Goal: Task Accomplishment & Management: Complete application form

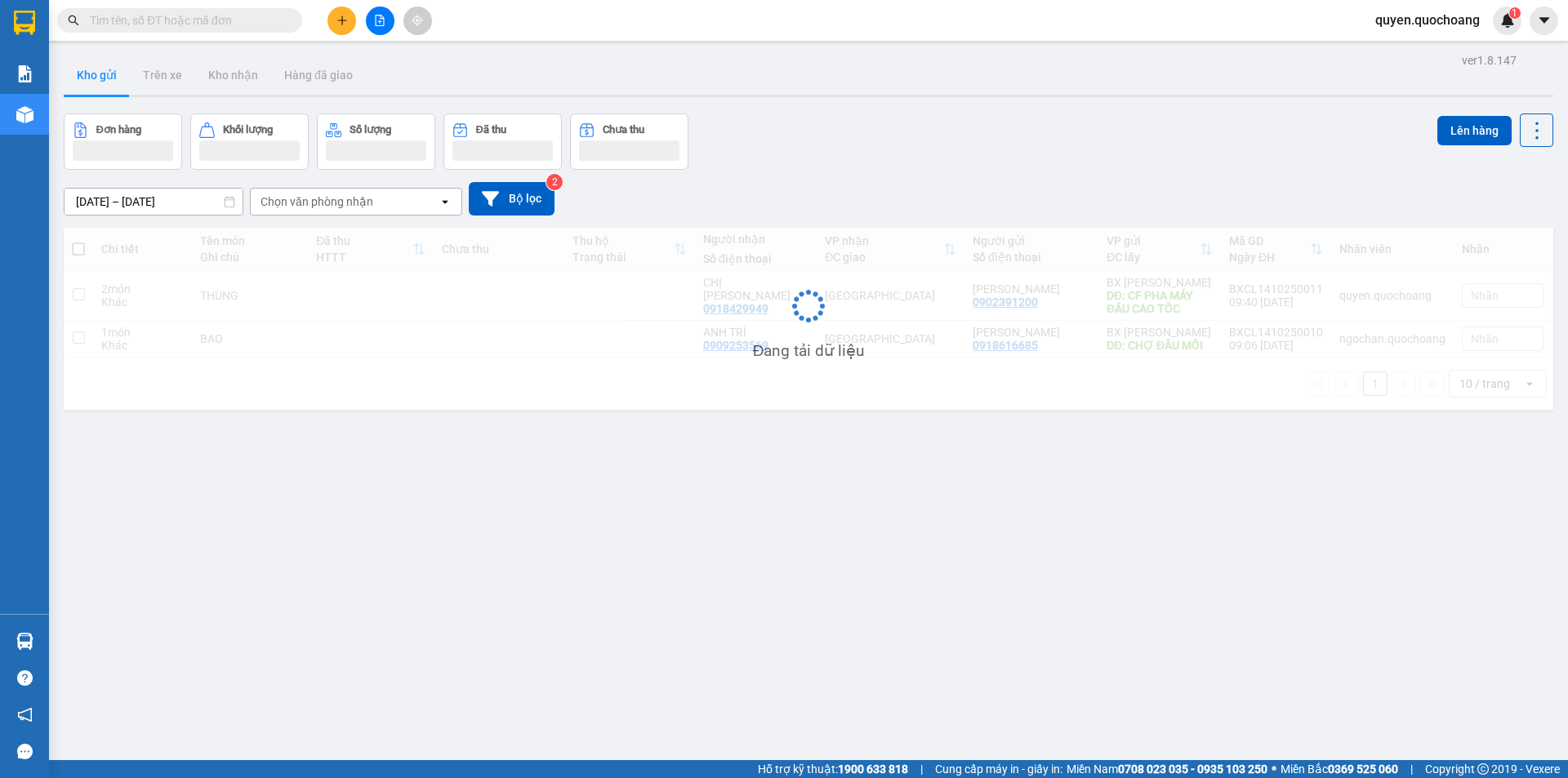
click at [338, 36] on div "Kết quả tìm kiếm ( 0 ) Bộ lọc No Data quyen.quochoang 1" at bounding box center [784, 20] width 1568 height 41
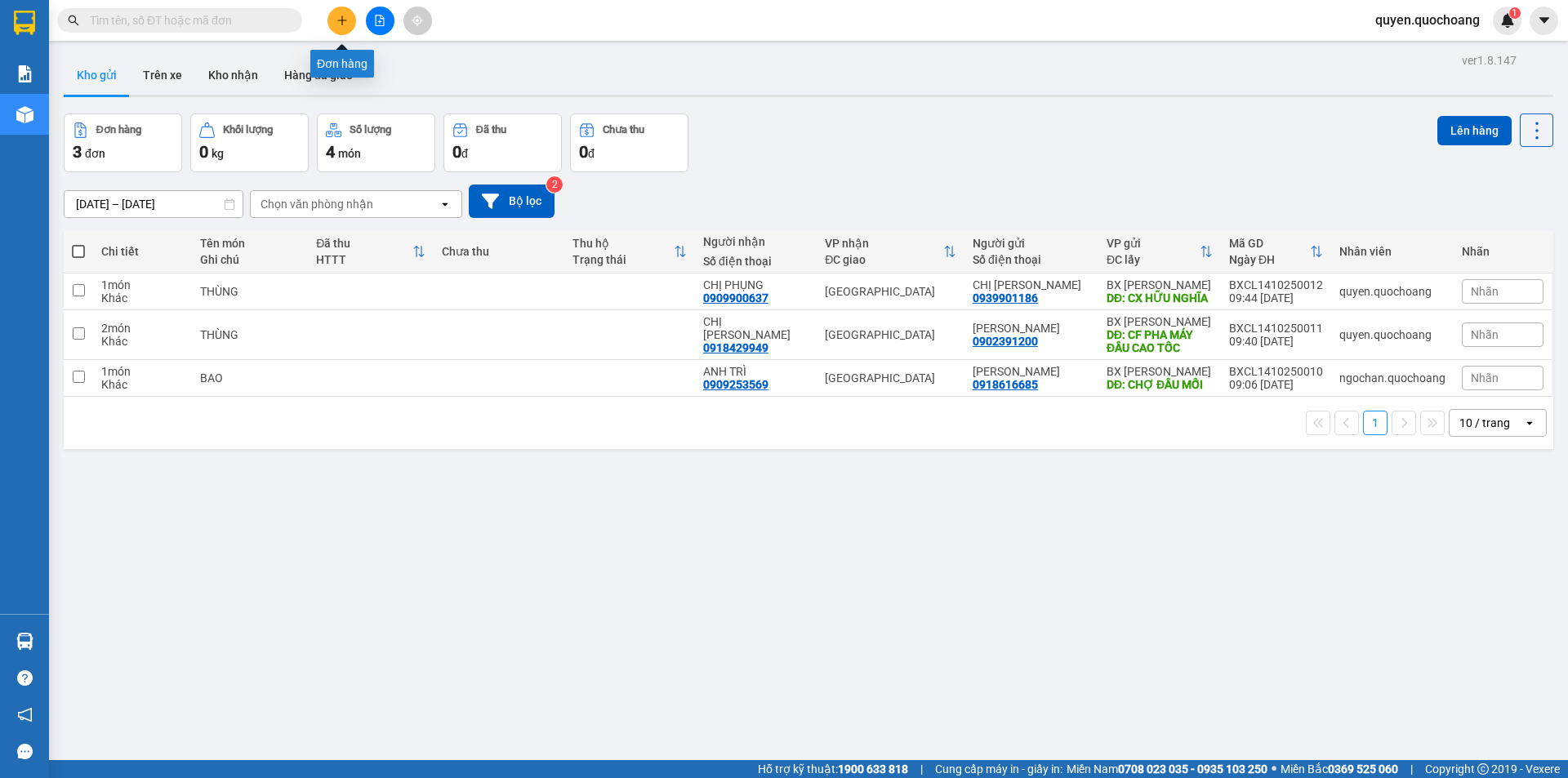
click at [337, 26] on icon "plus" at bounding box center [342, 20] width 12 height 12
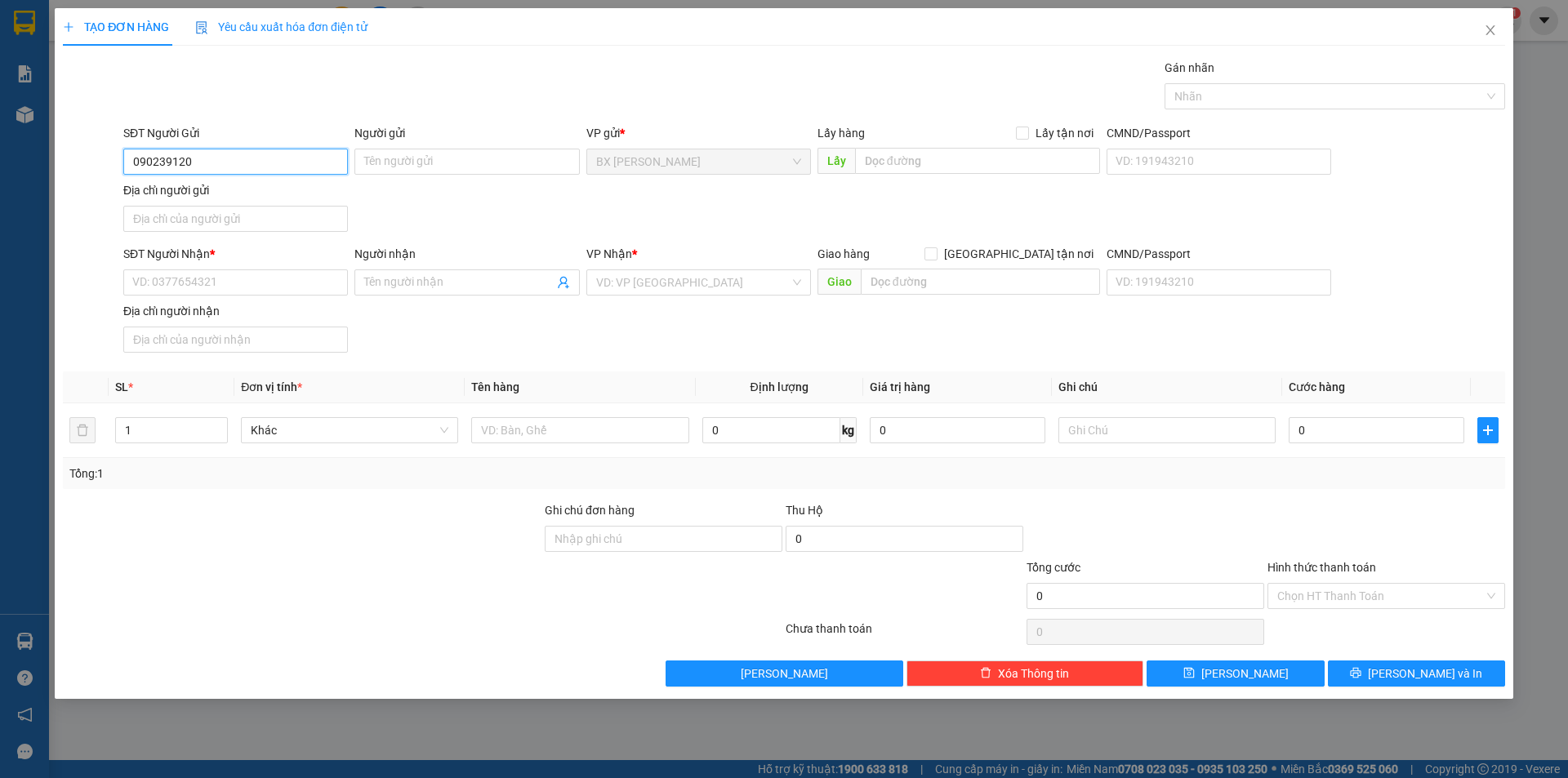
type input "0902391200"
click at [240, 203] on div "0902391200 - ANH CƯỜNG" at bounding box center [235, 194] width 224 height 26
type input "[PERSON_NAME]"
type input "0902391200"
click at [276, 272] on div "SĐT Người Nhận * VD: 0377654321" at bounding box center [235, 274] width 224 height 57
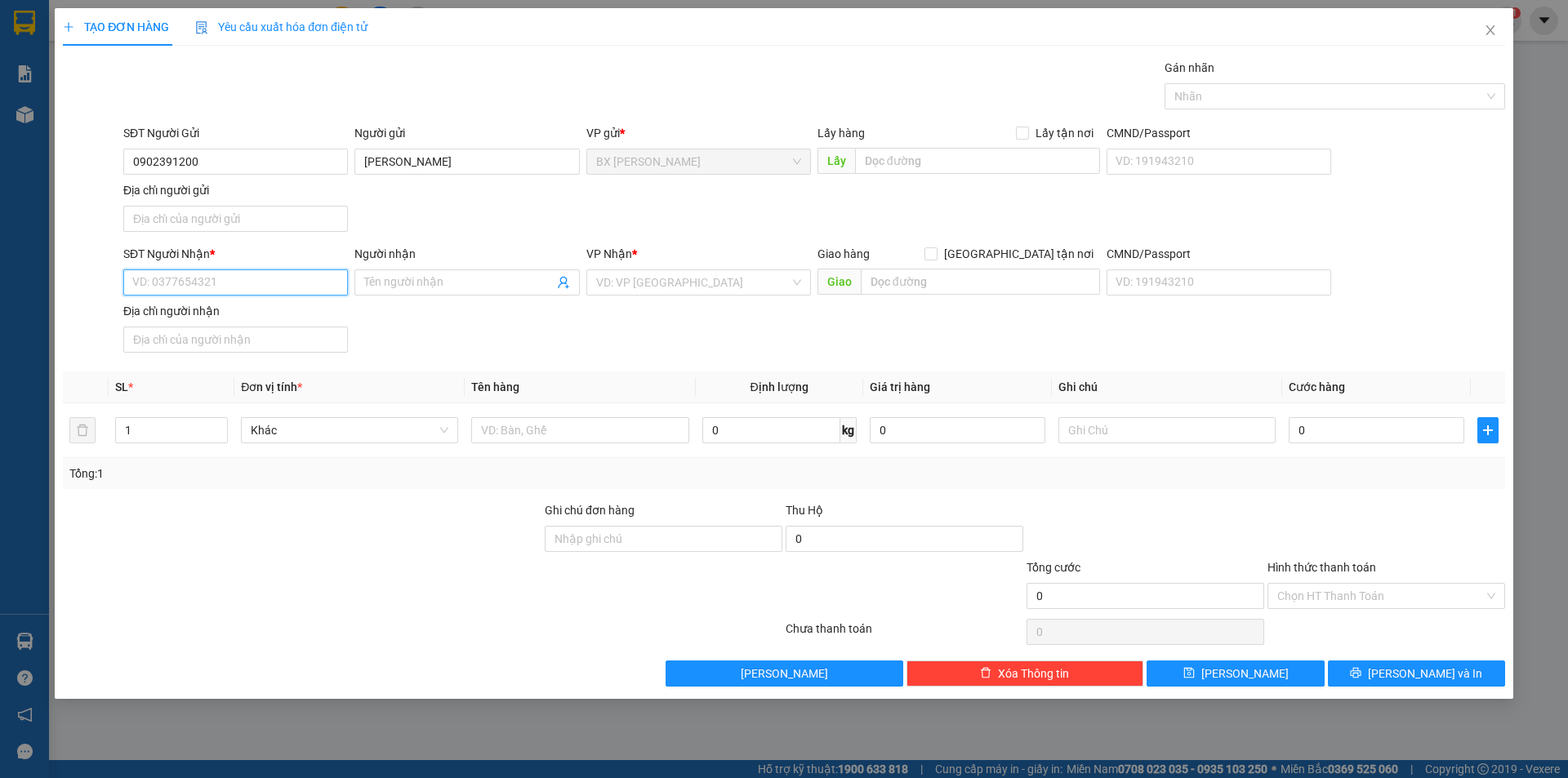
drag, startPoint x: 232, startPoint y: 274, endPoint x: 242, endPoint y: 304, distance: 31.6
click at [233, 275] on input "SĐT Người Nhận *" at bounding box center [235, 283] width 224 height 26
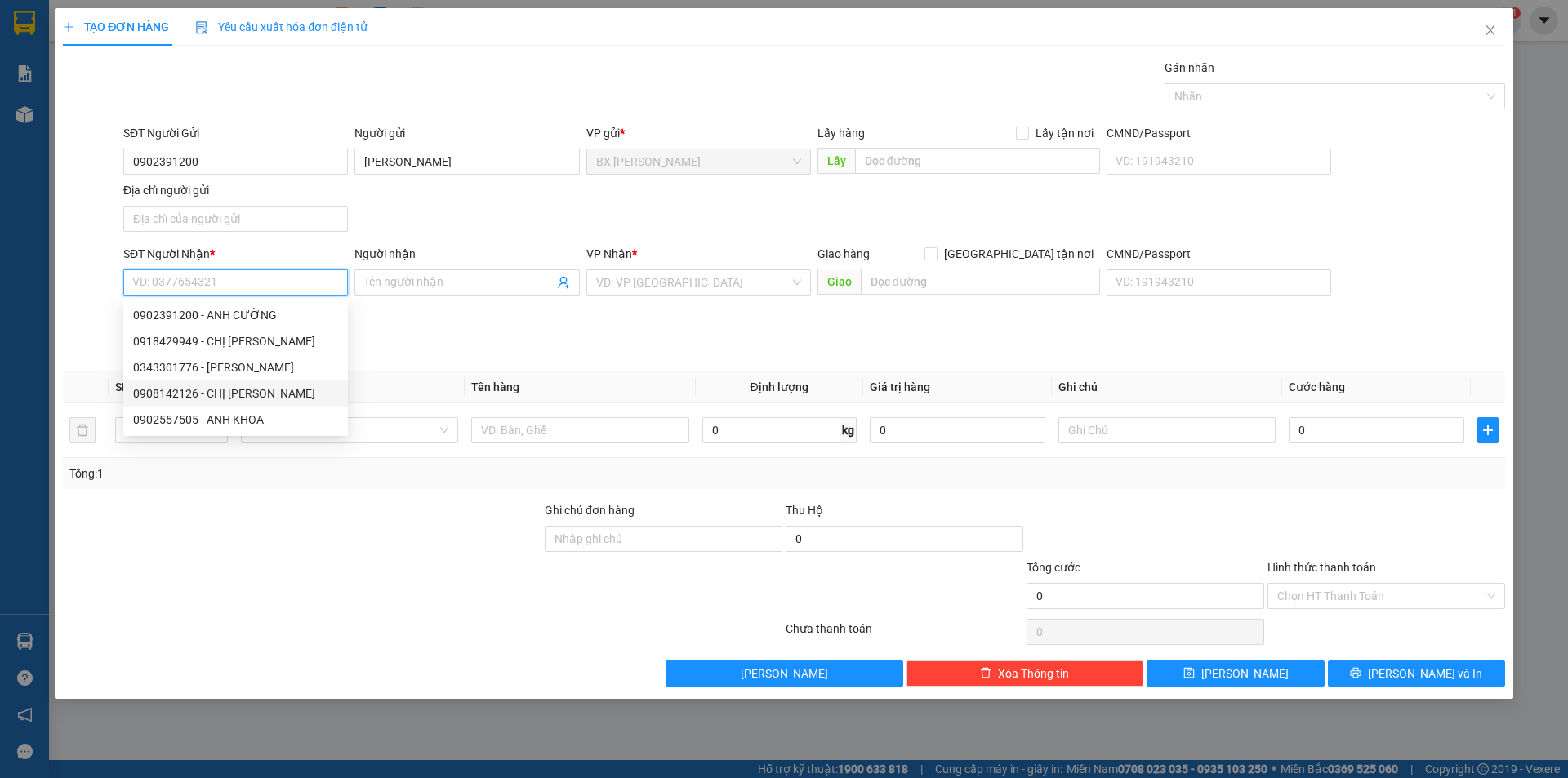
click at [255, 388] on div "0908142126 - CHỊ [PERSON_NAME]" at bounding box center [235, 394] width 205 height 18
type input "0908142126"
type input "CHỊ [PERSON_NAME]"
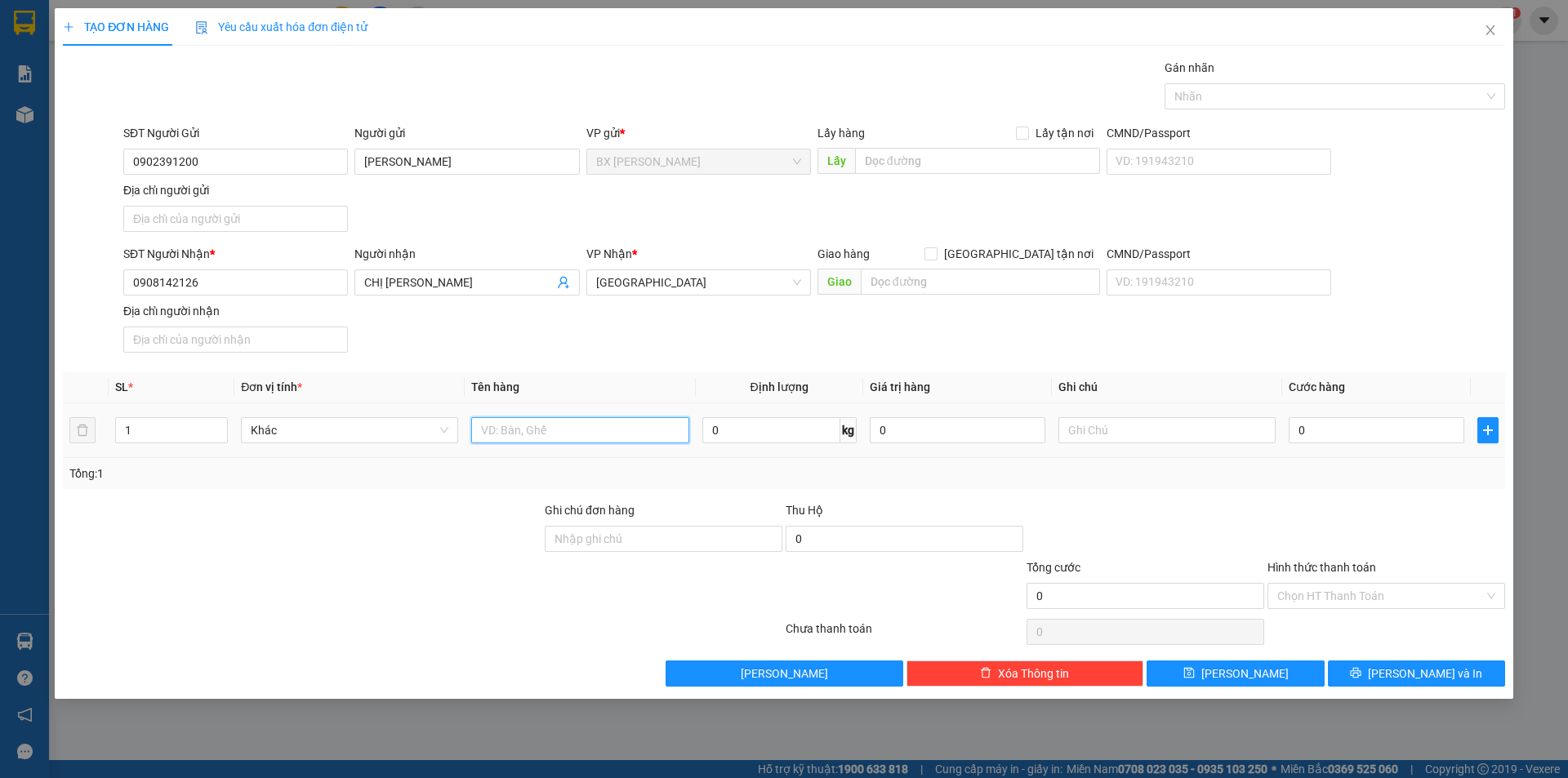
click at [547, 439] on input "text" at bounding box center [580, 430] width 217 height 26
type input "BỌC"
click at [113, 432] on td "1" at bounding box center [171, 430] width 126 height 55
drag, startPoint x: 131, startPoint y: 432, endPoint x: 57, endPoint y: 427, distance: 74.2
click at [57, 427] on div "TẠO ĐƠN HÀNG Yêu cầu xuất hóa đơn điện tử Transit Pickup Surcharge Ids Transit …" at bounding box center [784, 354] width 1459 height 691
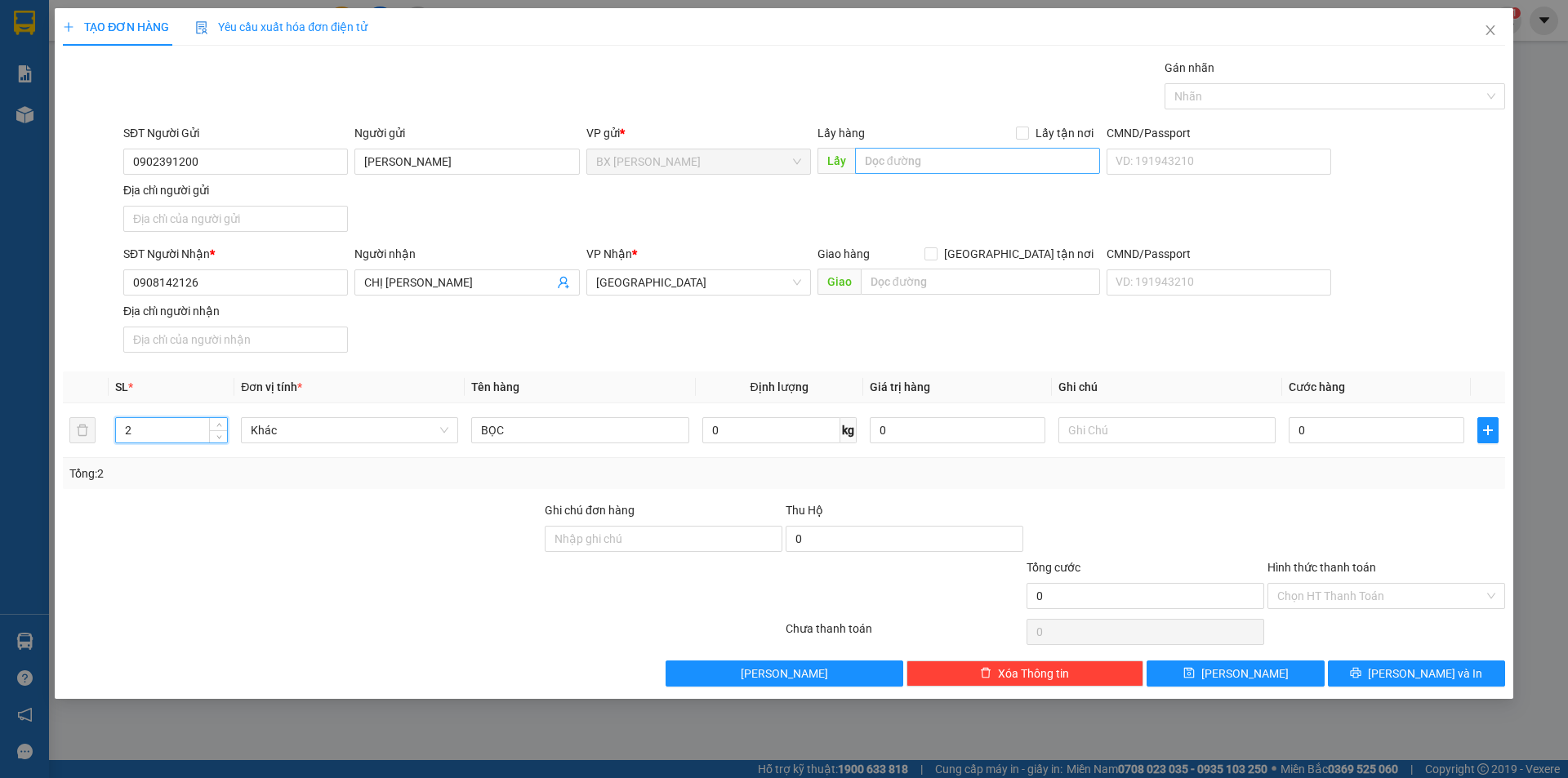
type input "2"
click at [908, 168] on input "text" at bounding box center [978, 161] width 245 height 26
type input "CF PHA MÁY ĐẦU CAO TỐC"
drag, startPoint x: 1400, startPoint y: 669, endPoint x: 1376, endPoint y: 450, distance: 220.3
click at [1403, 668] on button "[PERSON_NAME] và In" at bounding box center [1417, 673] width 177 height 26
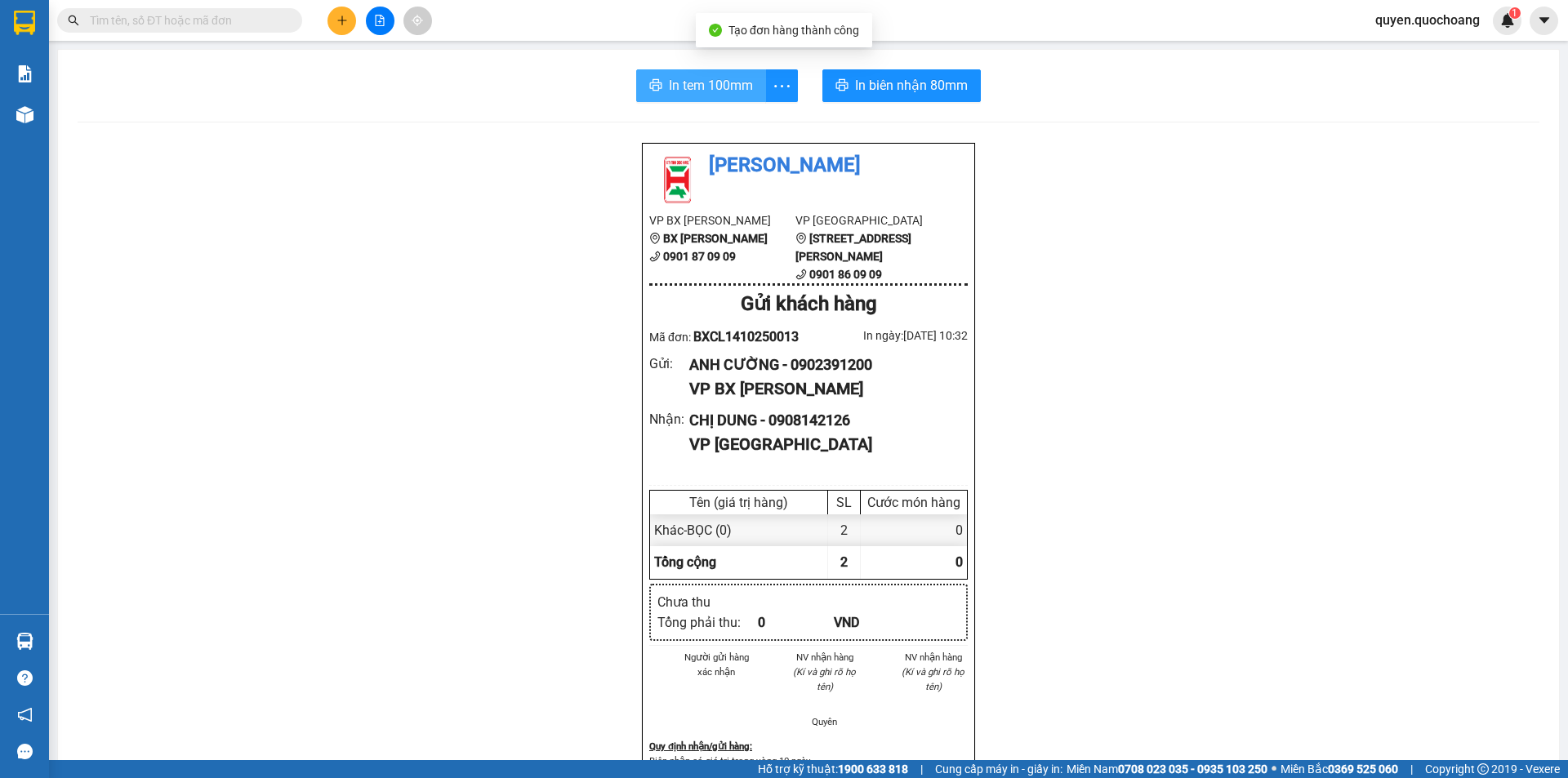
click at [727, 86] on span "In tem 100mm" at bounding box center [711, 85] width 84 height 20
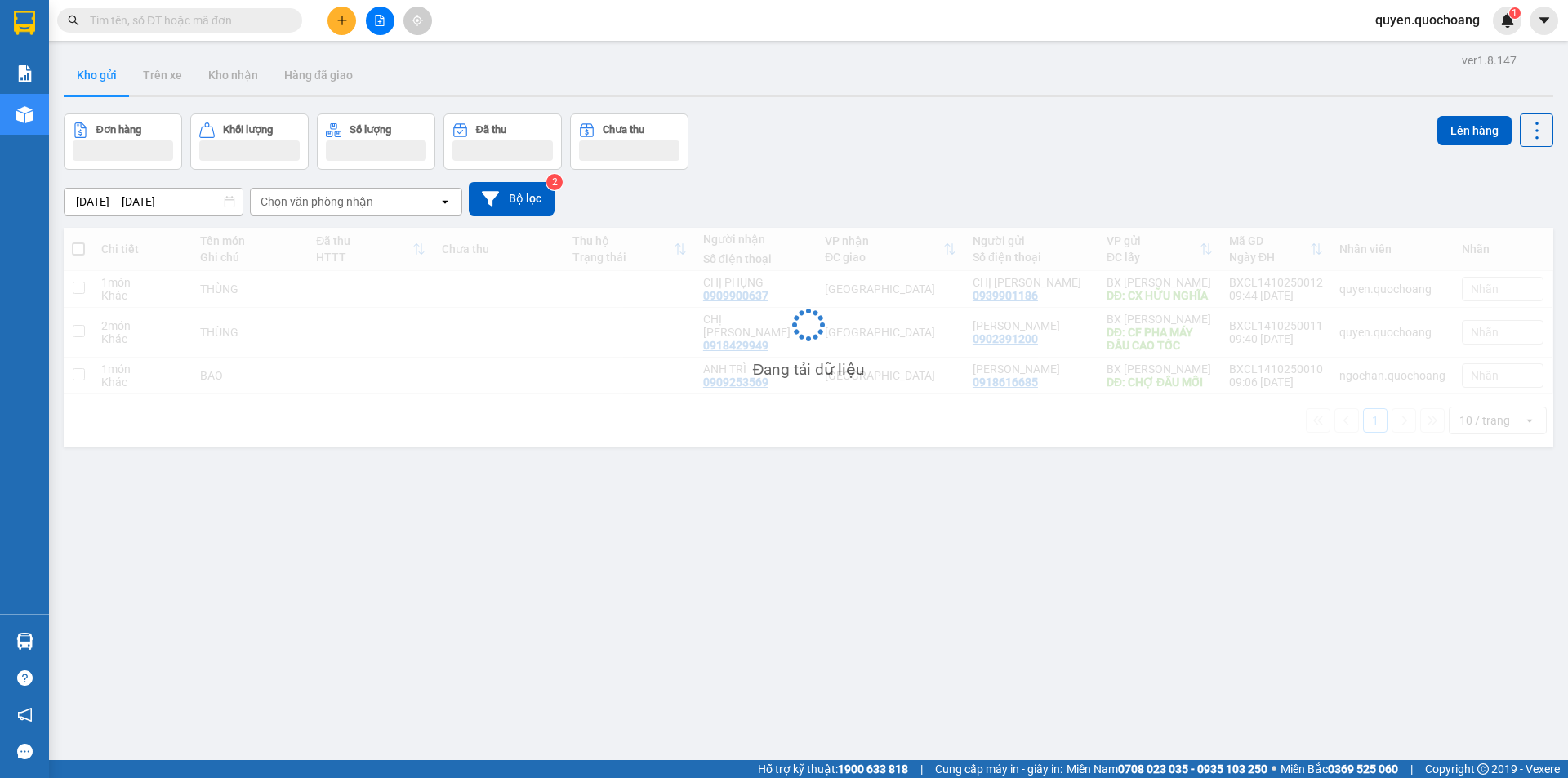
click at [344, 25] on icon "plus" at bounding box center [342, 20] width 12 height 12
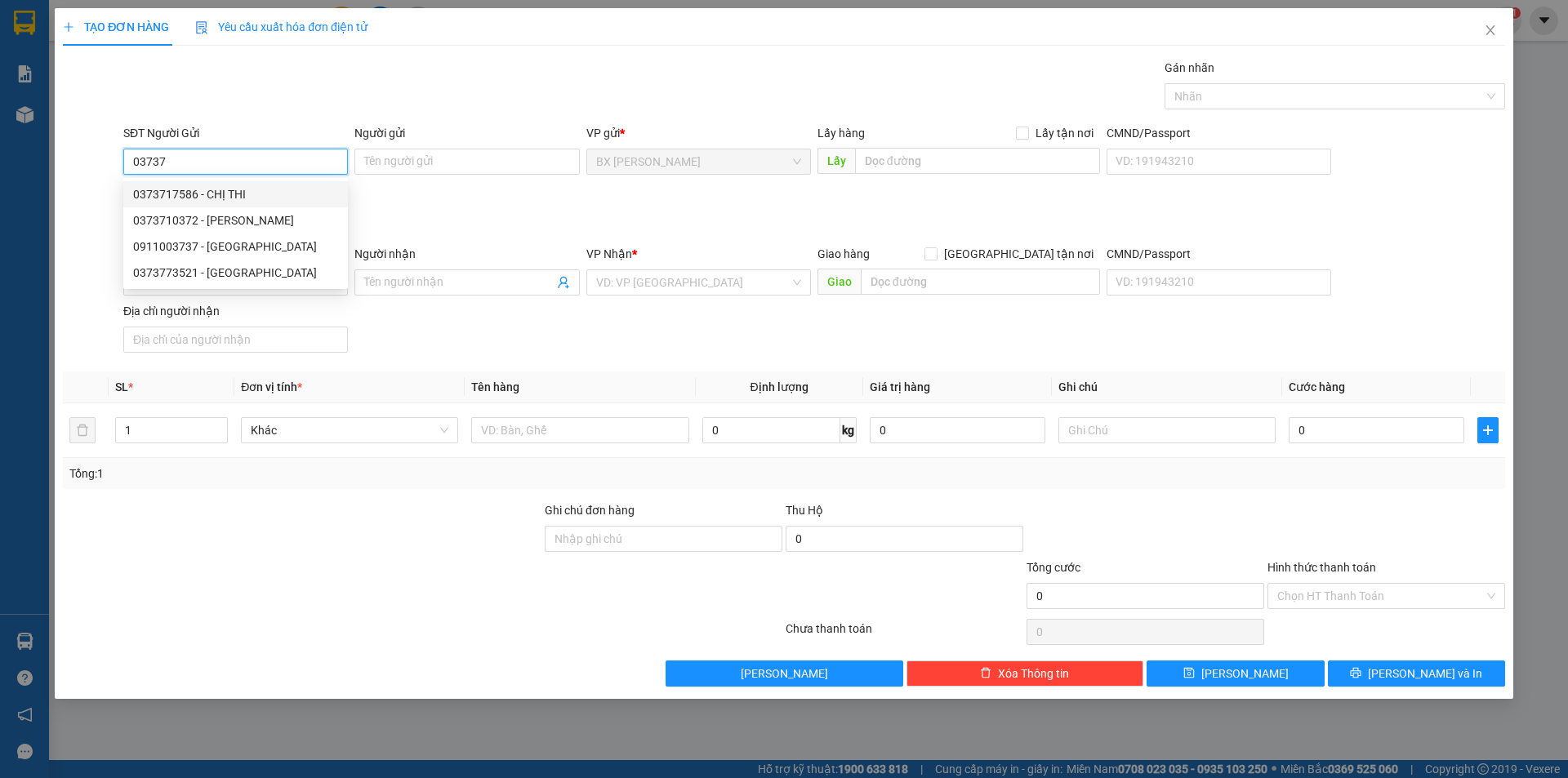
click at [267, 202] on div "0373717586 - CHỊ THI" at bounding box center [235, 194] width 205 height 18
type input "0373717586"
type input "CHỊ THI"
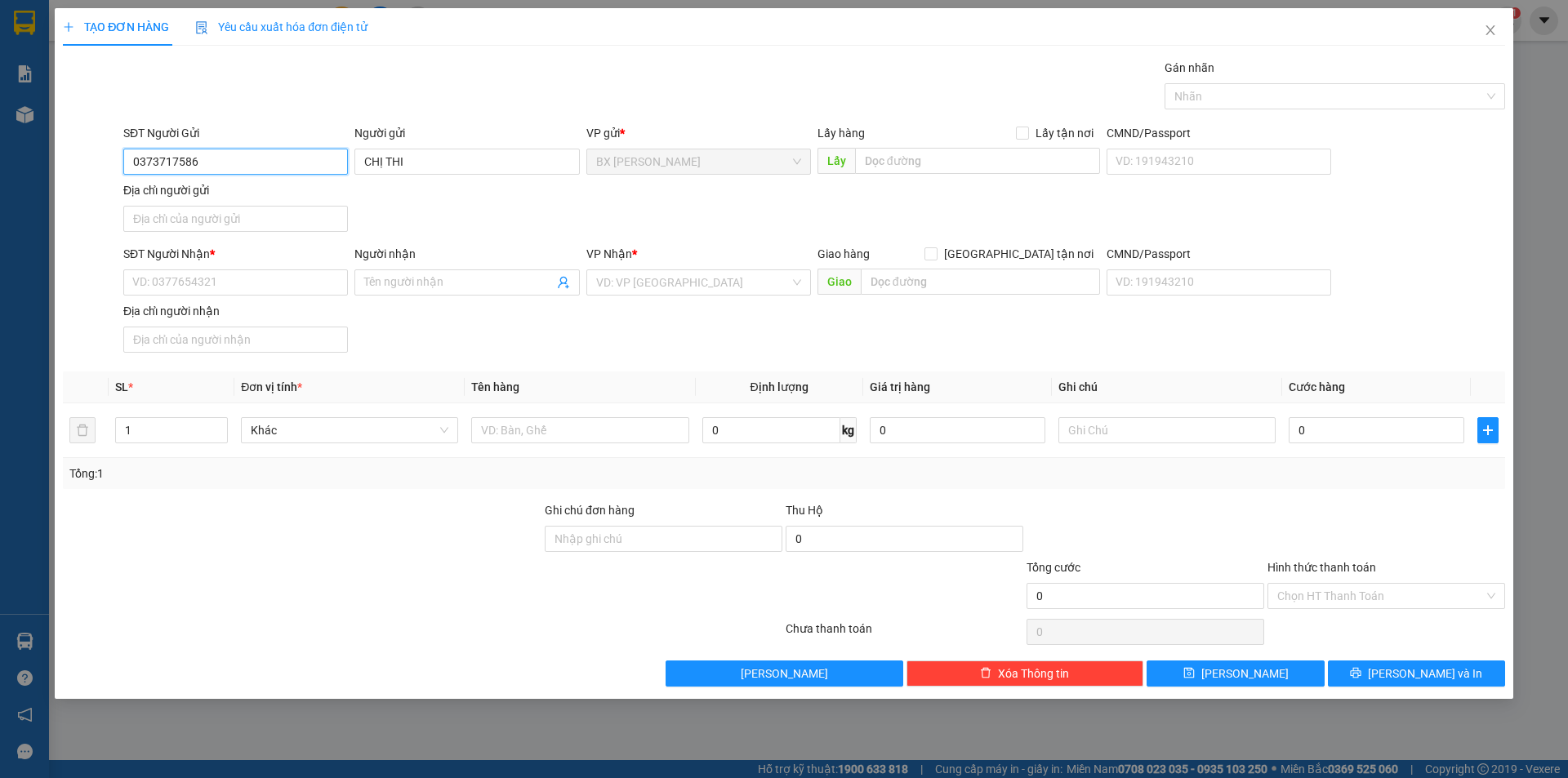
type input "0373717586"
drag, startPoint x: 254, startPoint y: 314, endPoint x: 254, endPoint y: 299, distance: 15.0
click at [254, 314] on div "Địa chỉ người nhận" at bounding box center [235, 311] width 224 height 18
click at [254, 327] on input "Địa chỉ người nhận" at bounding box center [235, 339] width 224 height 26
click at [259, 294] on input "SĐT Người Nhận *" at bounding box center [235, 283] width 224 height 26
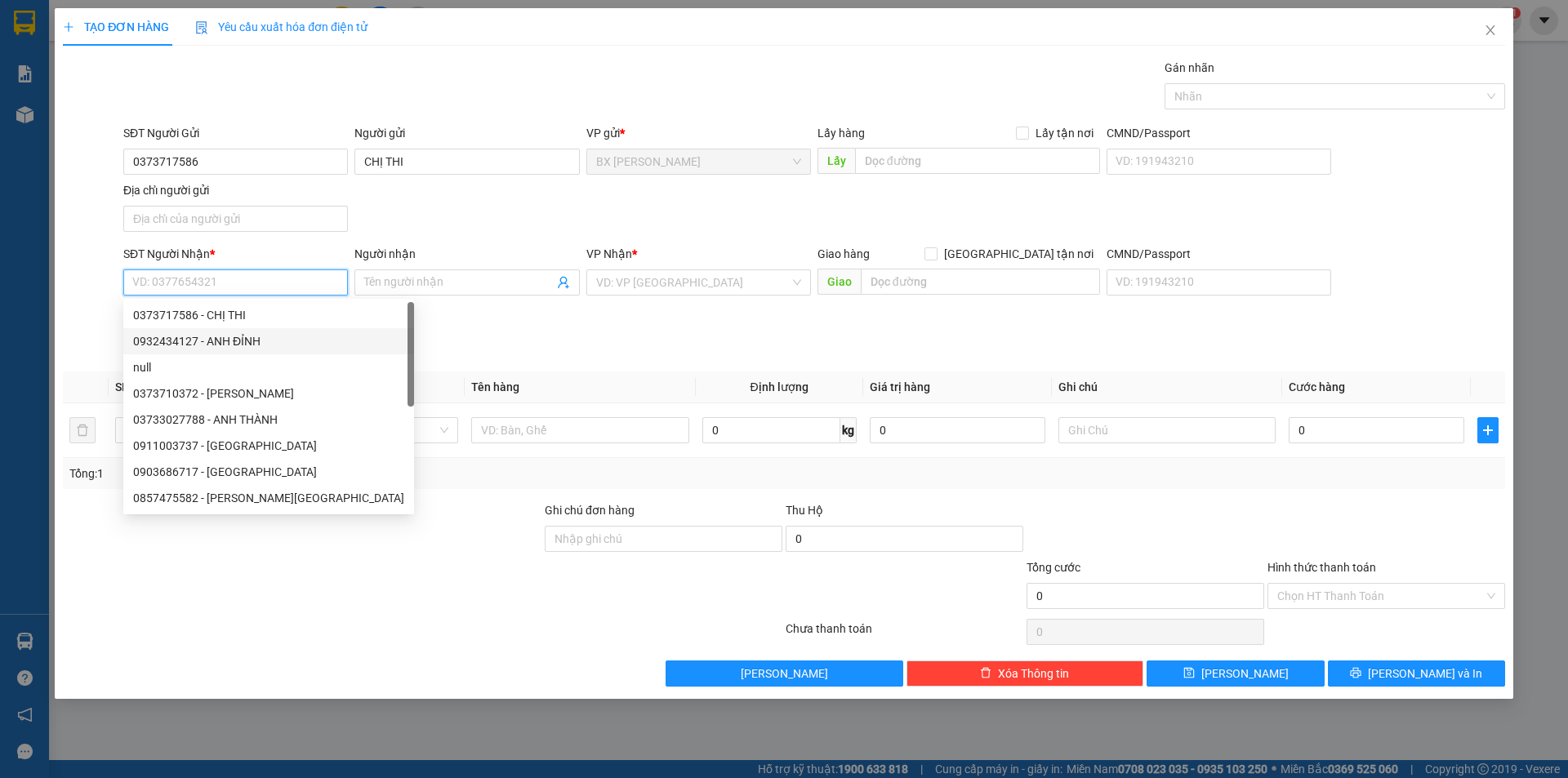
click at [258, 342] on div "0932434127 - ANH ĐỈNH" at bounding box center [268, 341] width 271 height 18
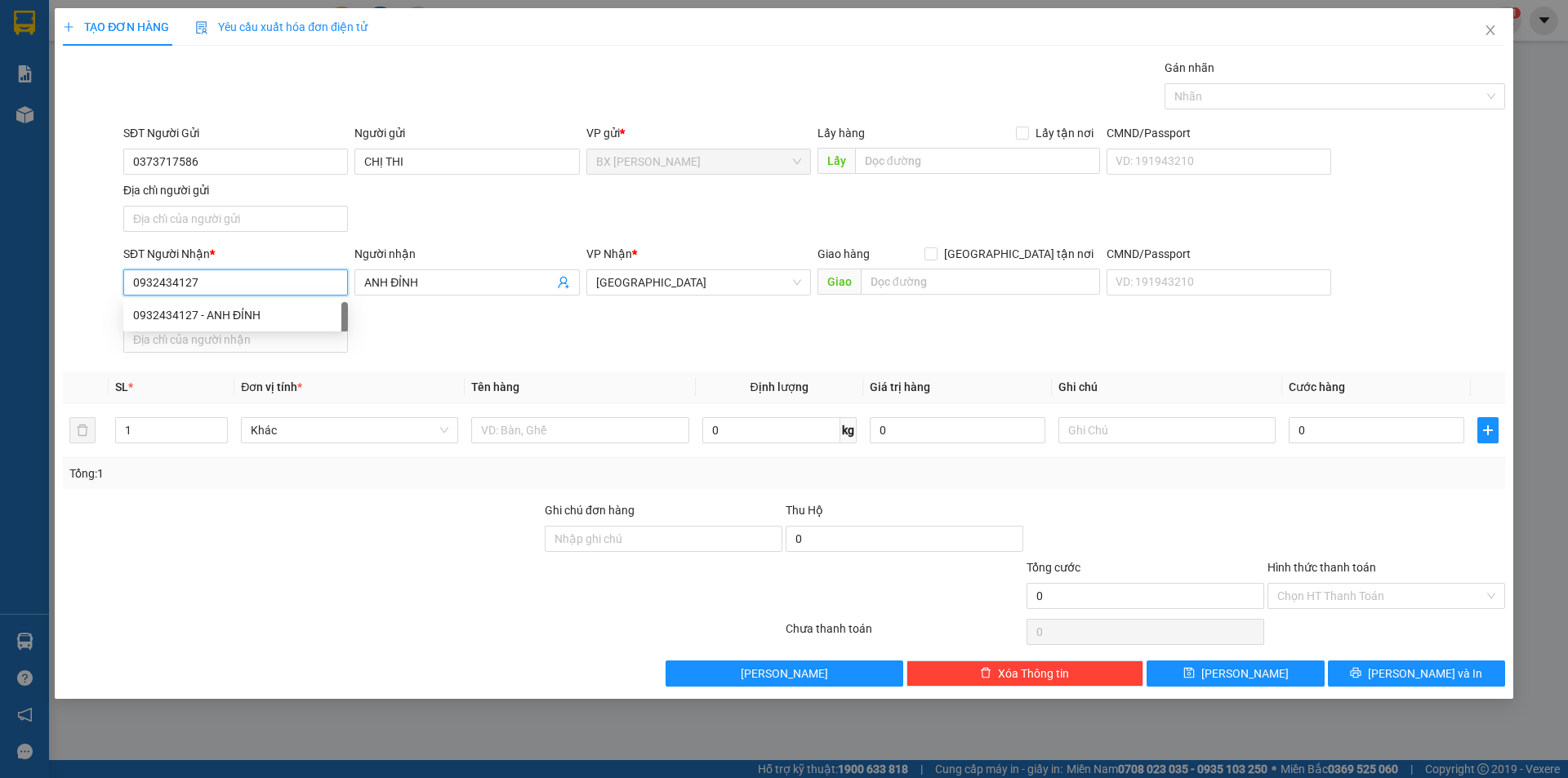
type input "0932434127"
type input "ANH ĐỈNH"
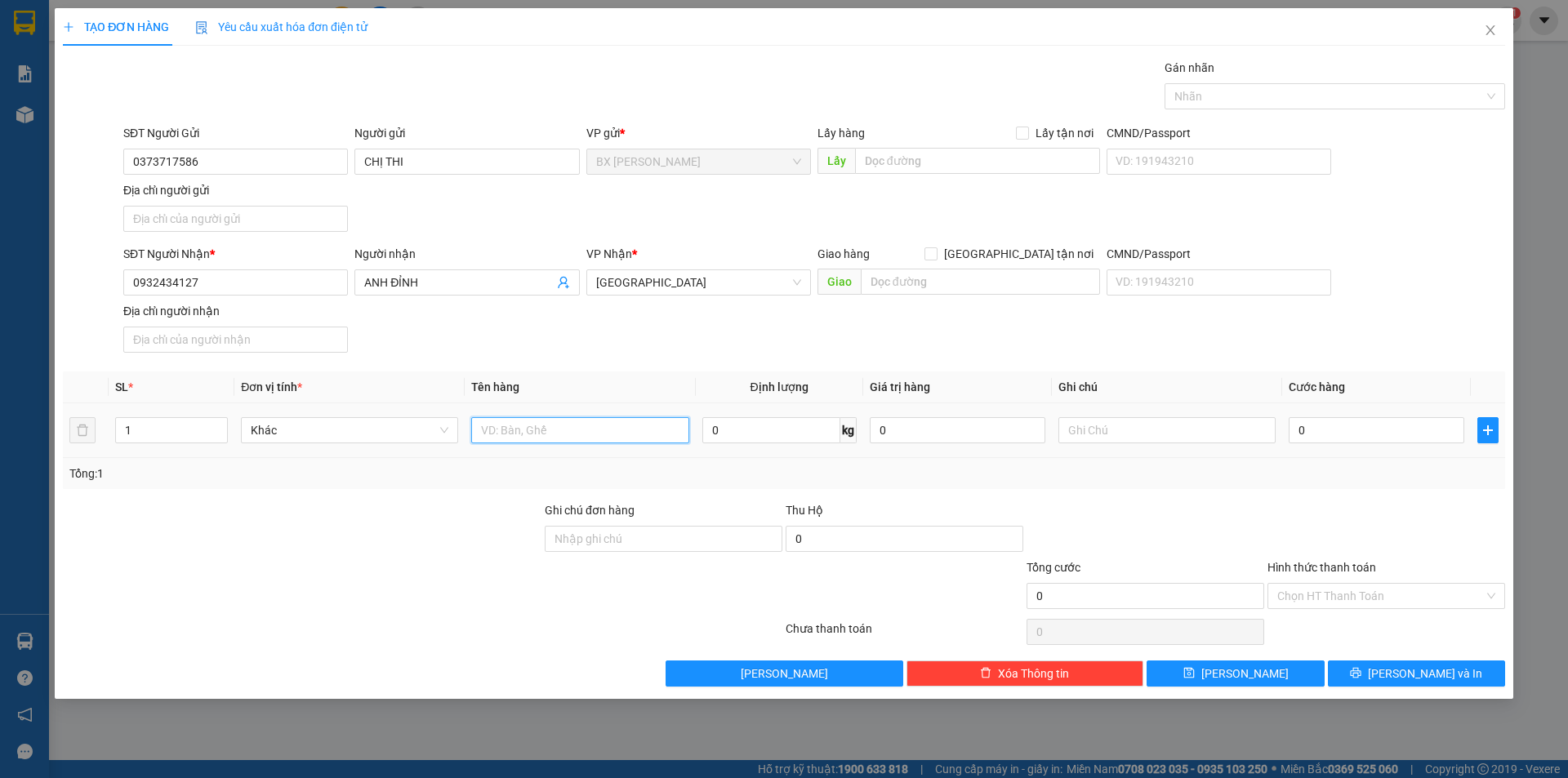
click at [559, 436] on input "text" at bounding box center [580, 430] width 217 height 26
type input "THÙNG"
click at [1317, 430] on input "0" at bounding box center [1376, 430] width 176 height 26
type input "5"
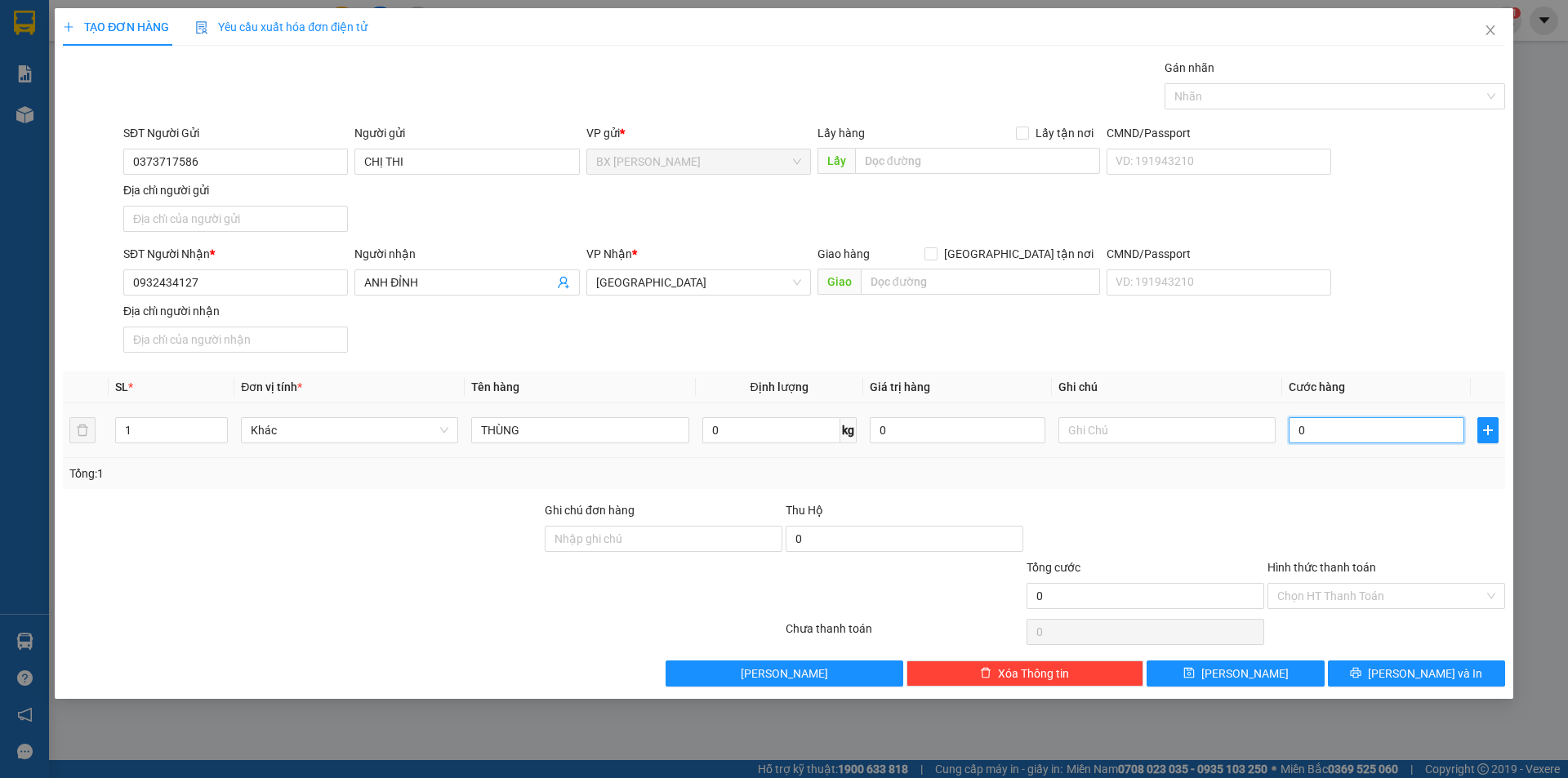
type input "5"
type input "50"
type input "500"
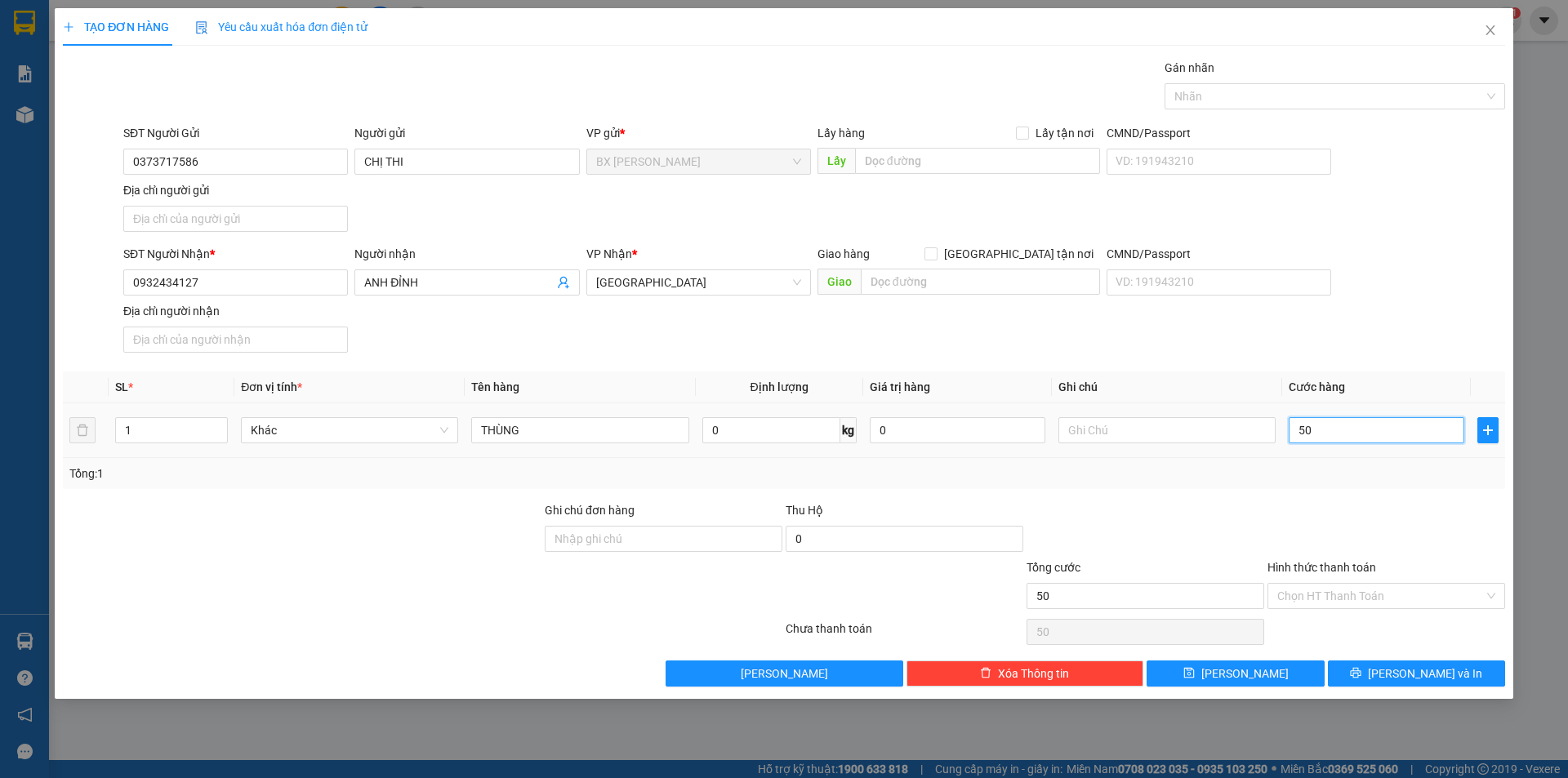
type input "500"
type input "5.000"
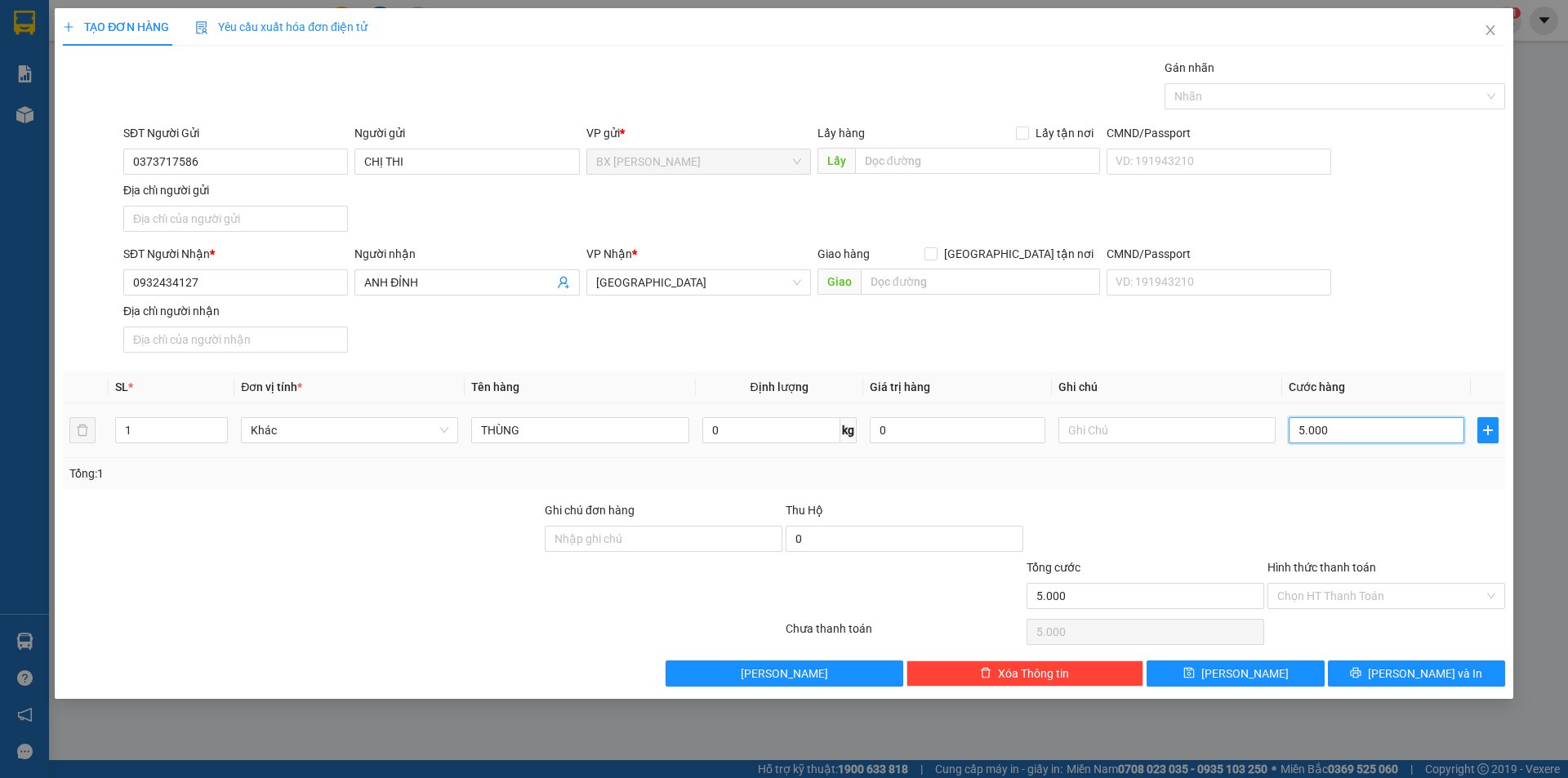
type input "50.000"
drag, startPoint x: 1384, startPoint y: 674, endPoint x: 1367, endPoint y: 606, distance: 70.1
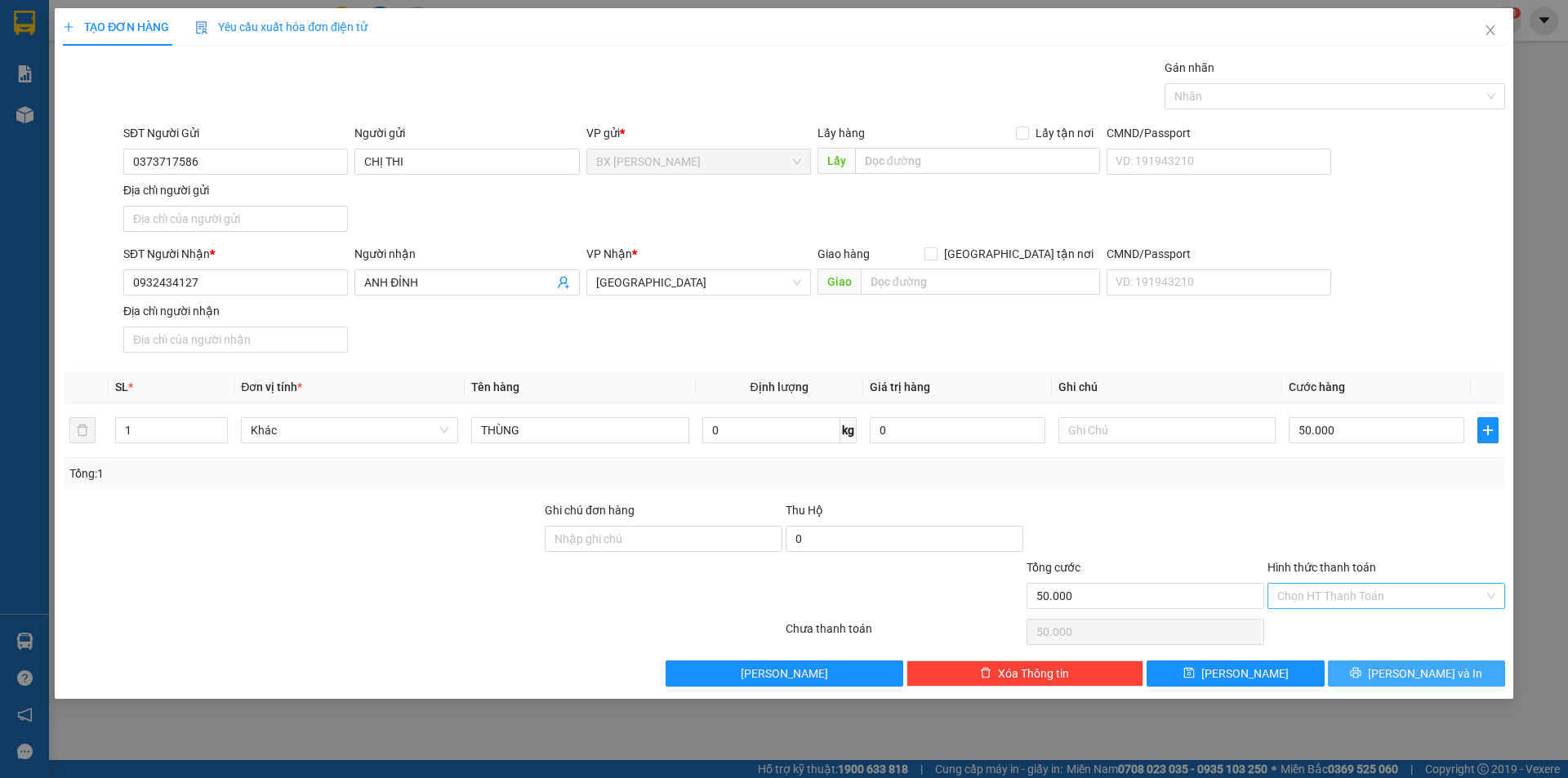
click at [1386, 674] on button "[PERSON_NAME] và In" at bounding box center [1417, 673] width 177 height 26
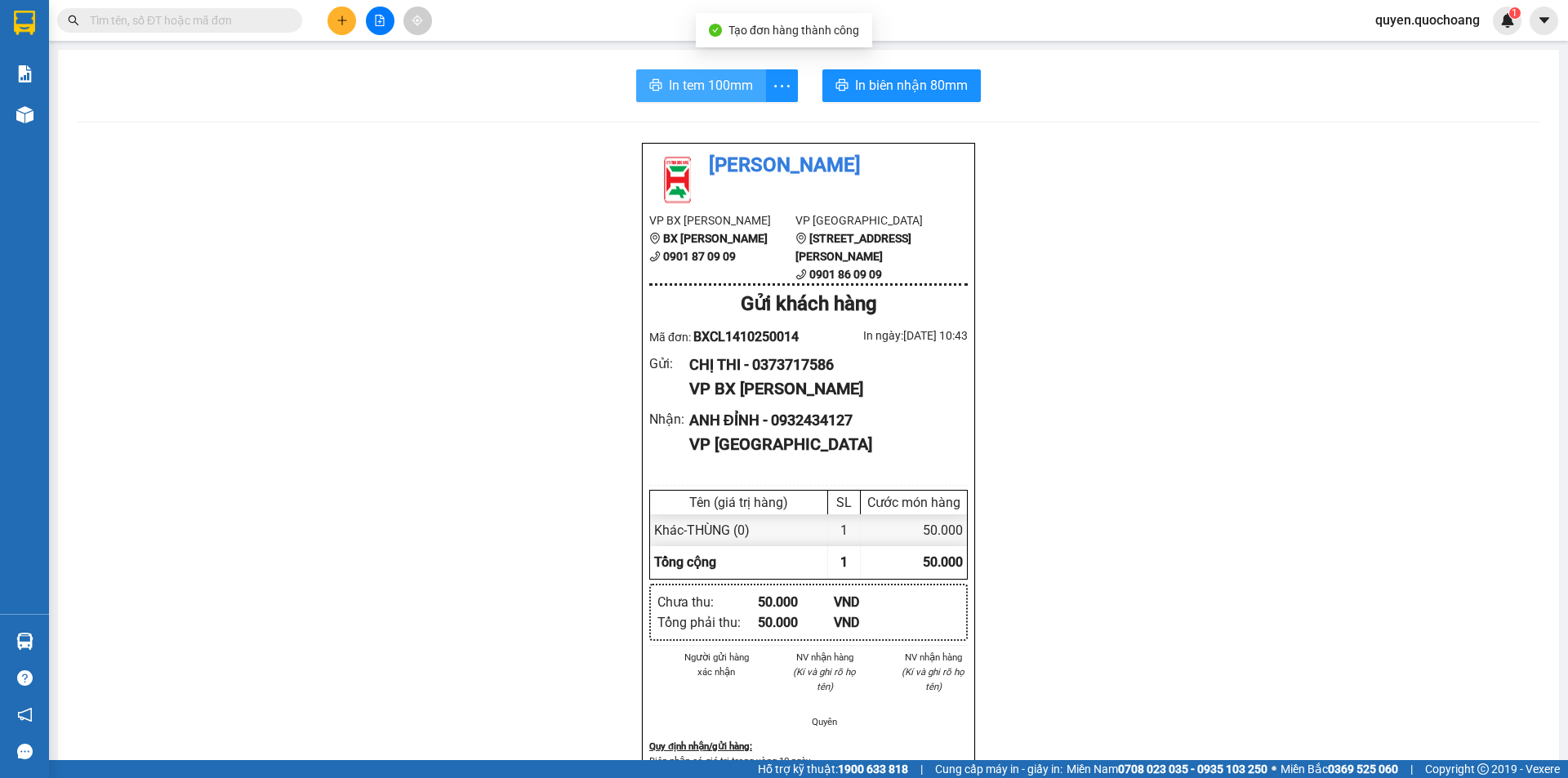
click at [676, 72] on button "In tem 100mm" at bounding box center [701, 86] width 130 height 33
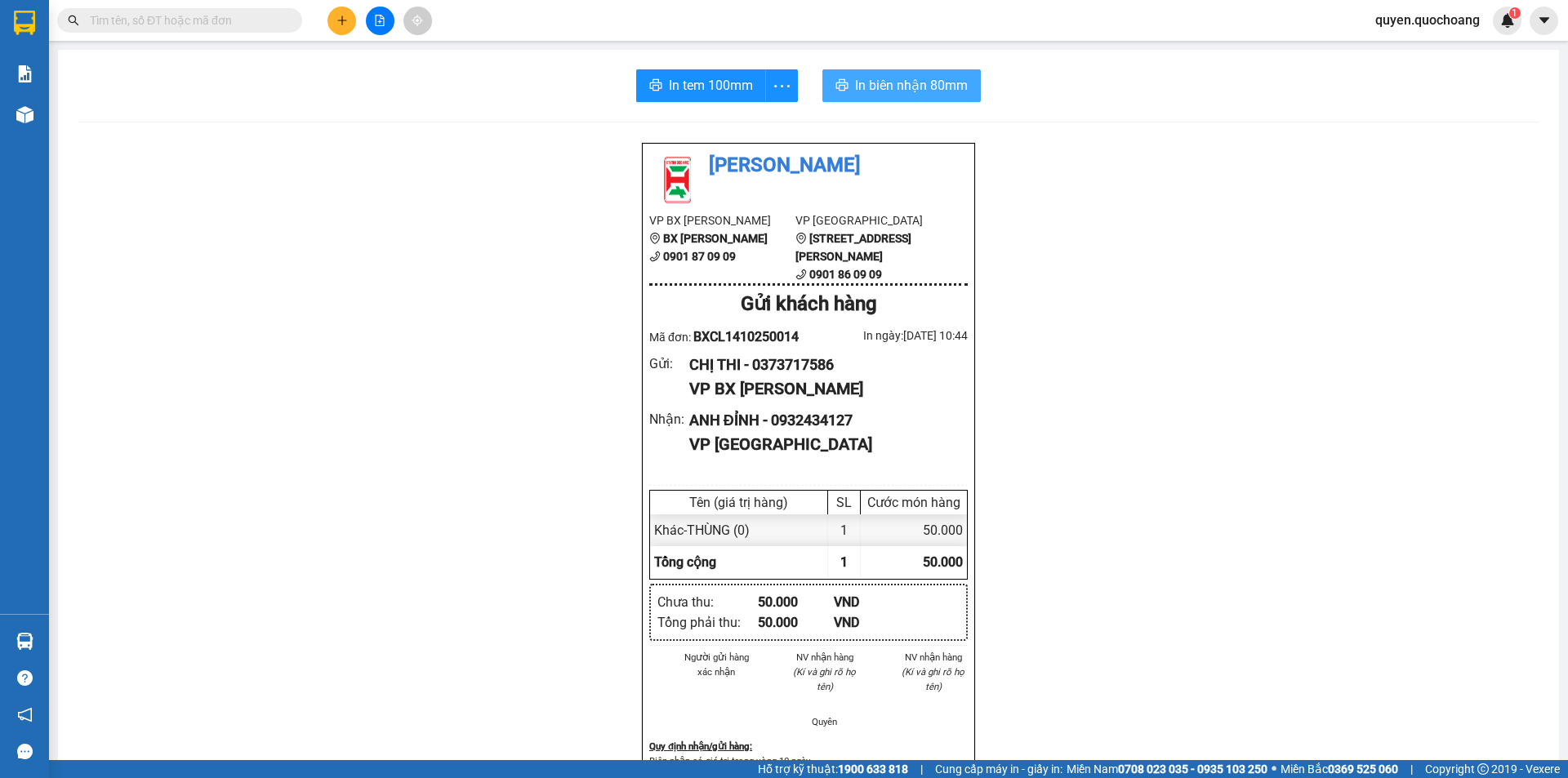
click at [919, 74] on button "In biên nhận 80mm" at bounding box center [902, 86] width 159 height 33
click at [917, 81] on span "In biên nhận 80mm" at bounding box center [912, 85] width 113 height 20
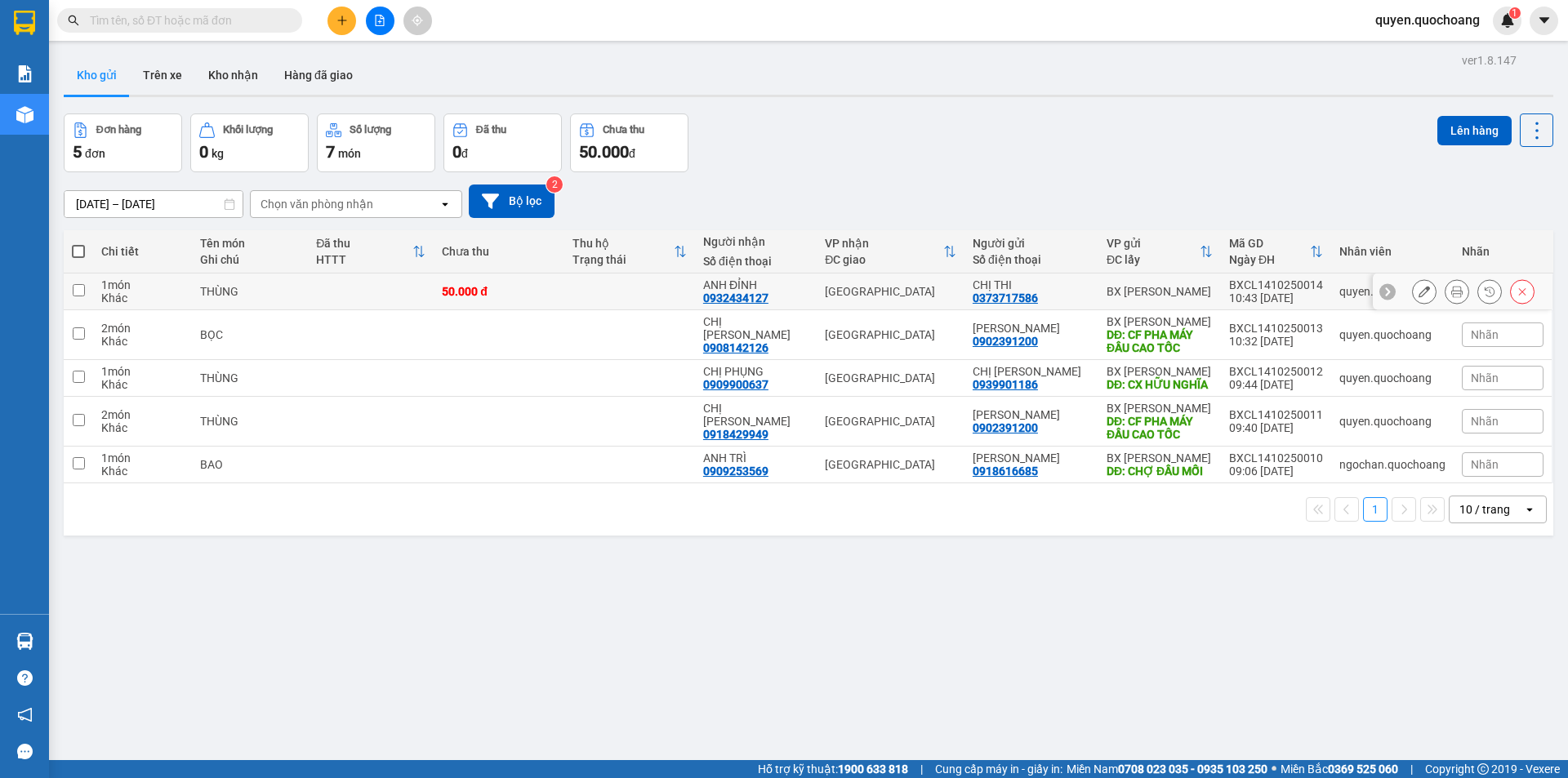
click at [1214, 297] on td "BX [PERSON_NAME]" at bounding box center [1159, 292] width 122 height 36
checkbox input "true"
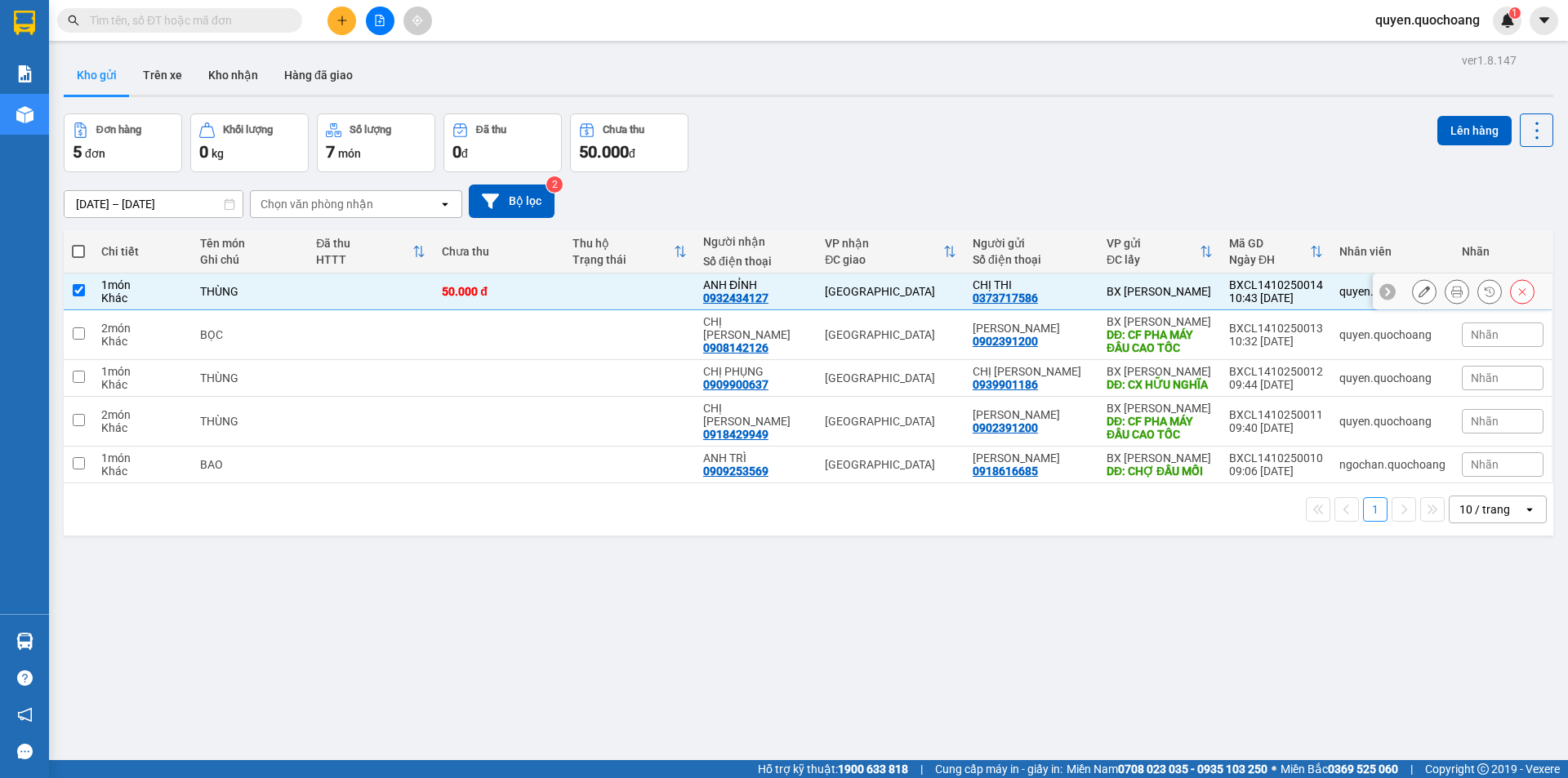
click at [1205, 320] on div "BX [PERSON_NAME]" at bounding box center [1159, 322] width 106 height 13
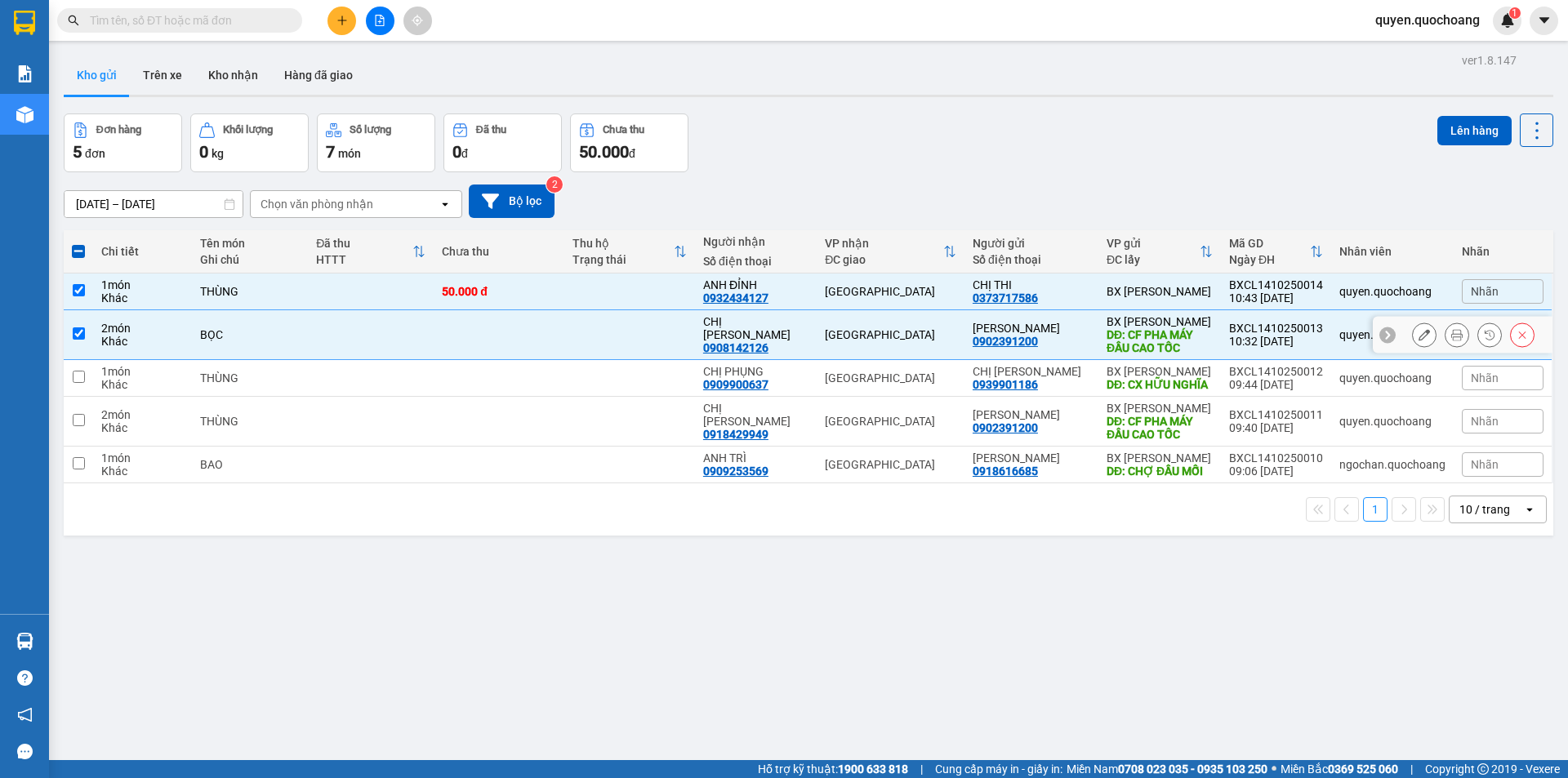
checkbox input "true"
click at [1195, 381] on div "DĐ: CX HỮU NGHĨA" at bounding box center [1159, 385] width 106 height 13
checkbox input "true"
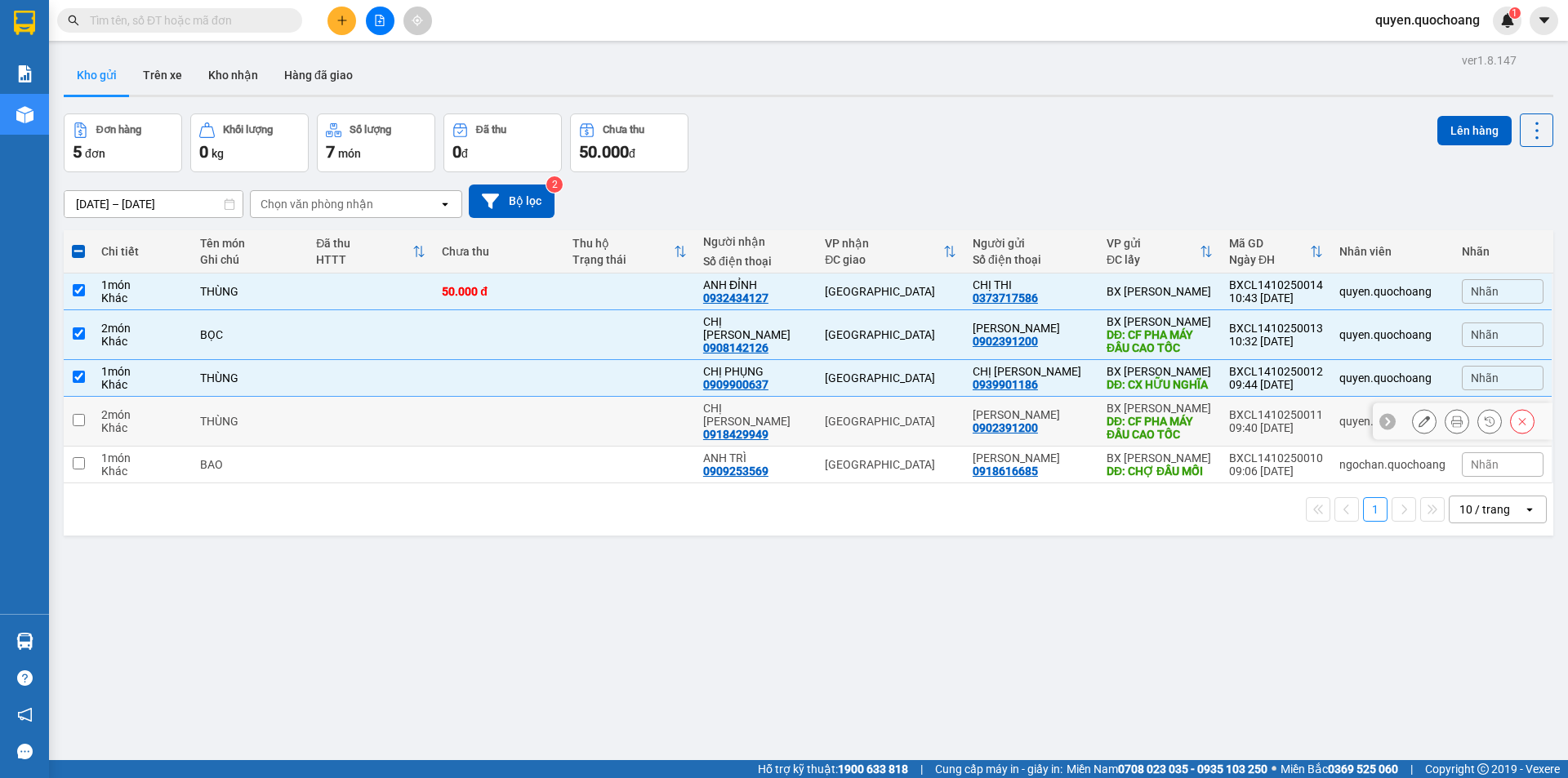
click at [1210, 426] on td "BX Cao Lãnh DĐ: CF PHA MÁY ĐẦU CAO TỐC" at bounding box center [1159, 421] width 122 height 50
checkbox input "true"
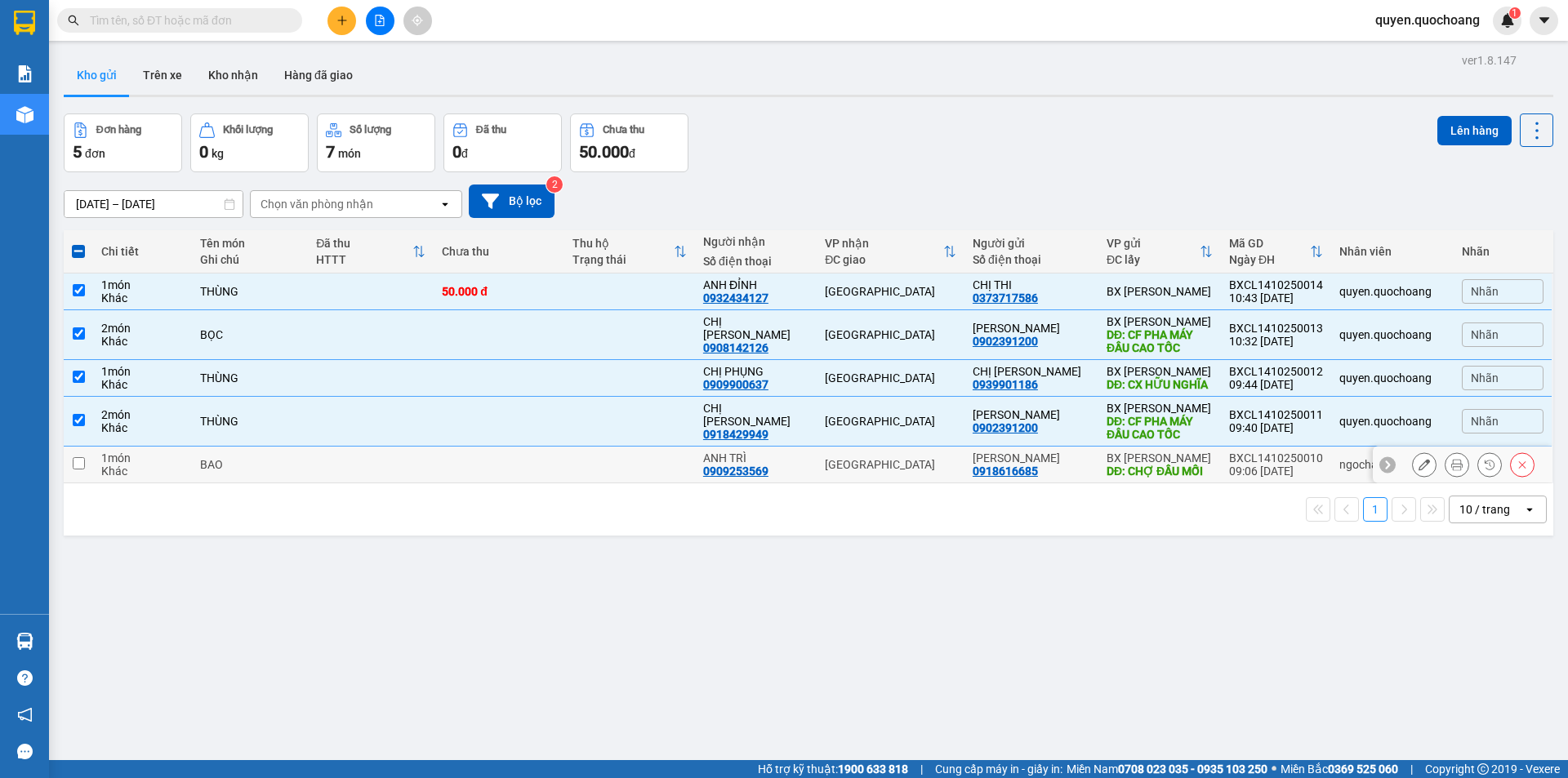
click at [1211, 465] on td "BX Cao Lãnh DĐ: CHỢ ĐẦU MỐI" at bounding box center [1159, 465] width 122 height 36
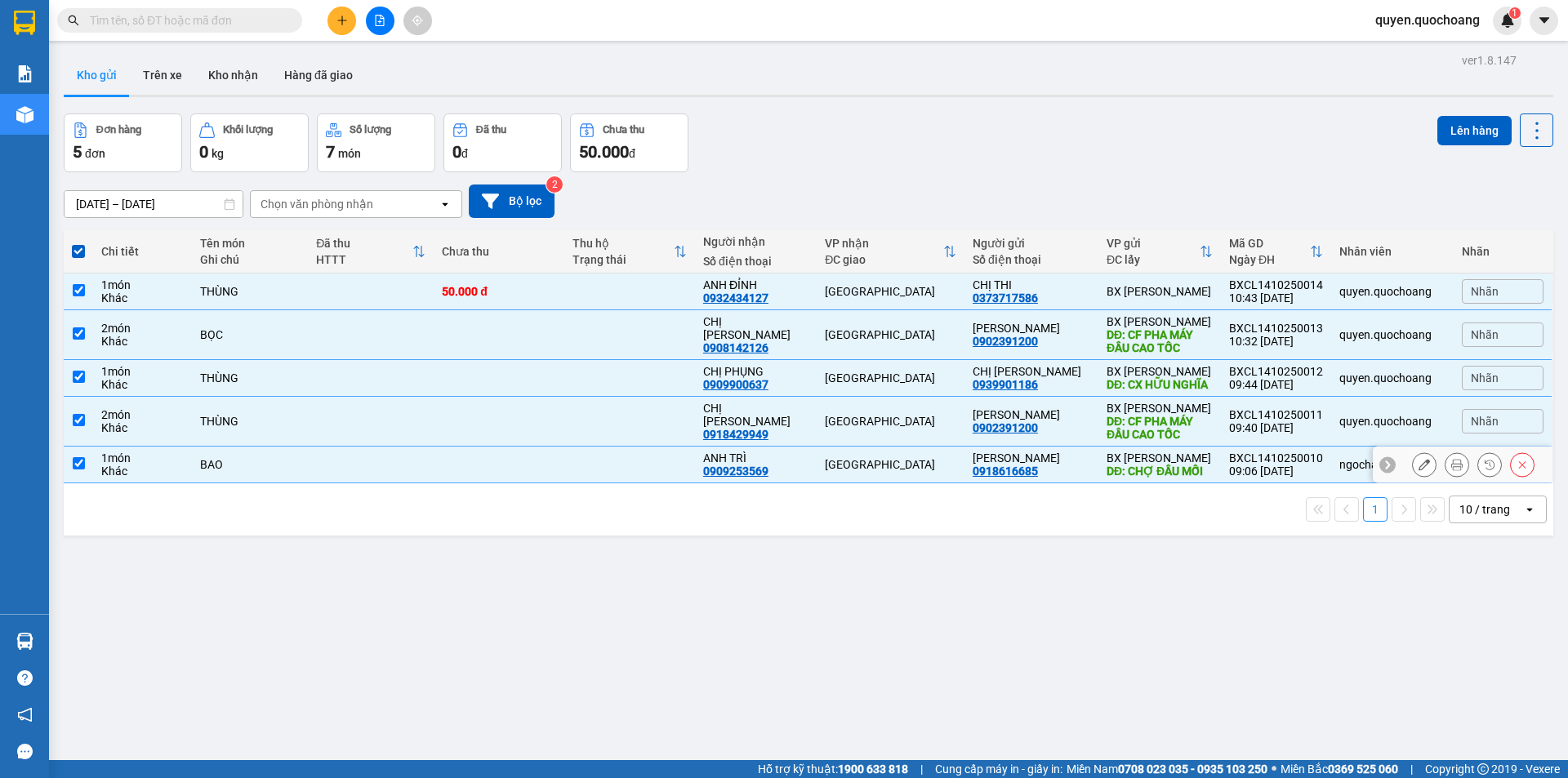
click at [1188, 461] on td "BX Cao Lãnh DĐ: CHỢ ĐẦU MỐI" at bounding box center [1159, 465] width 122 height 36
checkbox input "false"
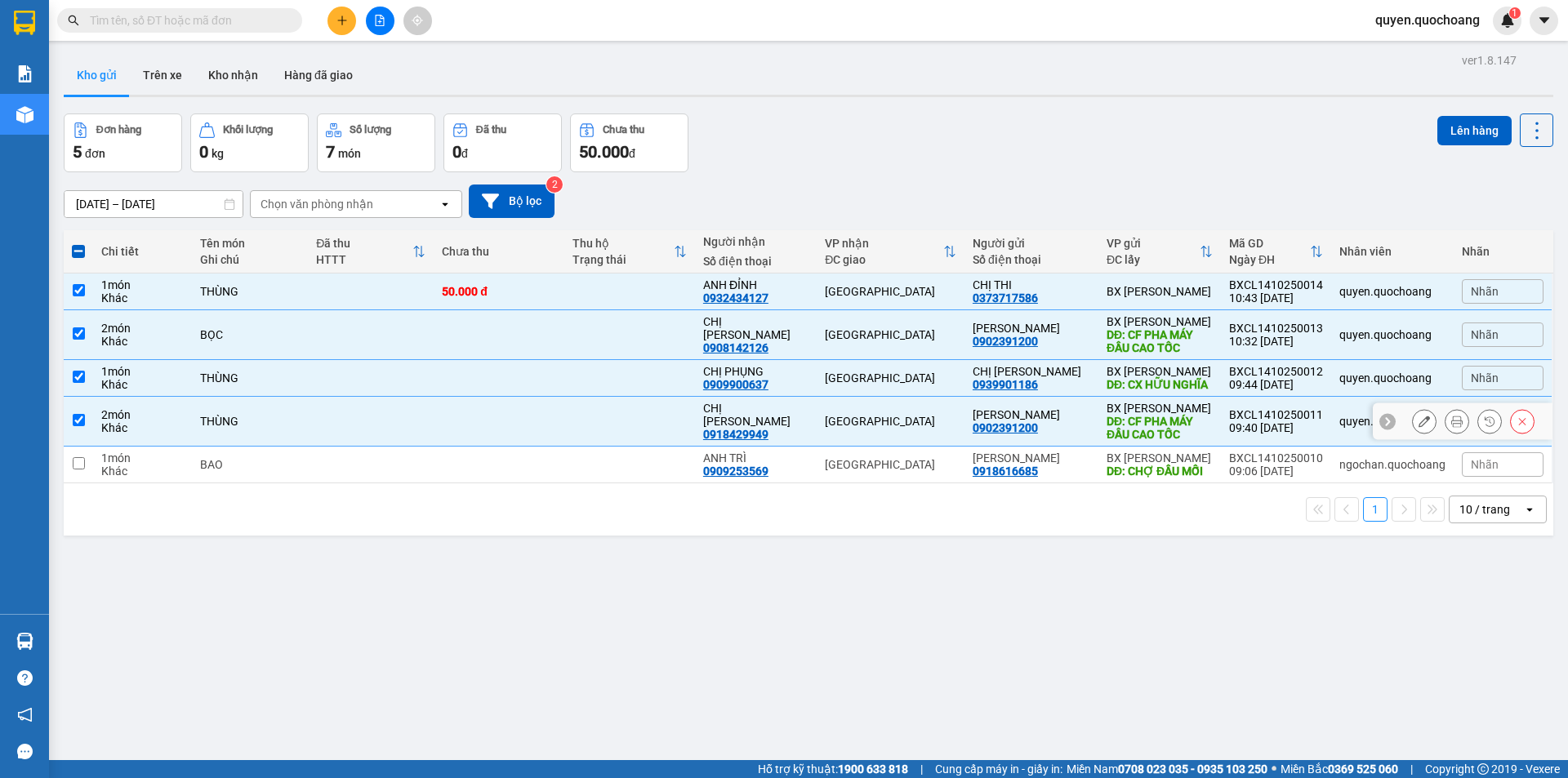
drag, startPoint x: 1185, startPoint y: 428, endPoint x: 1227, endPoint y: 398, distance: 51.6
click at [1185, 427] on div "DĐ: CF PHA MÁY ĐẦU CAO TỐC" at bounding box center [1159, 428] width 106 height 26
checkbox input "false"
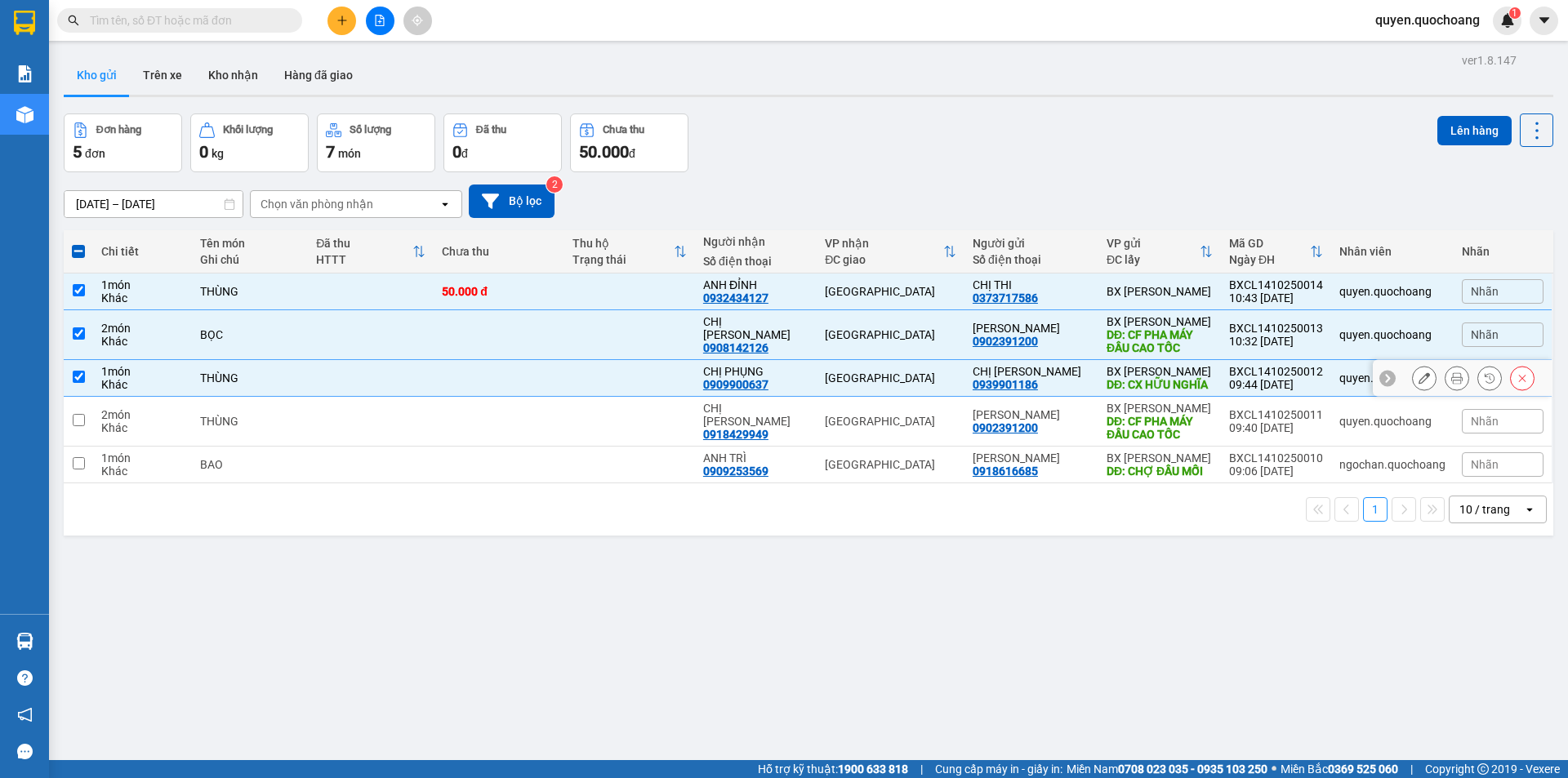
click at [1251, 389] on div "09:44 [DATE]" at bounding box center [1276, 385] width 94 height 13
checkbox input "false"
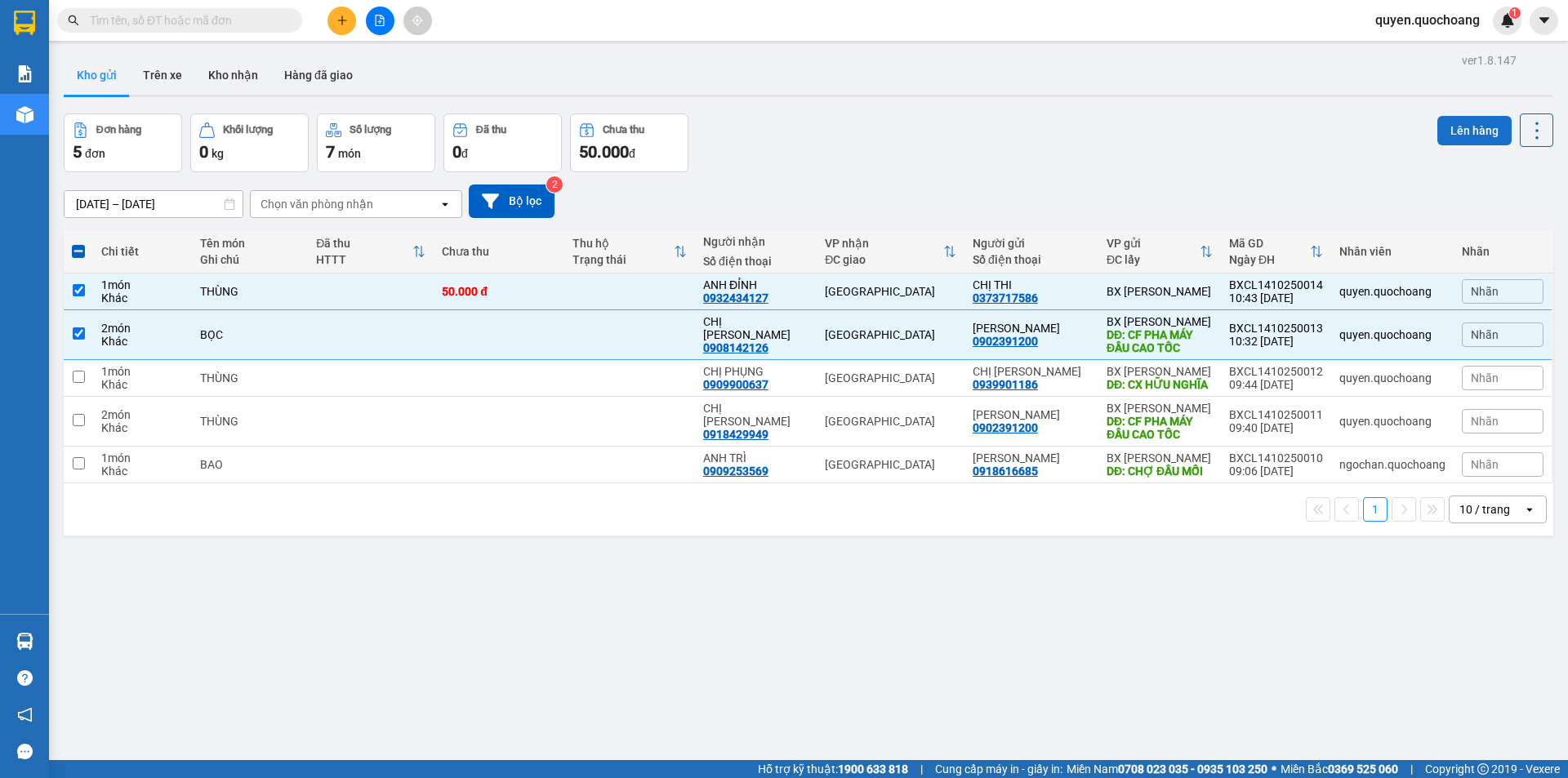
click at [1457, 131] on button "Lên hàng" at bounding box center [1474, 130] width 74 height 29
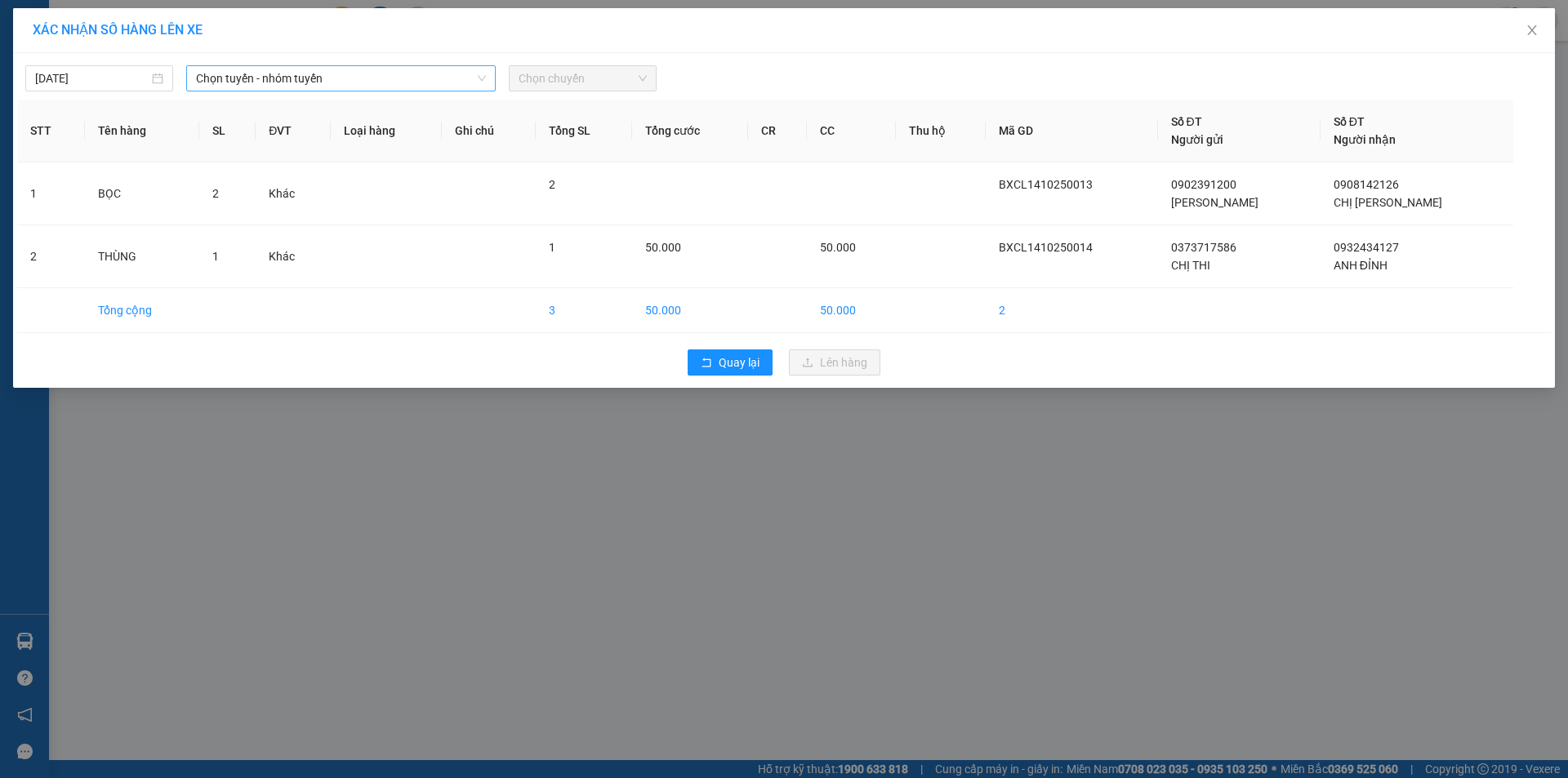
click at [249, 80] on span "Chọn tuyến - nhóm tuyến" at bounding box center [341, 78] width 290 height 25
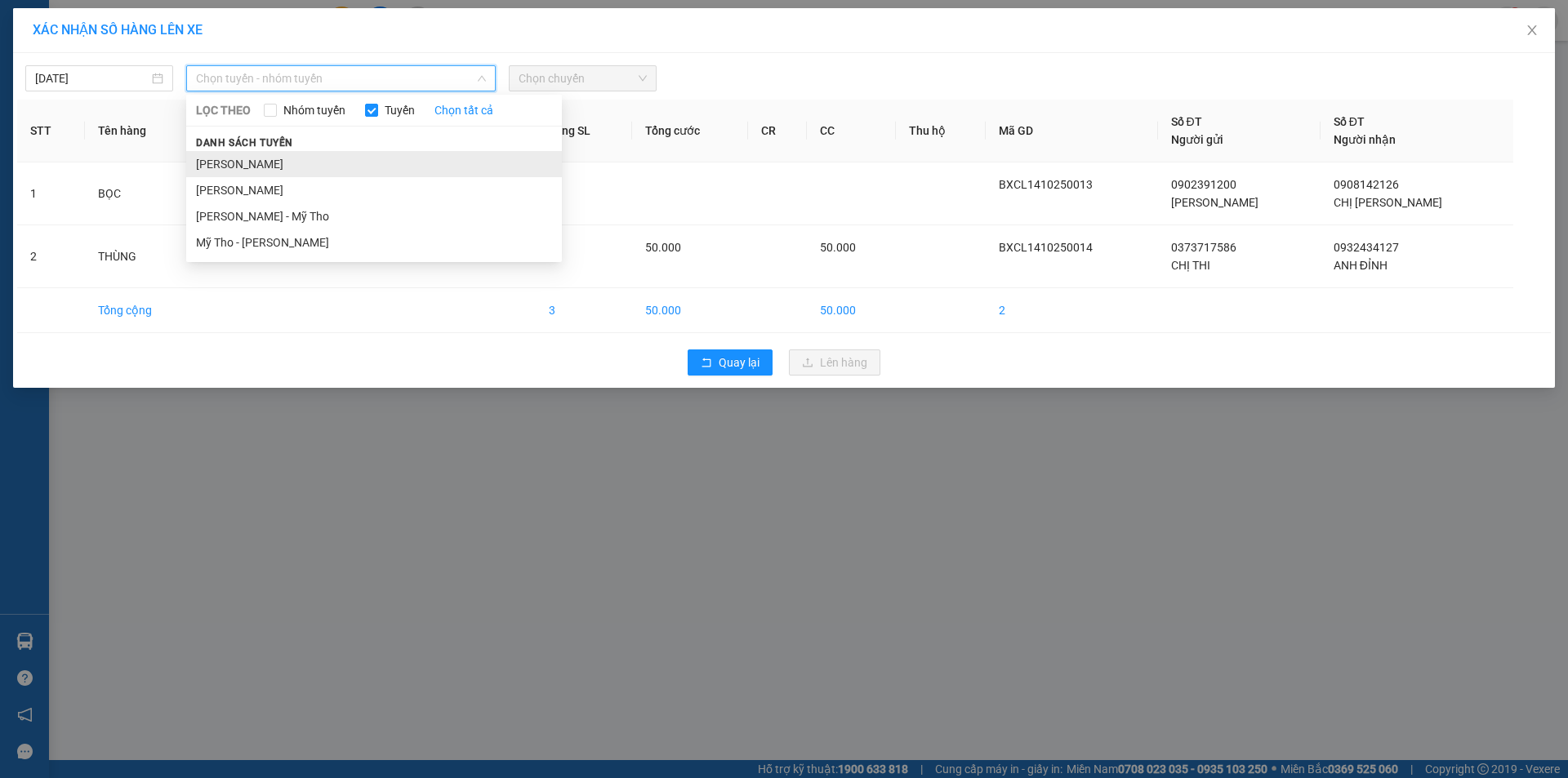
click at [261, 165] on li "[PERSON_NAME]" at bounding box center [374, 164] width 376 height 26
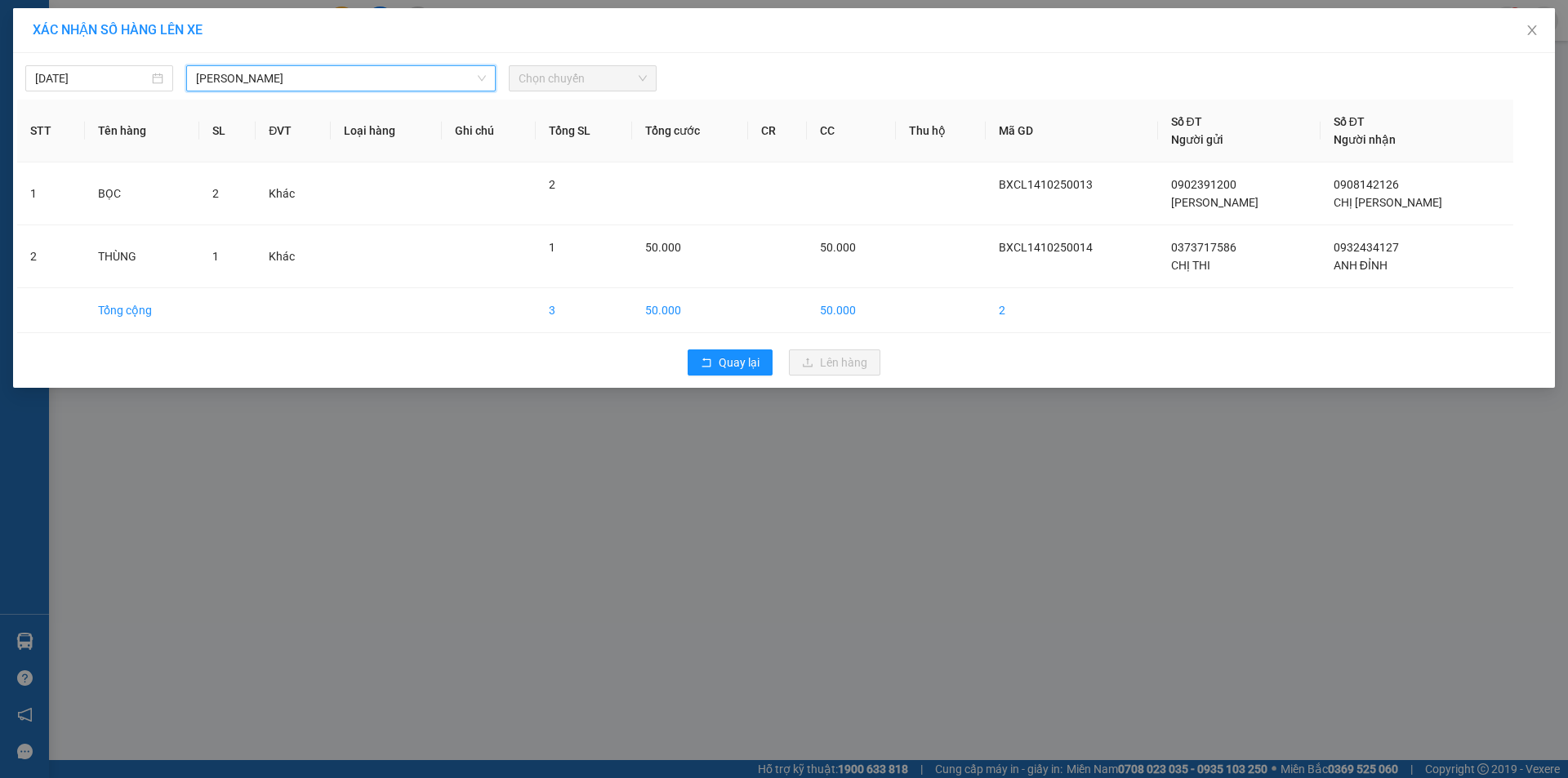
click at [624, 68] on span "Chọn chuyến" at bounding box center [583, 78] width 129 height 25
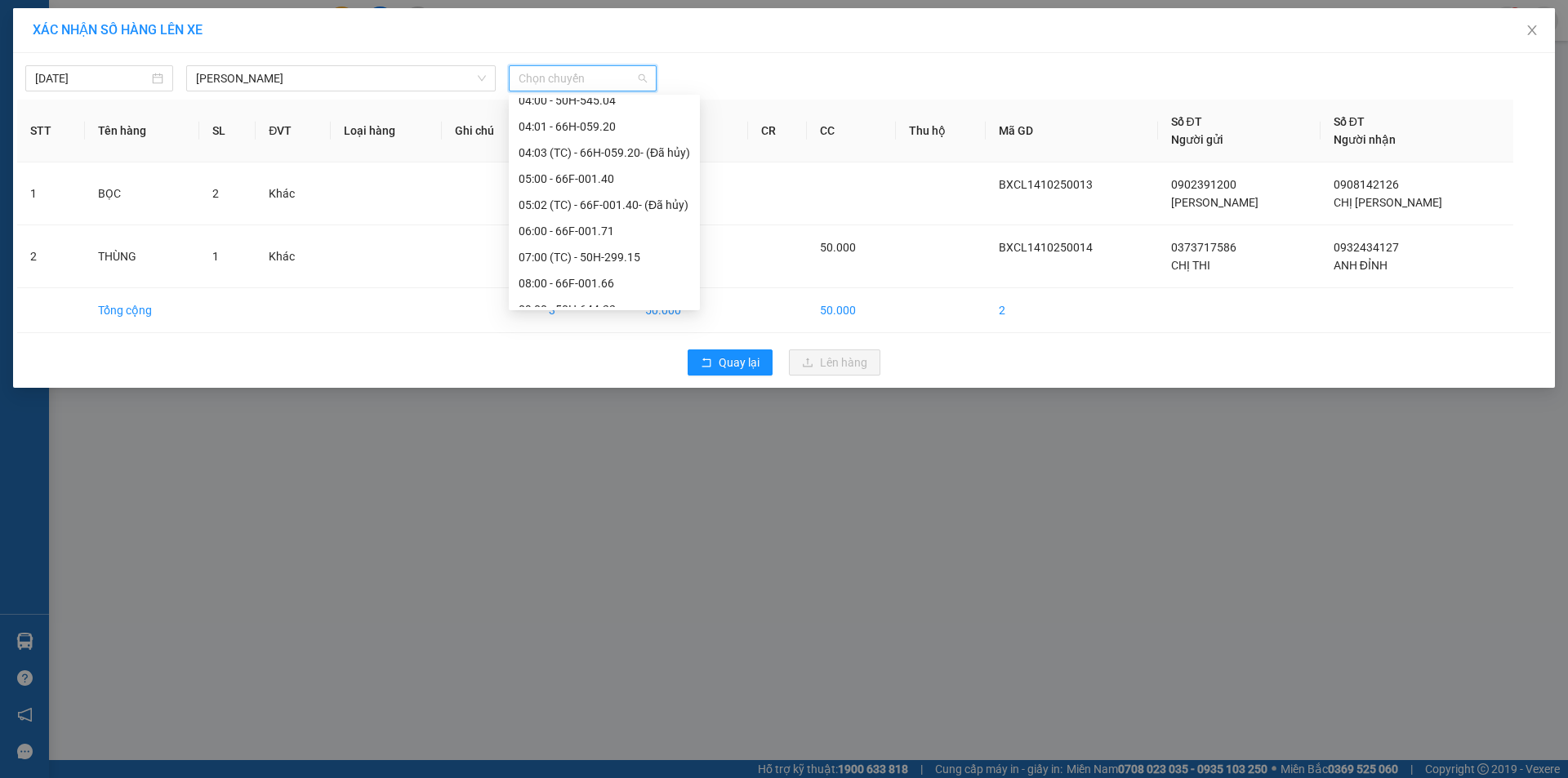
scroll to position [409, 0]
click at [574, 280] on div "11:00 (TC) - 66F-001.27" at bounding box center [605, 278] width 171 height 18
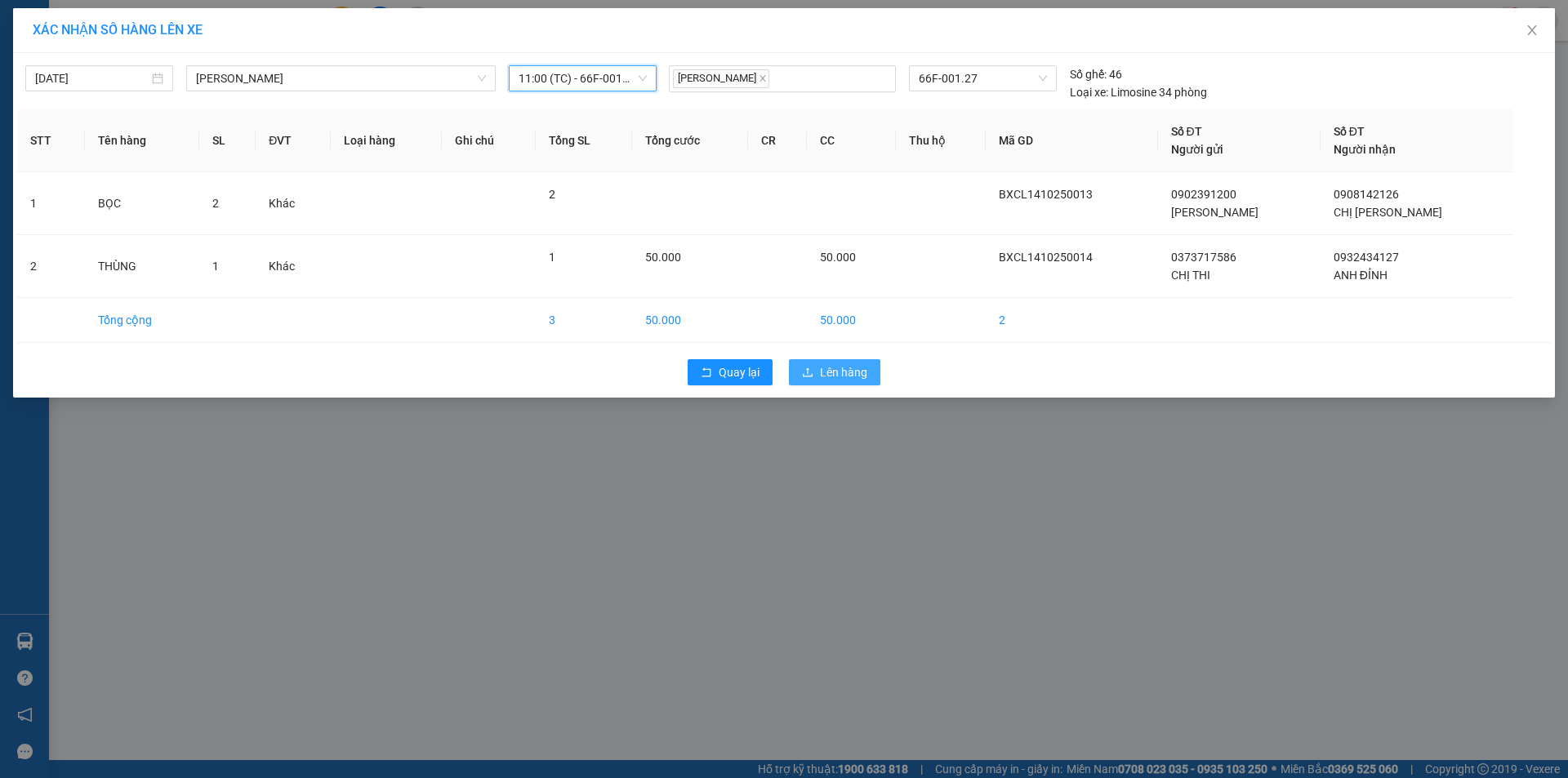
click at [874, 378] on button "Lên hàng" at bounding box center [835, 372] width 91 height 26
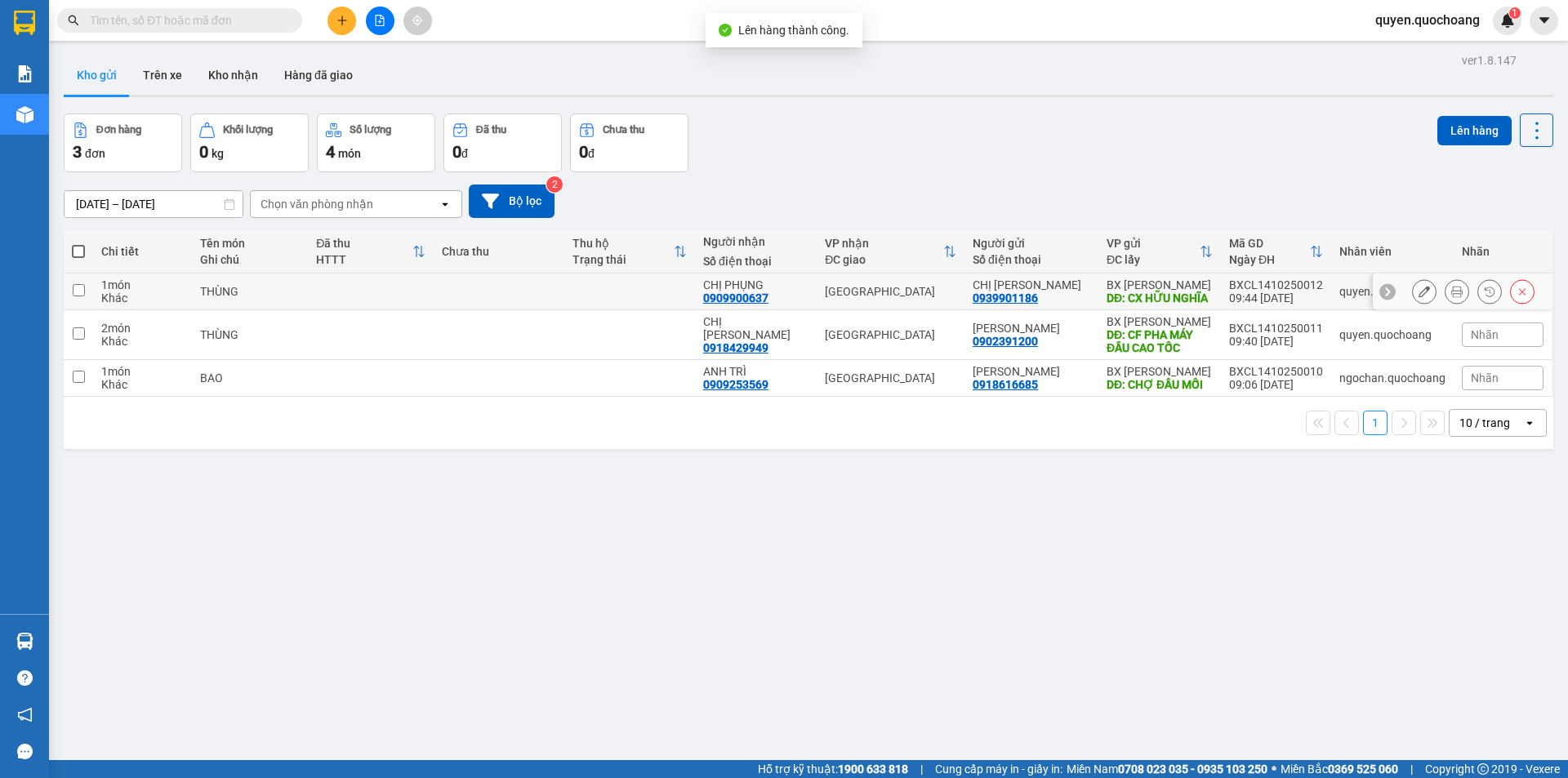
drag, startPoint x: 1233, startPoint y: 309, endPoint x: 1195, endPoint y: 332, distance: 44.4
click at [1221, 310] on td "BXCL1410250012 09:44 [DATE]" at bounding box center [1276, 292] width 110 height 36
checkbox input "true"
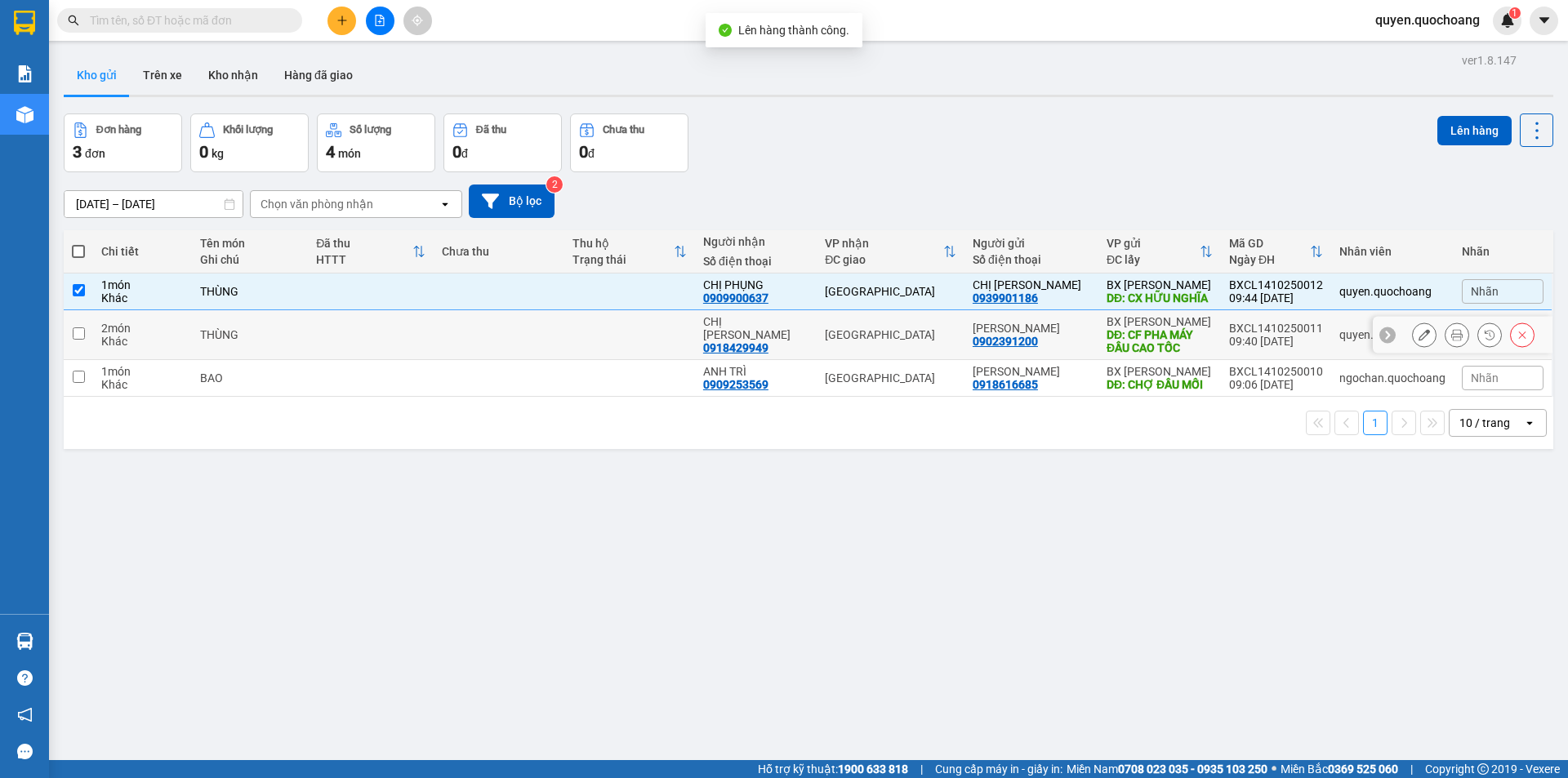
click at [1200, 344] on div "DĐ: CF PHA MÁY ĐẦU CAO TỐC" at bounding box center [1159, 341] width 106 height 26
checkbox input "true"
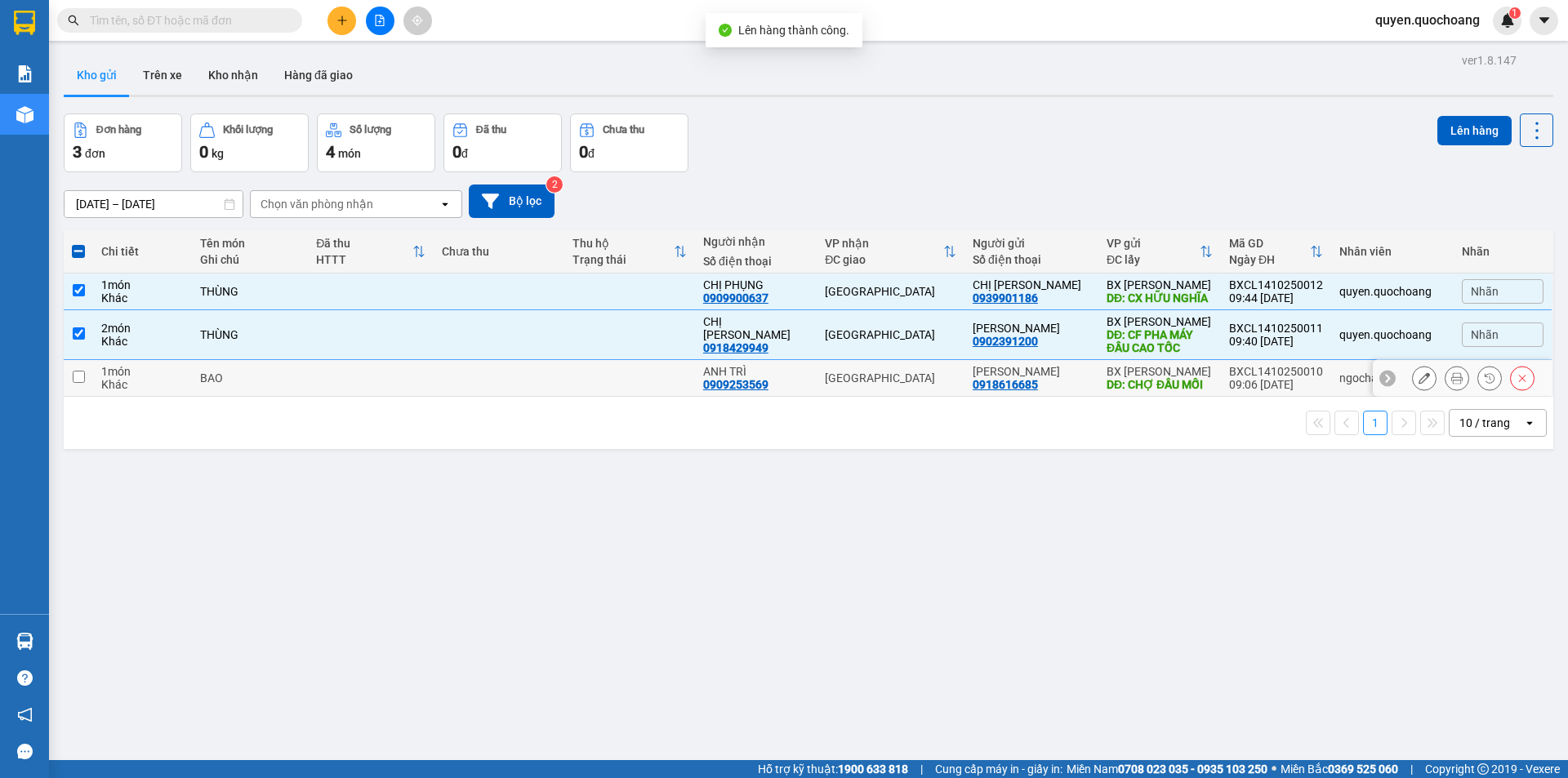
drag, startPoint x: 1264, startPoint y: 394, endPoint x: 1293, endPoint y: 377, distance: 33.6
click at [1265, 391] on div "09:06 [DATE]" at bounding box center [1276, 385] width 94 height 13
checkbox input "true"
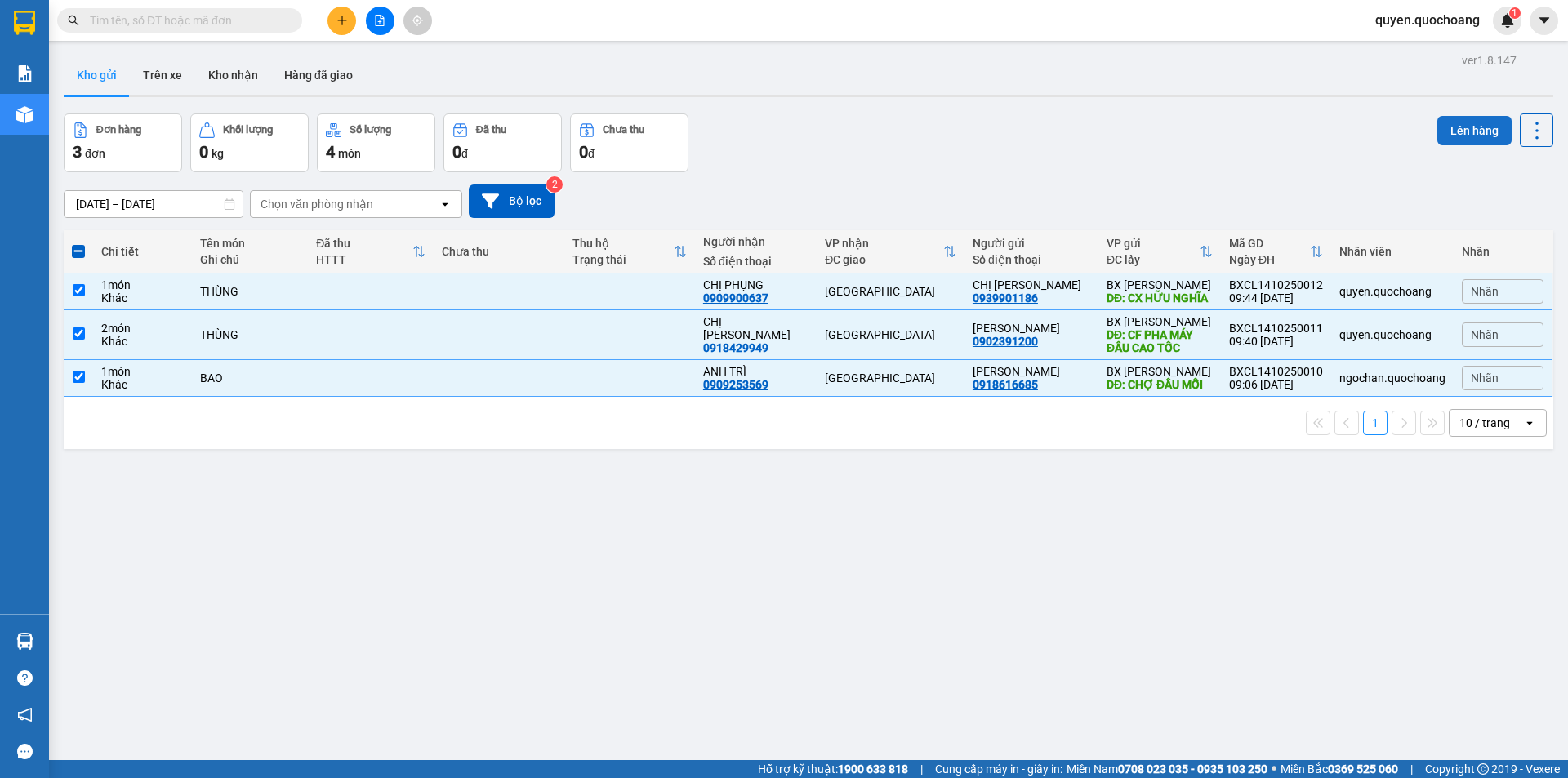
click at [1440, 139] on button "Lên hàng" at bounding box center [1474, 130] width 74 height 29
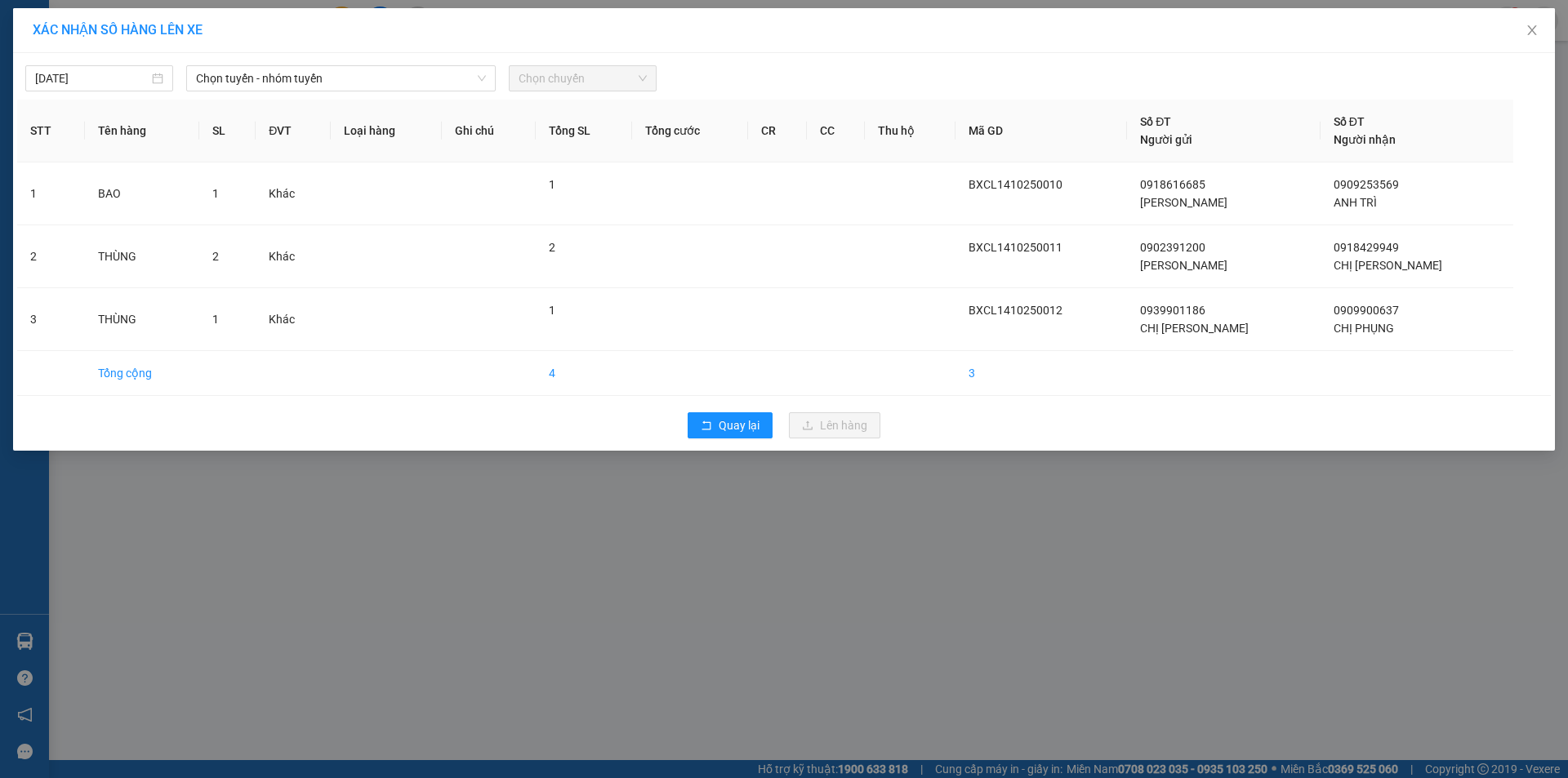
click at [321, 95] on div "[DATE] Chọn tuyến - nhóm tuyến Chọn chuyến STT Tên hàng SL ĐVT Loại hàng Ghi ch…" at bounding box center [784, 252] width 1542 height 398
click at [346, 83] on span "Chọn tuyến - nhóm tuyến" at bounding box center [341, 78] width 290 height 25
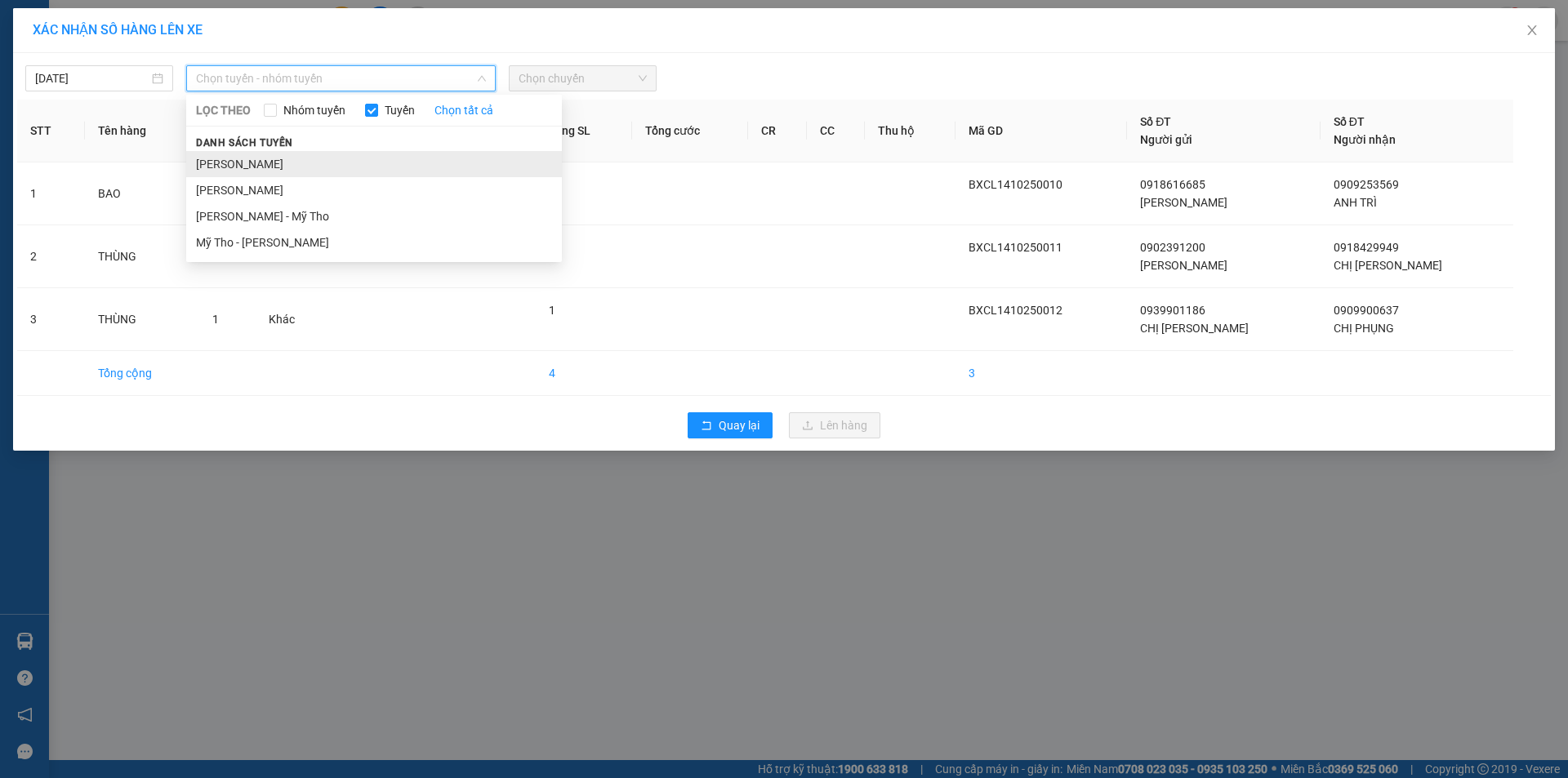
click at [324, 165] on li "[PERSON_NAME]" at bounding box center [374, 164] width 376 height 26
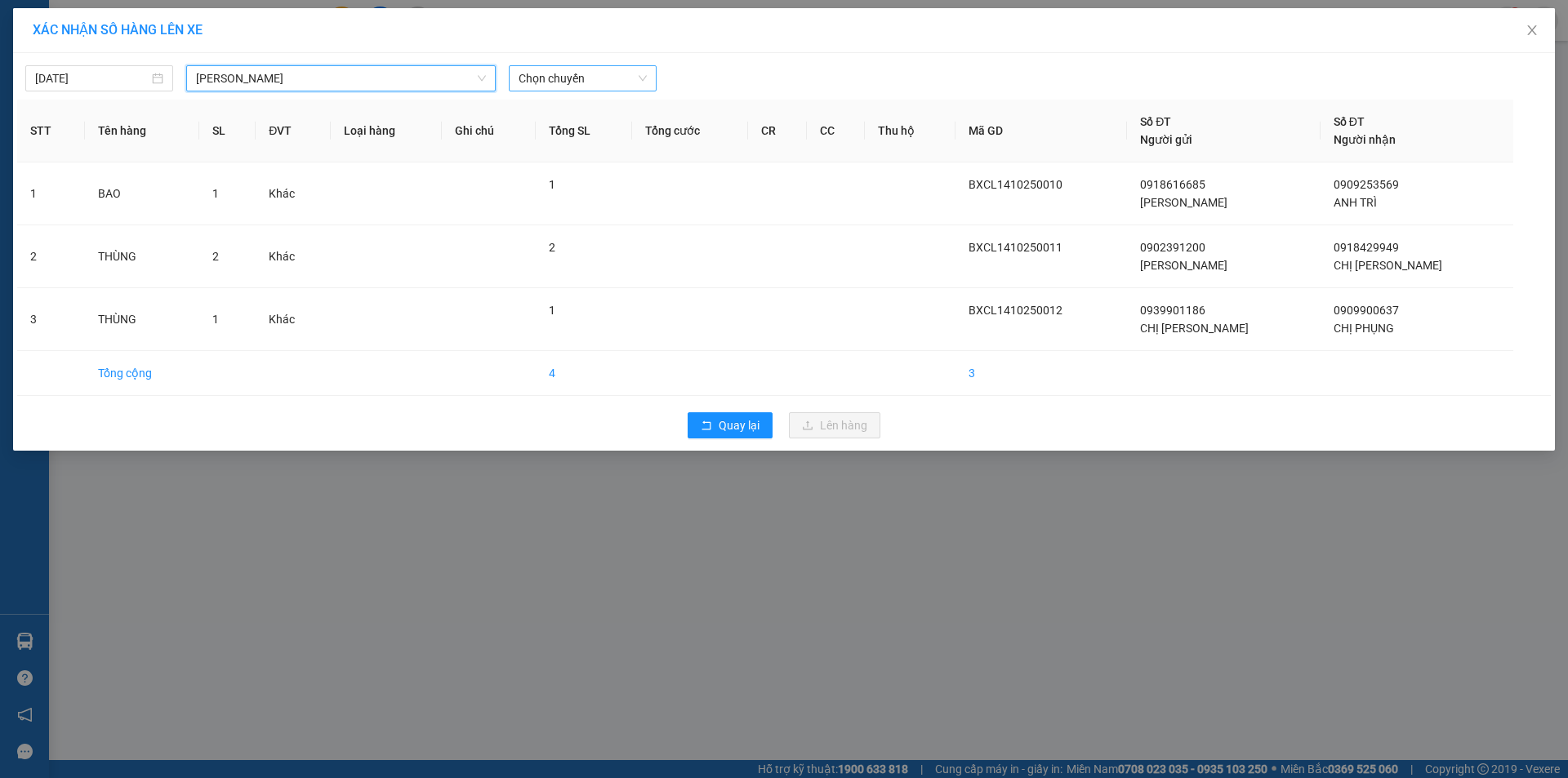
click at [607, 83] on span "Chọn chuyến" at bounding box center [583, 78] width 129 height 25
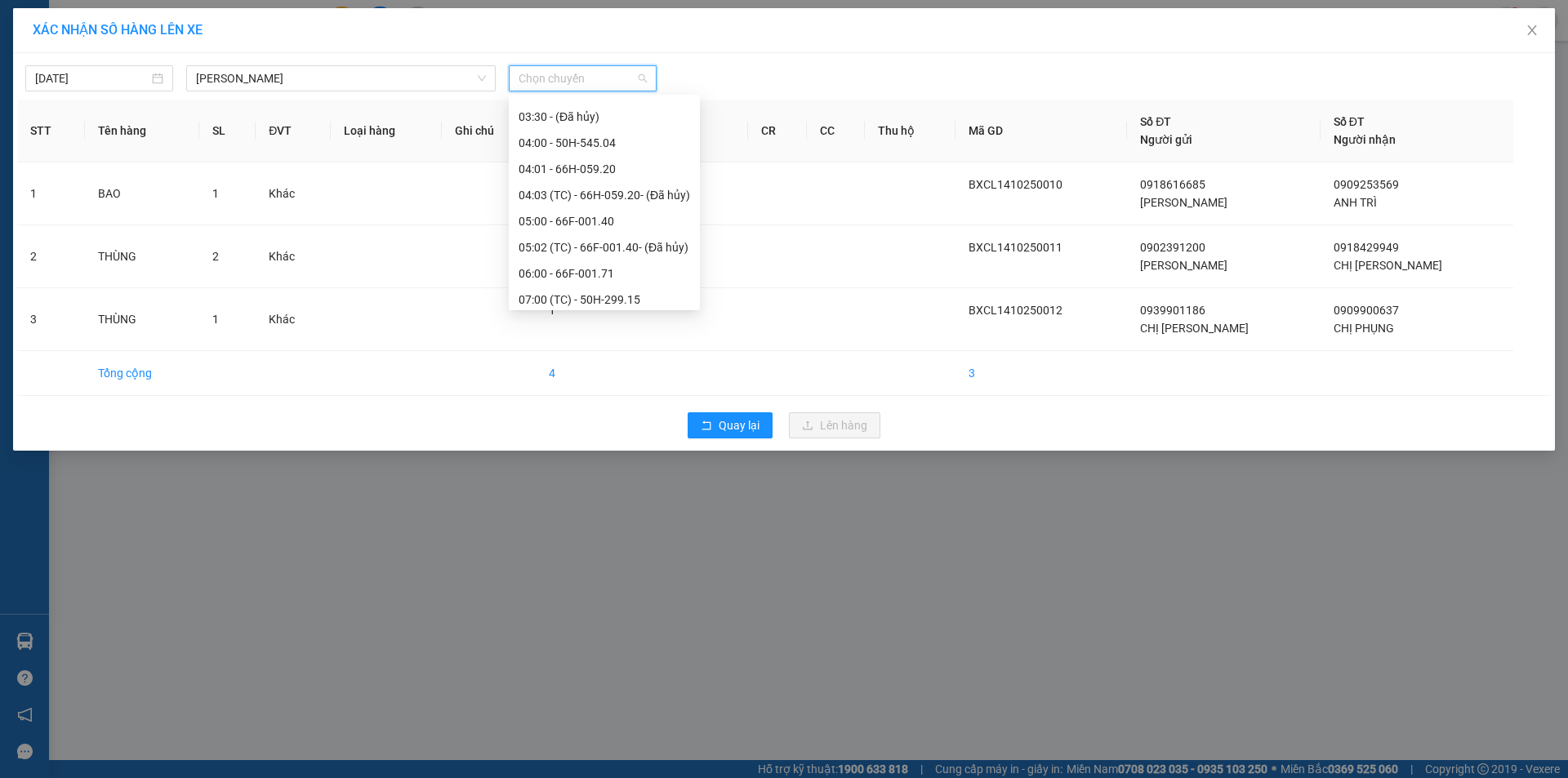
scroll to position [409, 0]
click at [585, 226] on div "10:00 - 66F-001.35" at bounding box center [605, 225] width 171 height 18
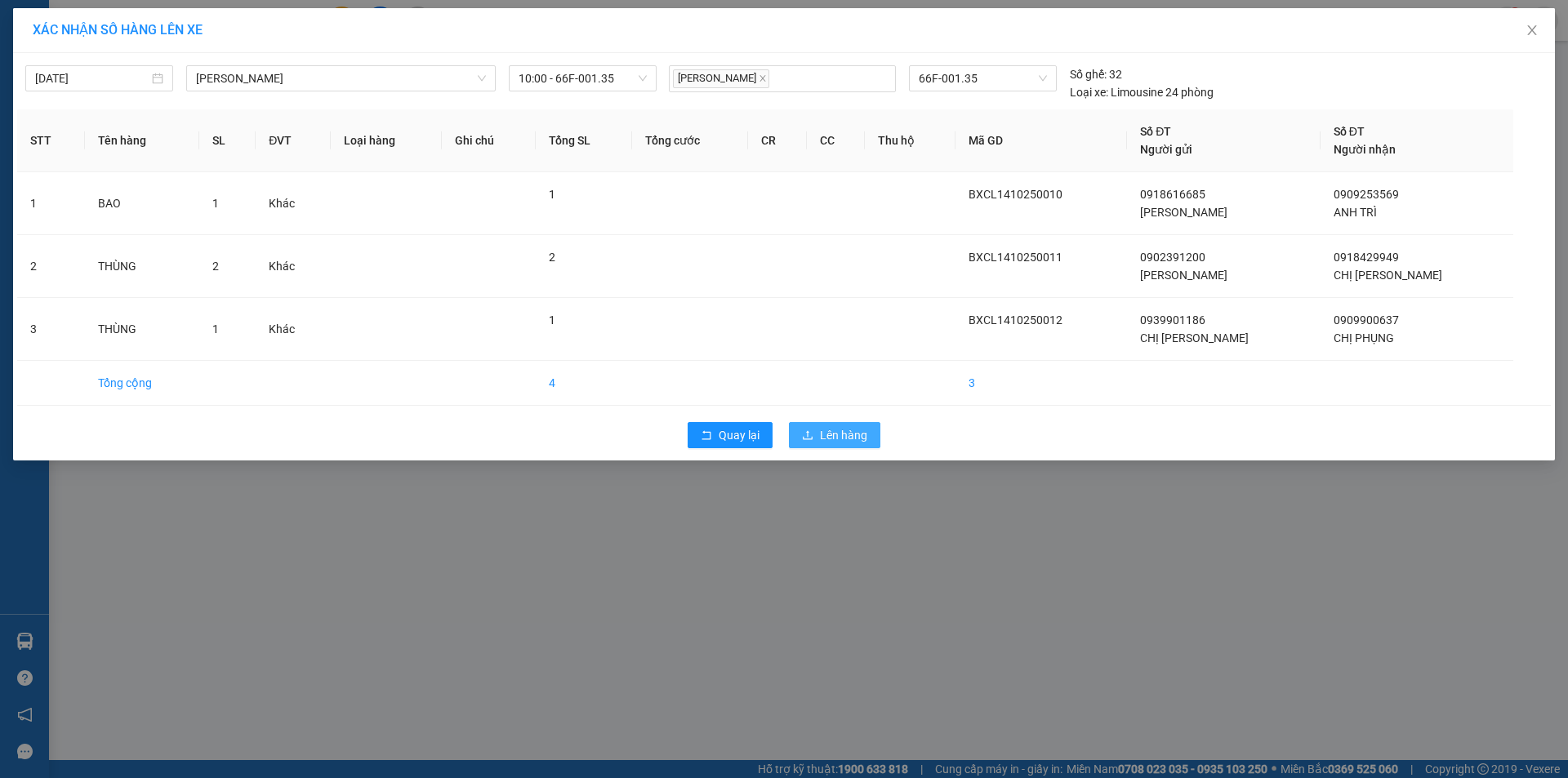
click at [849, 439] on span "Lên hàng" at bounding box center [844, 435] width 47 height 18
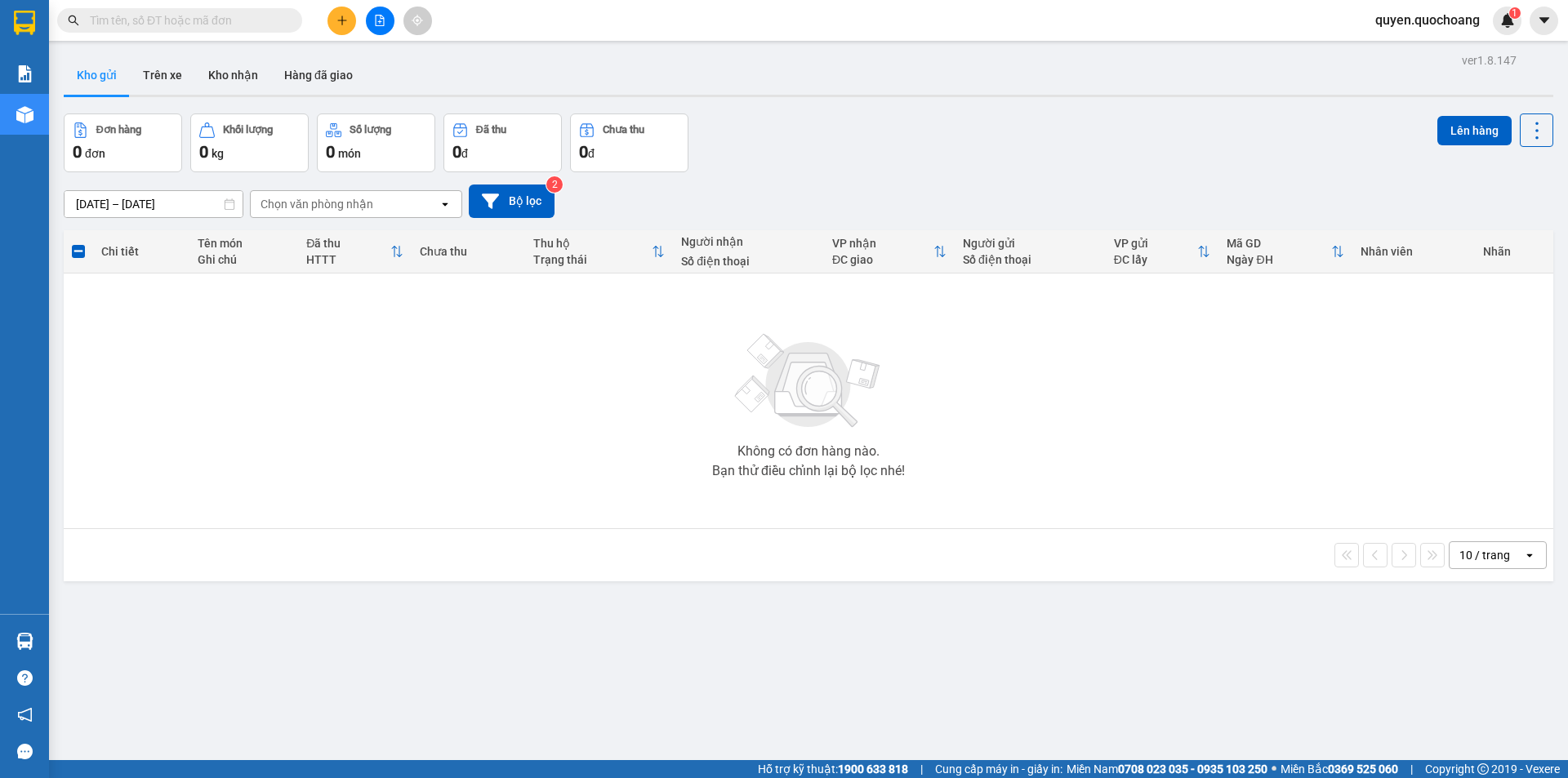
click at [339, 24] on icon "plus" at bounding box center [342, 20] width 12 height 12
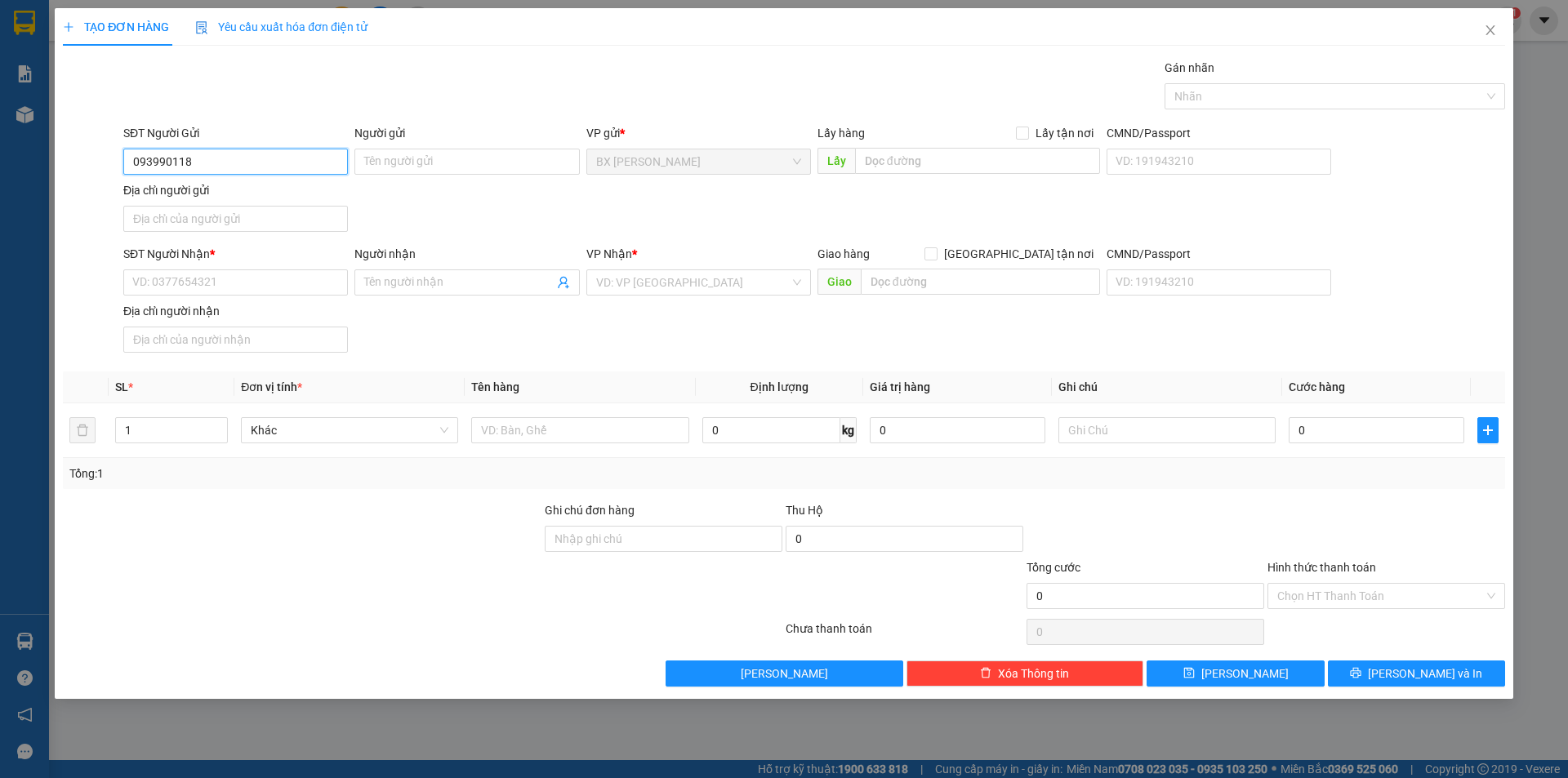
type input "0939901186"
drag, startPoint x: 271, startPoint y: 192, endPoint x: 293, endPoint y: 254, distance: 65.8
click at [273, 193] on div "0939901186 - CHỊ [PERSON_NAME]" at bounding box center [235, 194] width 205 height 18
type input "CHỊ [PERSON_NAME]"
type input "0939901186"
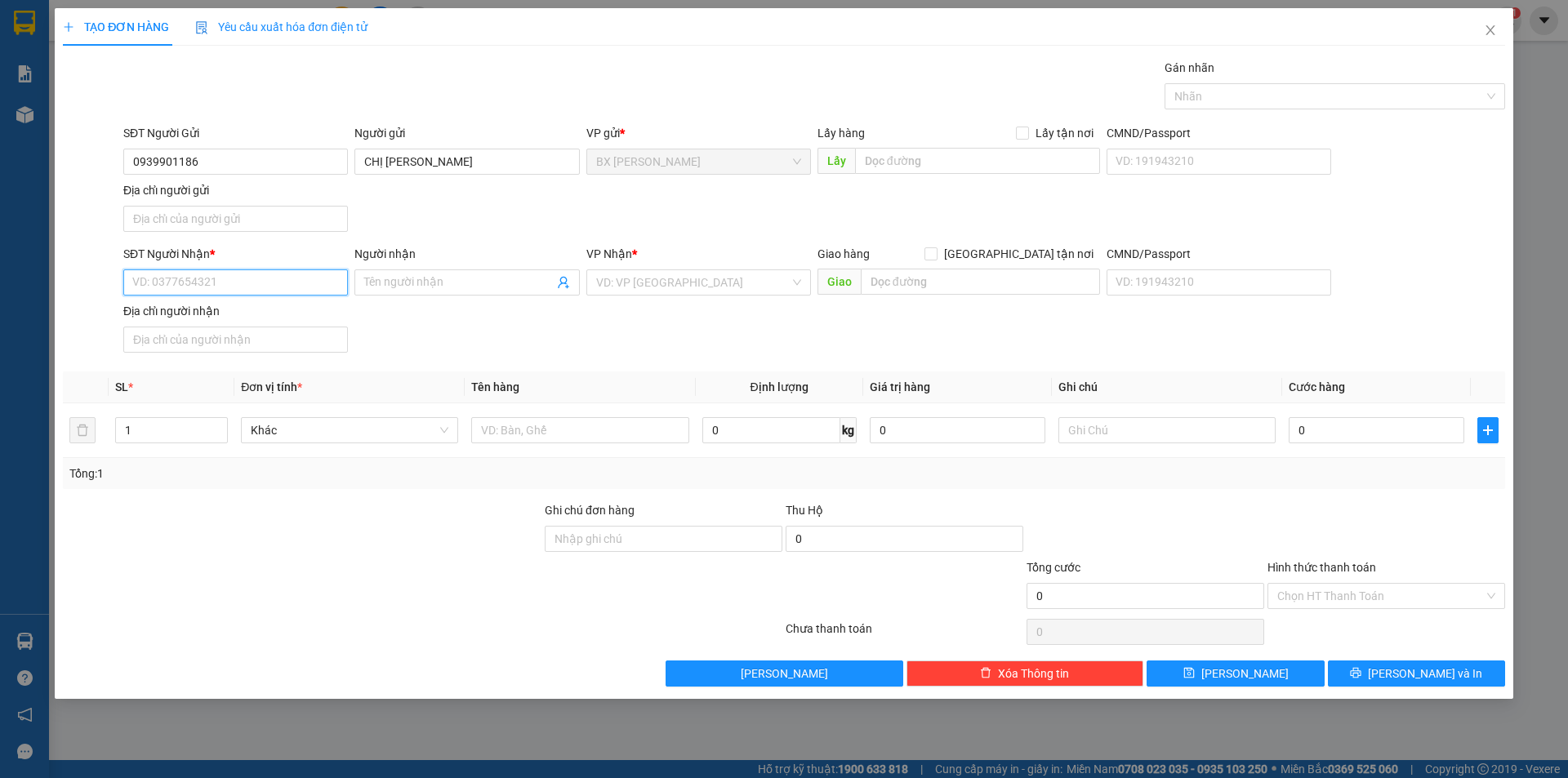
click at [296, 289] on input "SĐT Người Nhận *" at bounding box center [235, 283] width 224 height 26
drag, startPoint x: 244, startPoint y: 397, endPoint x: 254, endPoint y: 410, distance: 16.4
click at [244, 398] on div "0902557505 - ANH KHOA" at bounding box center [235, 394] width 205 height 18
type input "0902557505"
type input "ANH KHOA"
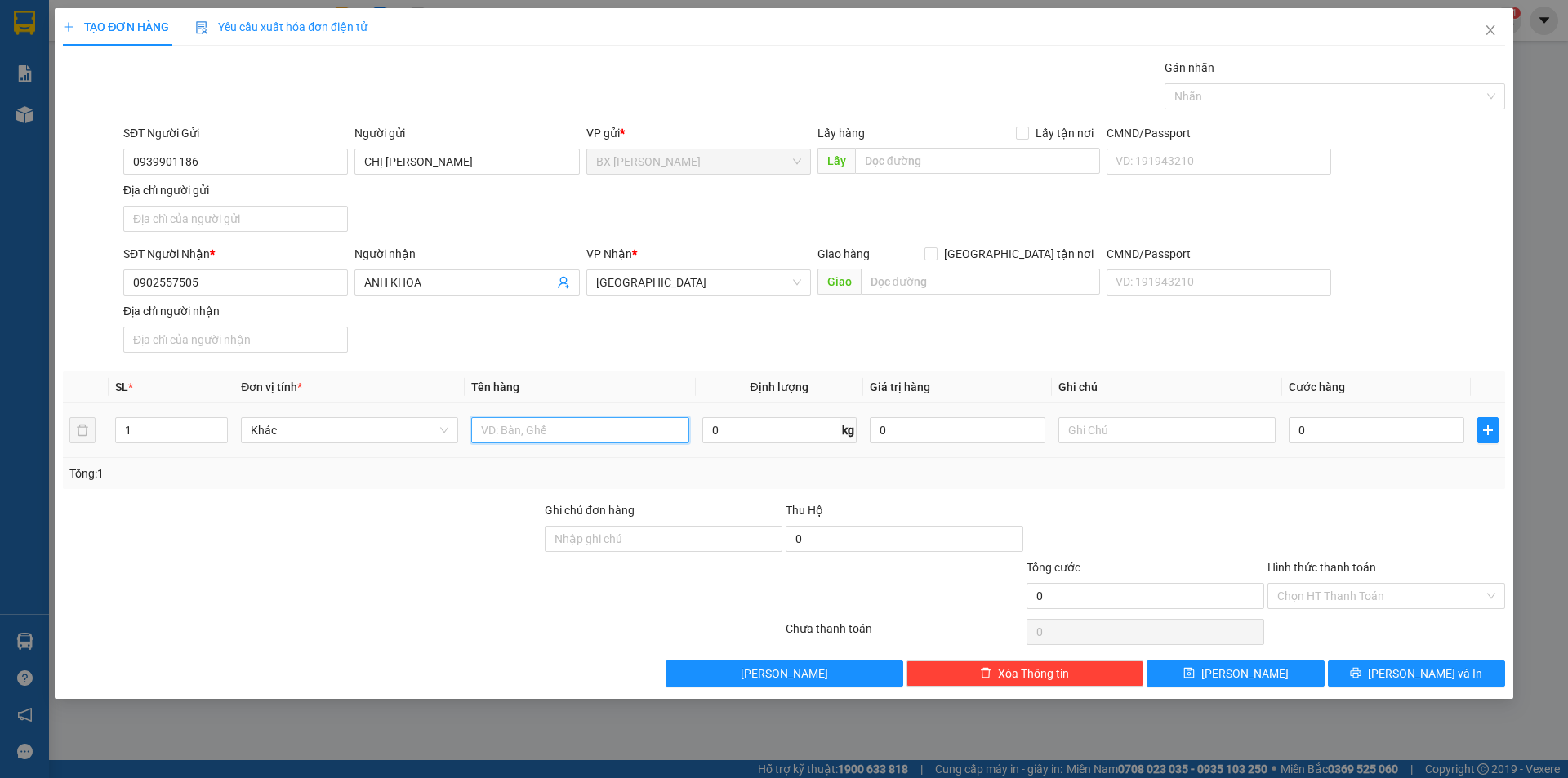
click at [526, 433] on input "text" at bounding box center [580, 430] width 217 height 26
type input "THÙNG"
click at [964, 168] on input "text" at bounding box center [978, 161] width 245 height 26
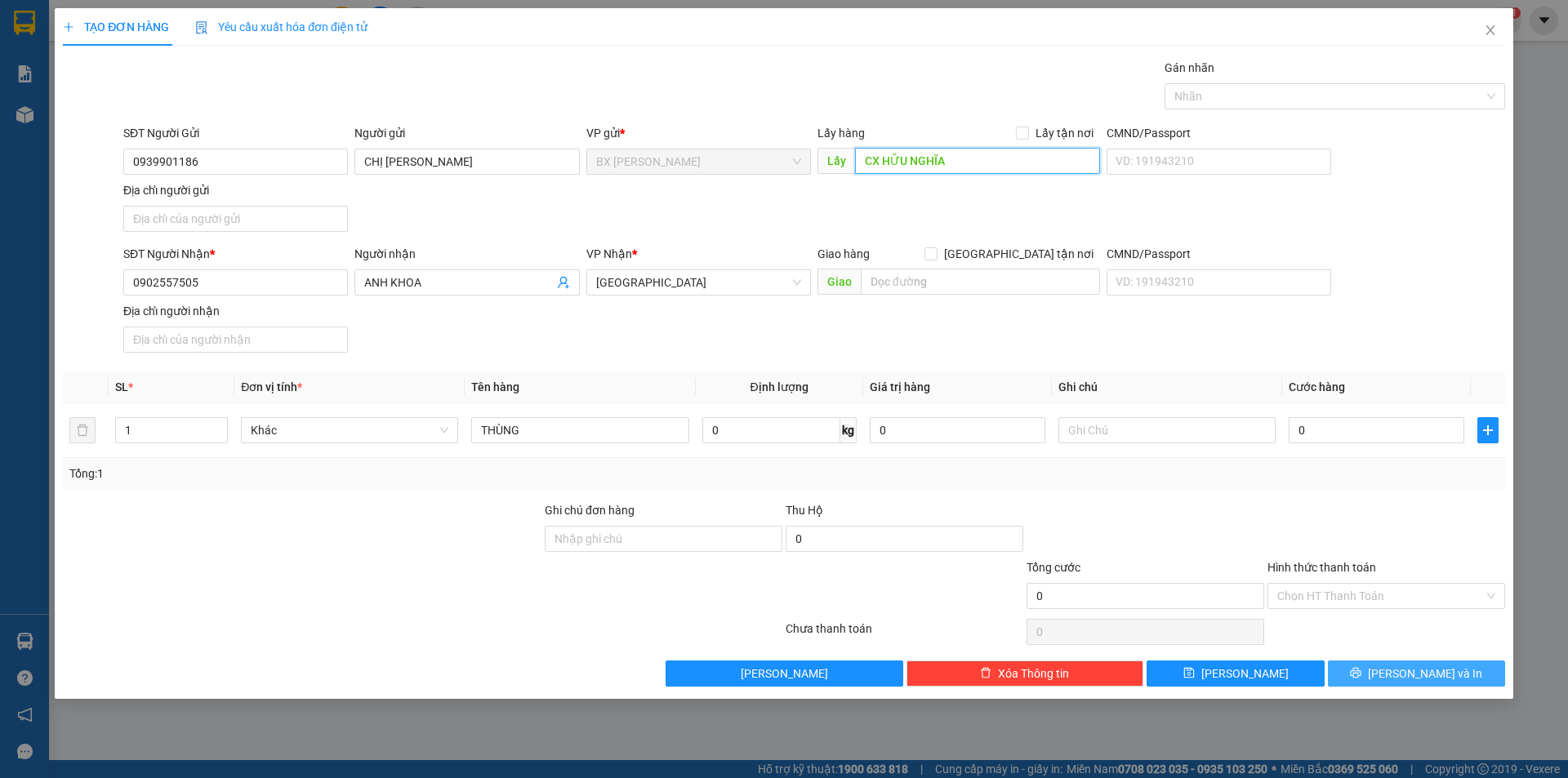
type input "CX HỮU NGHĨA"
click at [1444, 672] on span "[PERSON_NAME] và In" at bounding box center [1425, 674] width 114 height 18
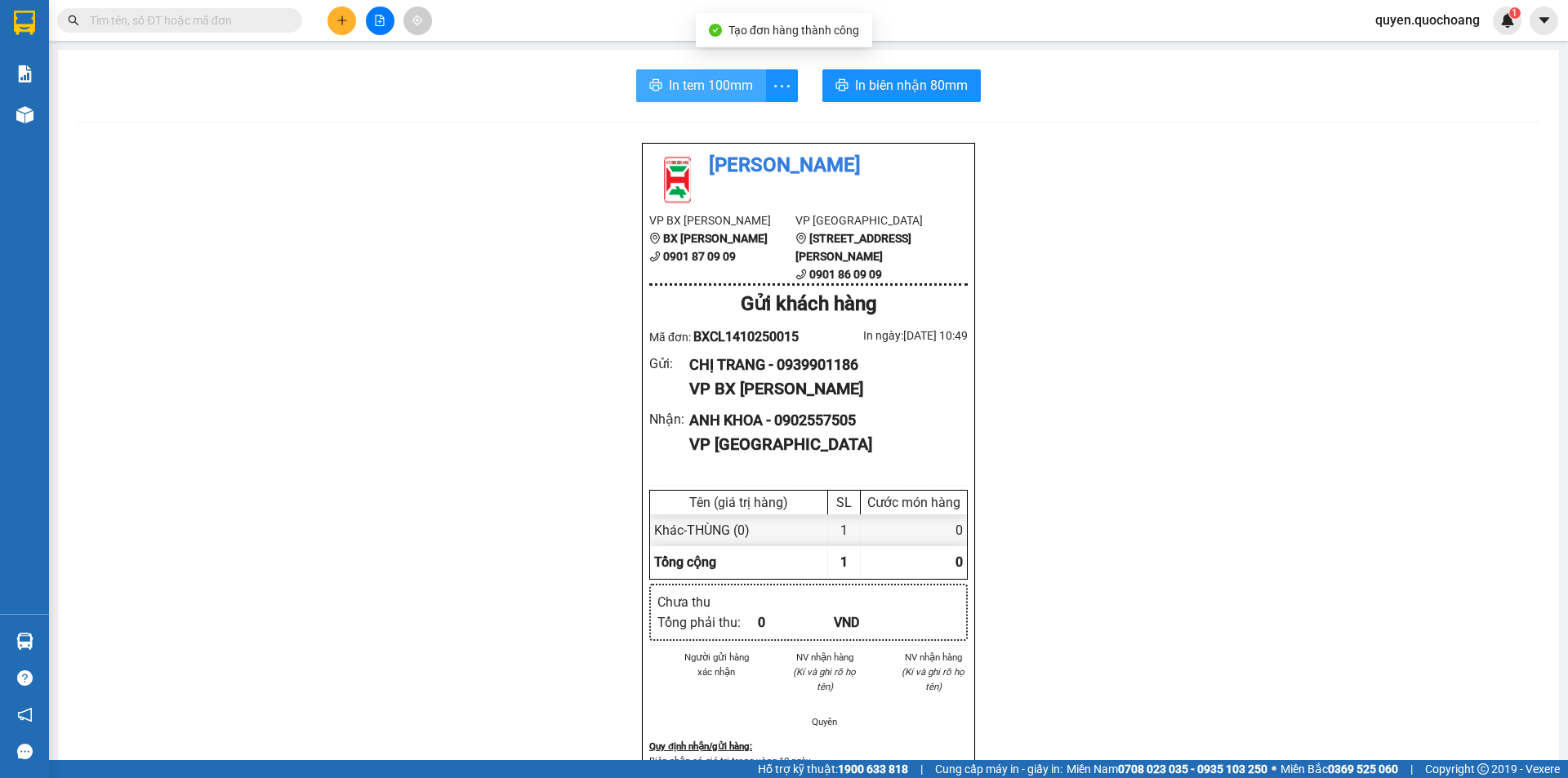
click at [681, 100] on button "In tem 100mm" at bounding box center [701, 86] width 130 height 33
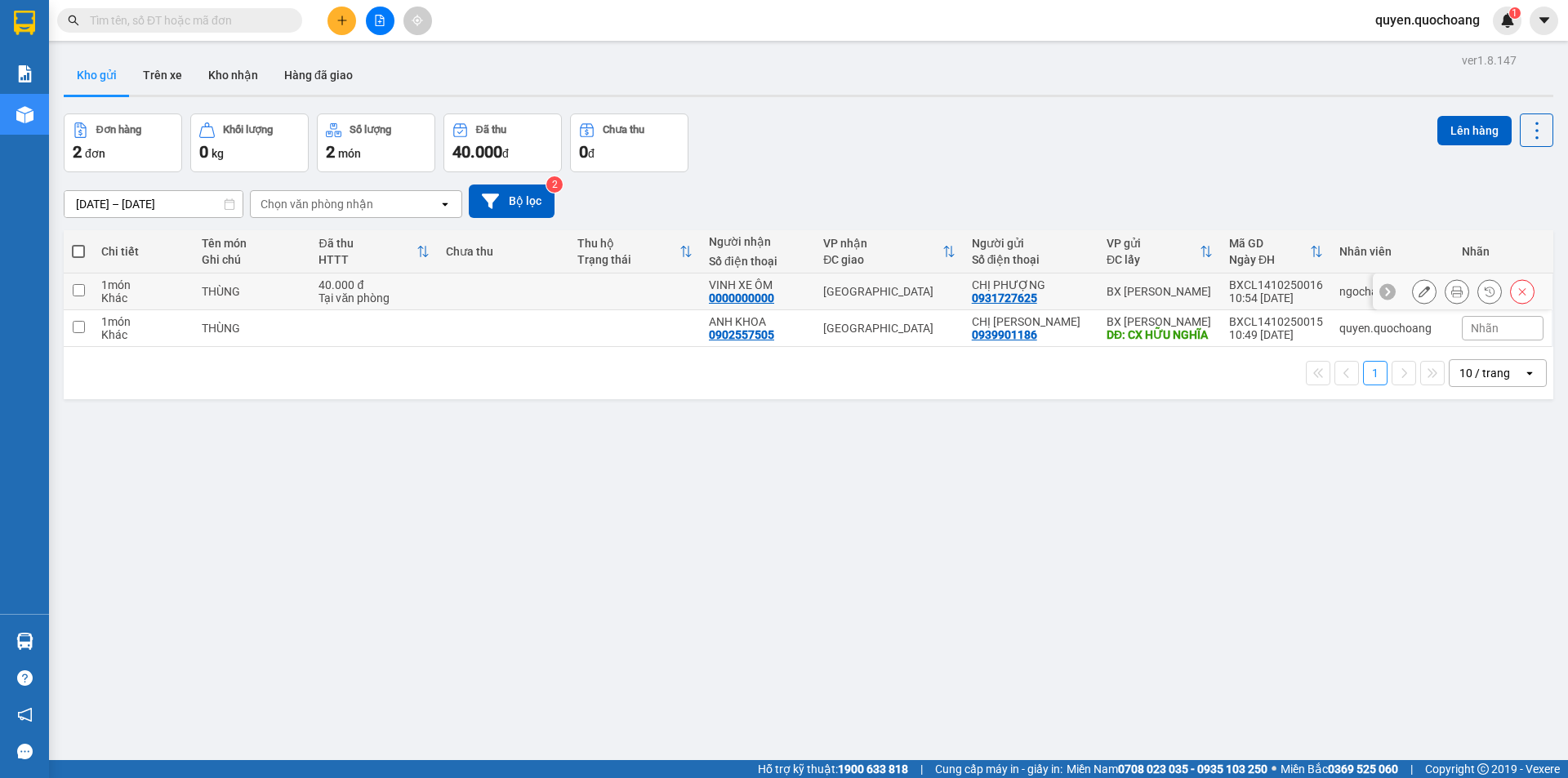
click at [955, 302] on td "[GEOGRAPHIC_DATA]" at bounding box center [889, 292] width 149 height 36
checkbox input "true"
click at [961, 332] on td "[GEOGRAPHIC_DATA]" at bounding box center [889, 328] width 149 height 36
checkbox input "true"
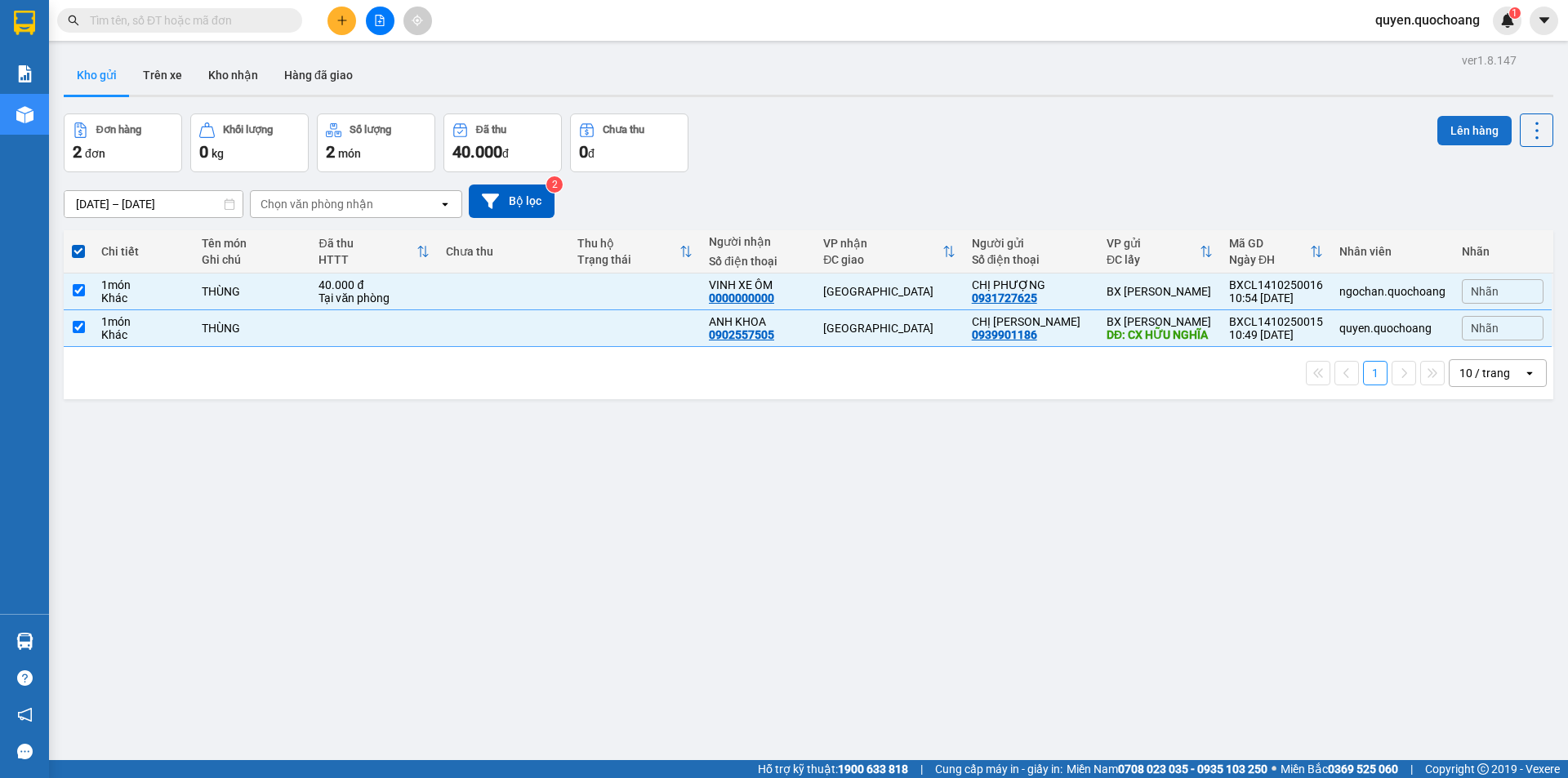
click at [1449, 121] on button "Lên hàng" at bounding box center [1474, 130] width 74 height 29
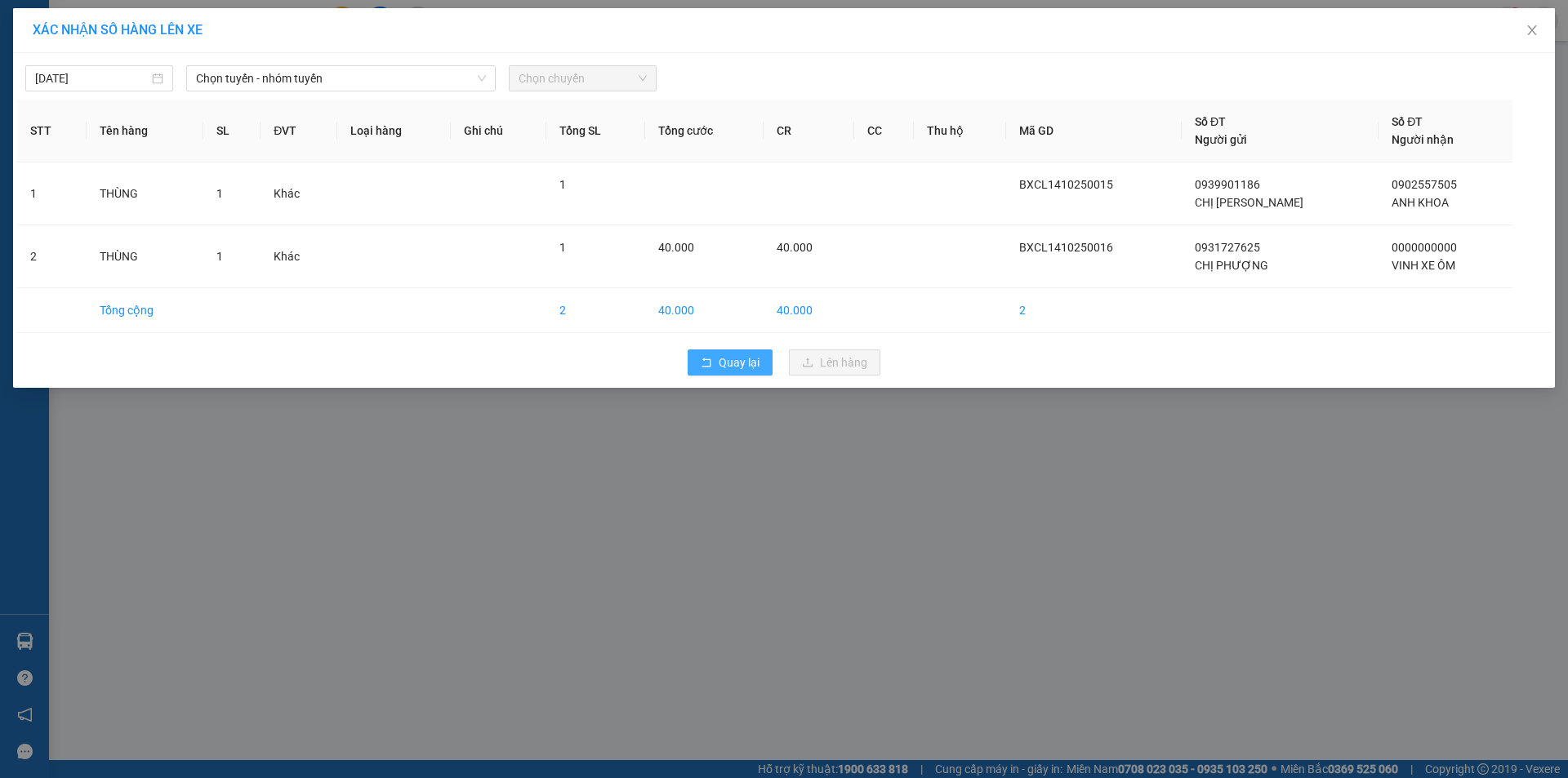
click at [734, 372] on button "Quay lại" at bounding box center [730, 362] width 85 height 26
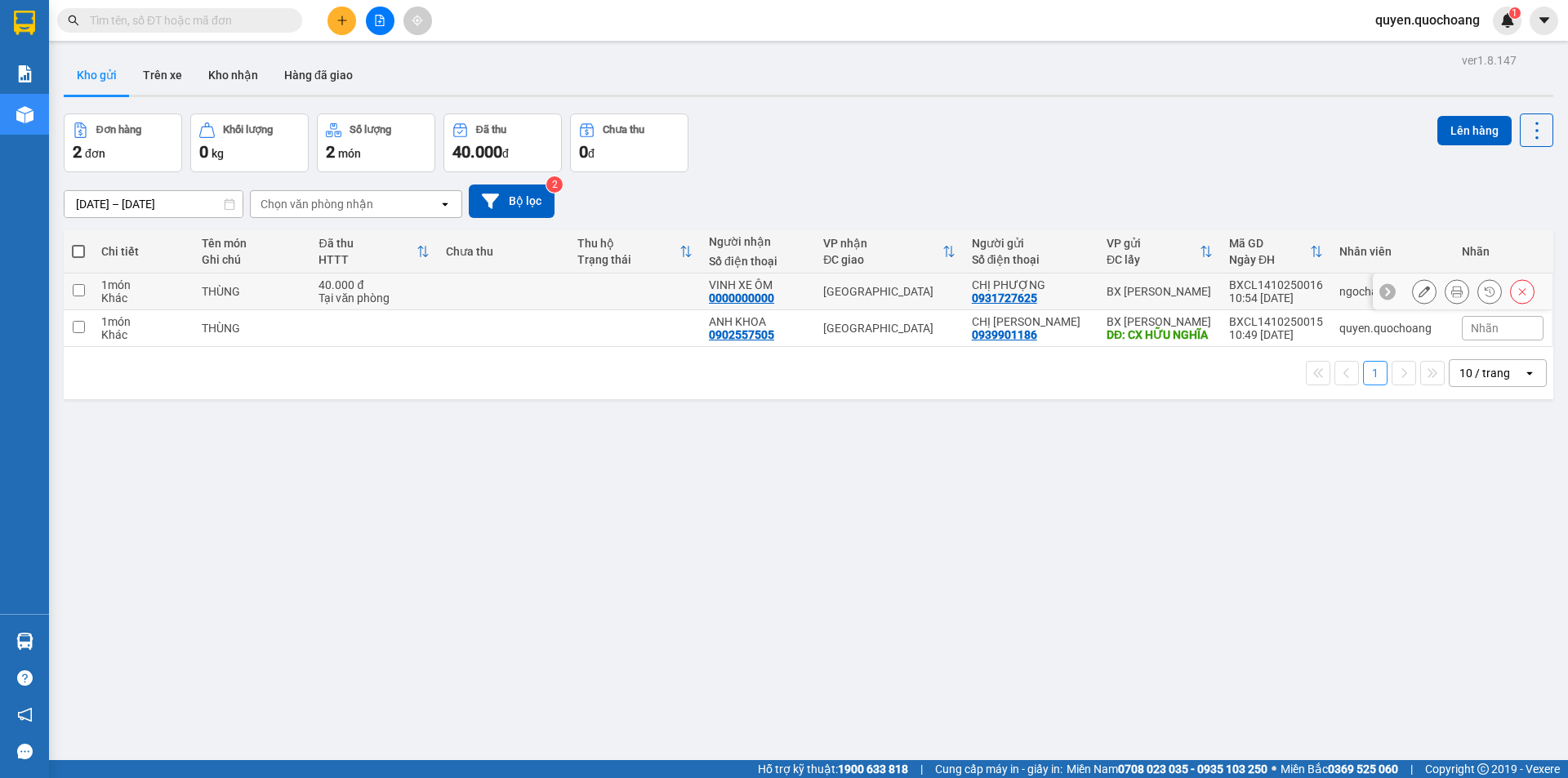
drag, startPoint x: 1211, startPoint y: 301, endPoint x: 1219, endPoint y: 324, distance: 24.4
click at [1212, 301] on td "BX [PERSON_NAME]" at bounding box center [1159, 292] width 122 height 36
checkbox input "true"
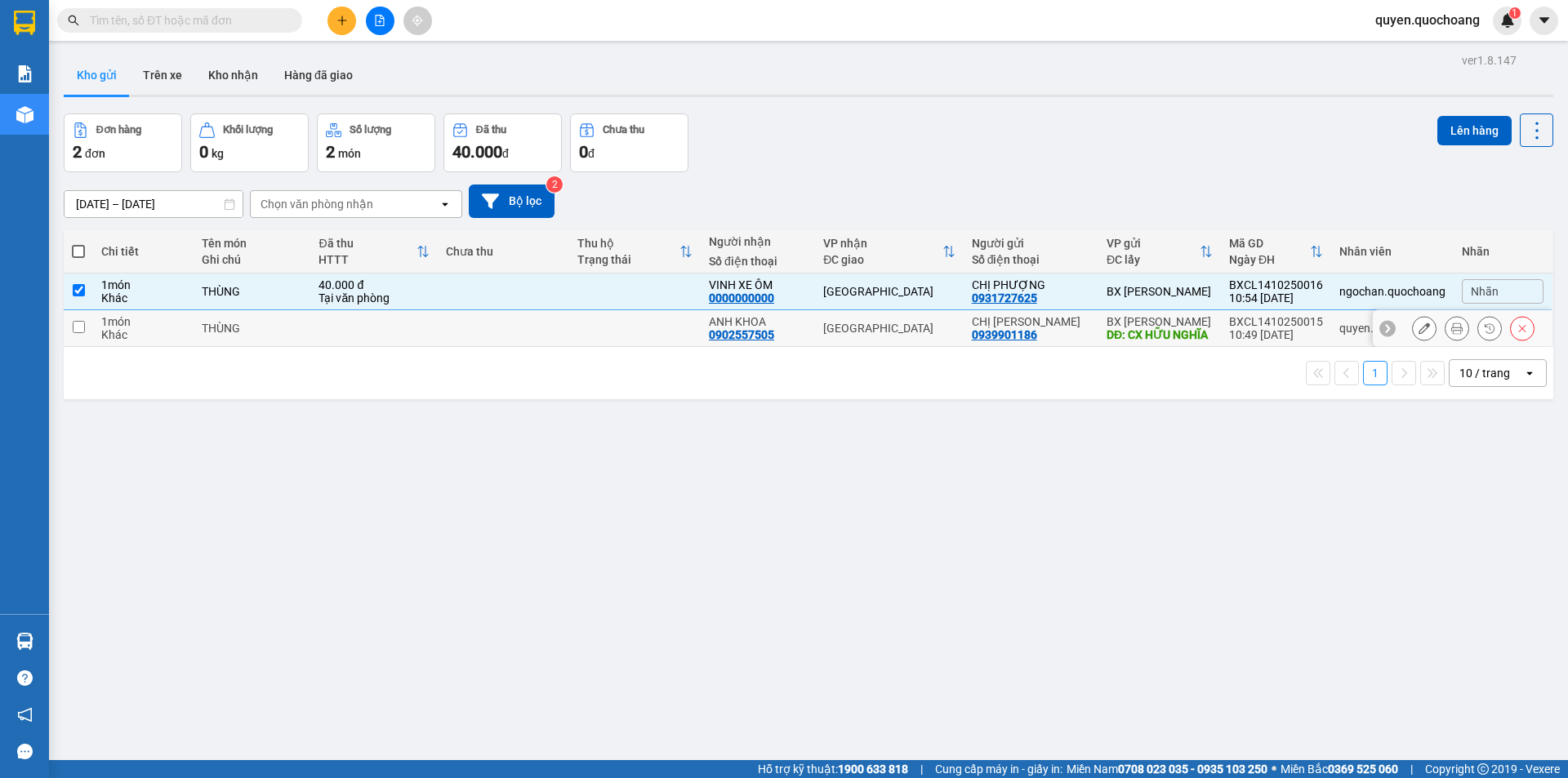
click at [1221, 326] on td "BXCL1410250015 10:49 [DATE]" at bounding box center [1276, 328] width 110 height 36
checkbox input "true"
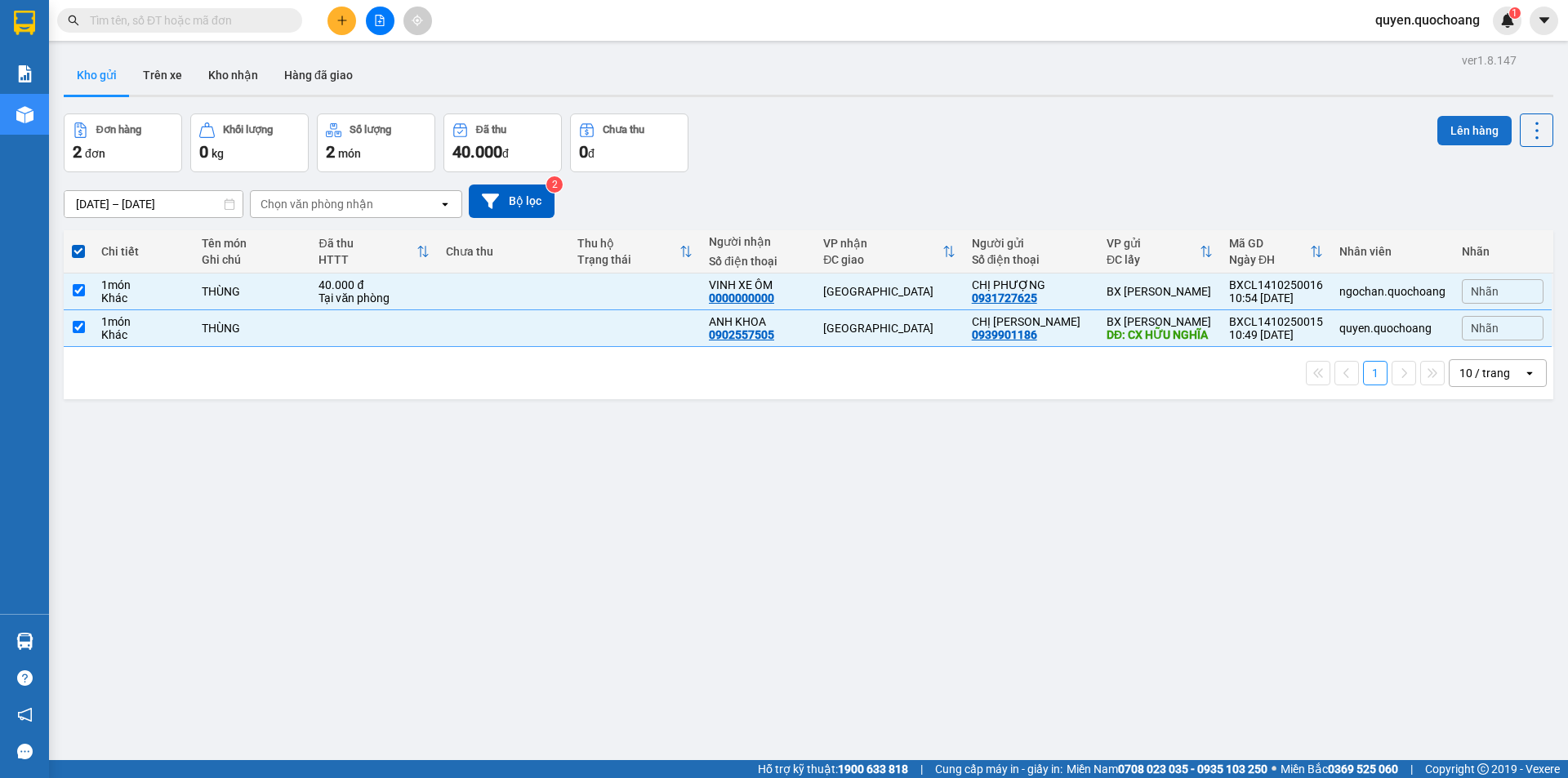
click at [1442, 135] on button "Lên hàng" at bounding box center [1474, 130] width 74 height 29
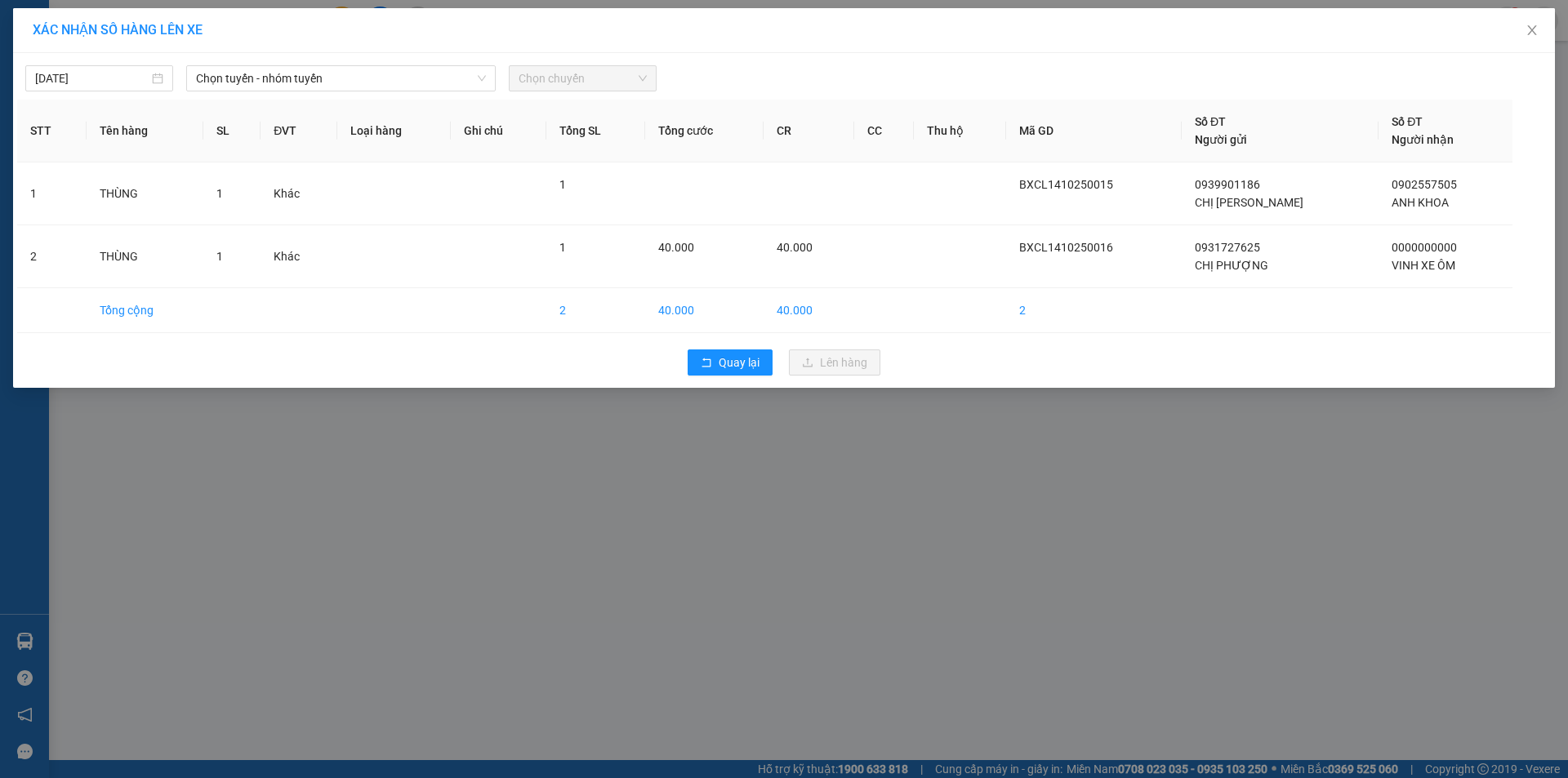
drag, startPoint x: 481, startPoint y: 82, endPoint x: 441, endPoint y: 99, distance: 43.5
click at [479, 82] on icon "down" at bounding box center [482, 78] width 10 height 10
click at [349, 83] on span "Chọn tuyến - nhóm tuyến" at bounding box center [341, 78] width 290 height 25
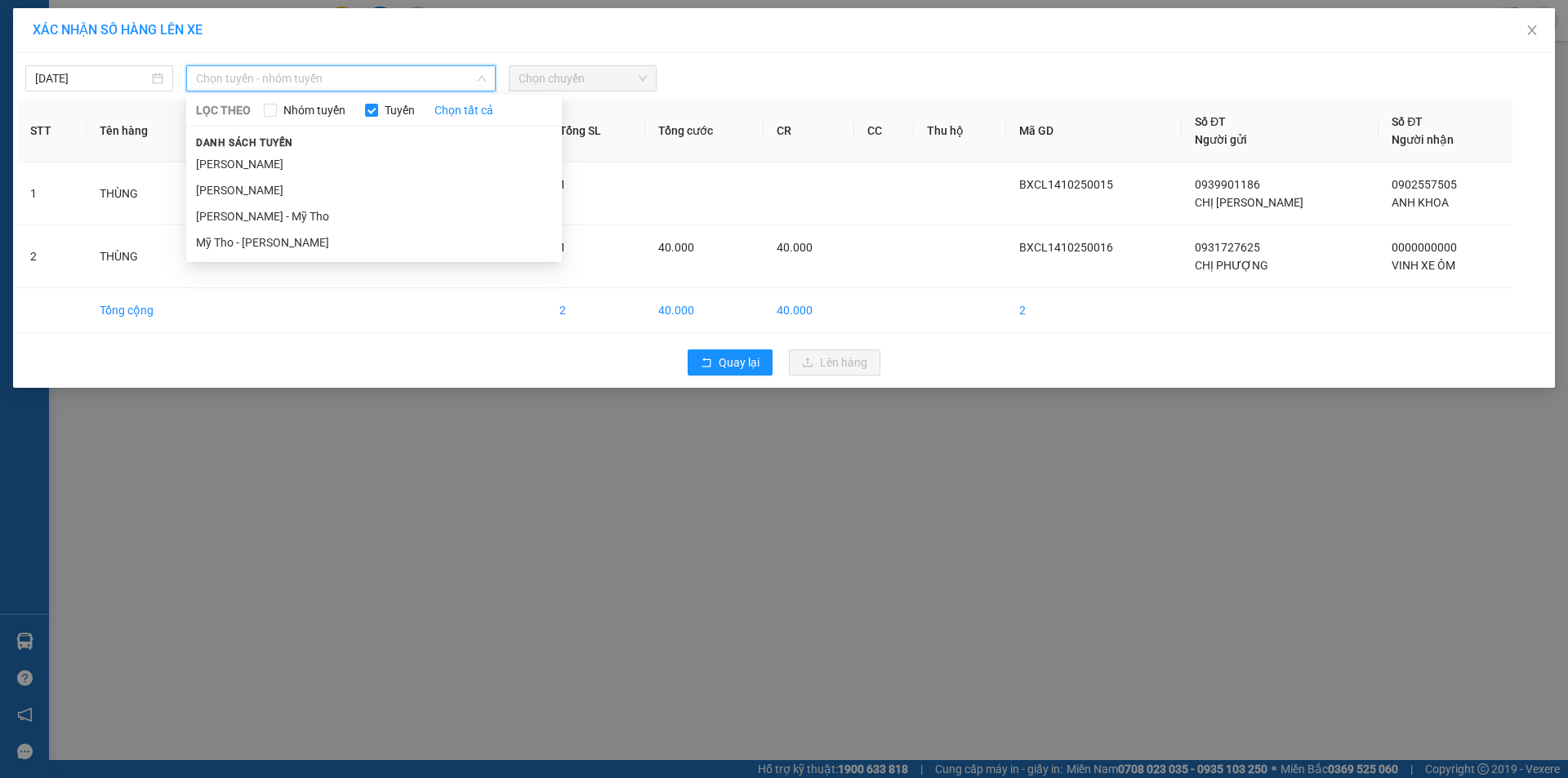
click at [313, 159] on li "[PERSON_NAME]" at bounding box center [374, 164] width 376 height 26
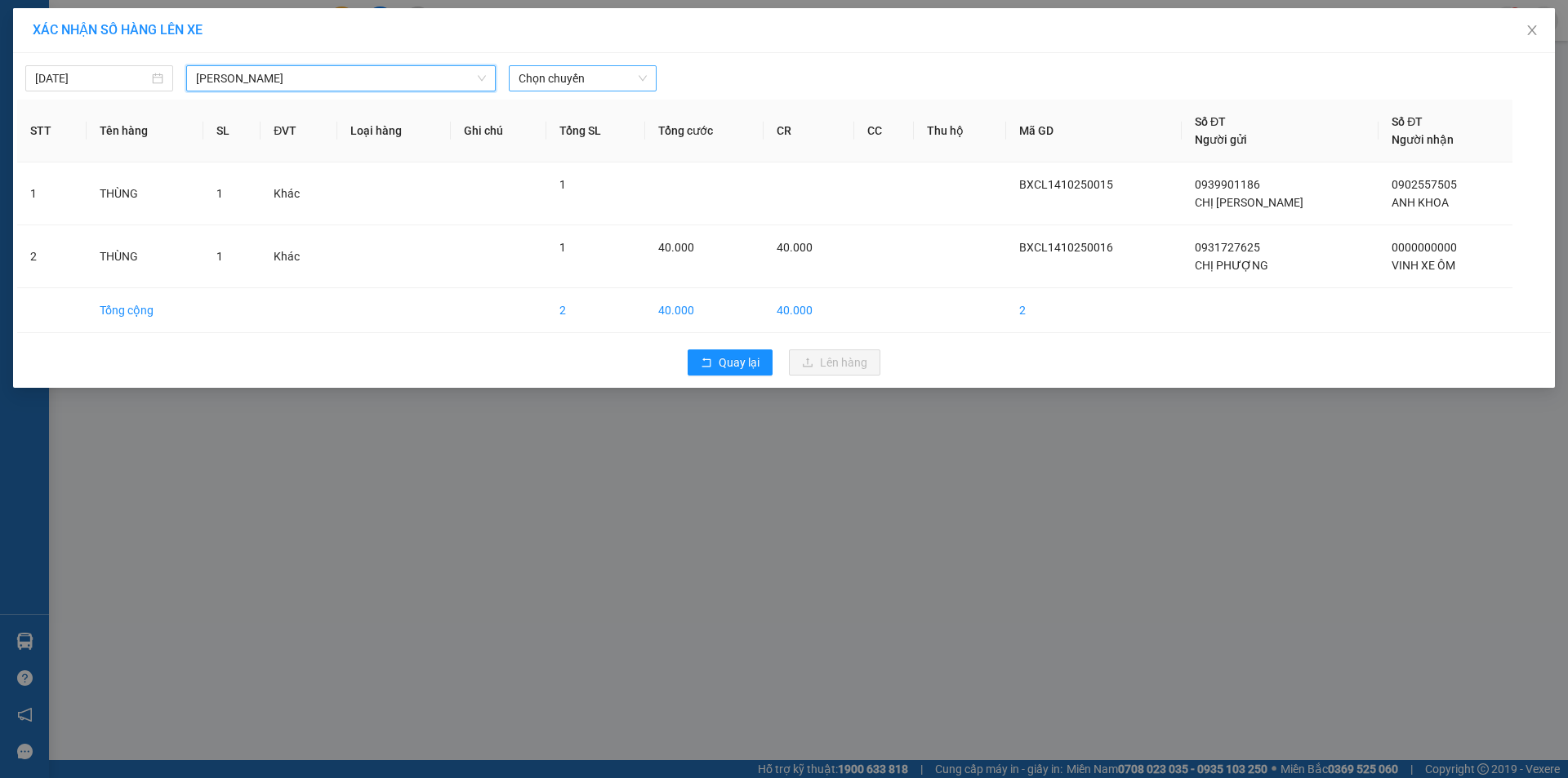
click at [556, 68] on span "Chọn chuyến" at bounding box center [583, 78] width 129 height 25
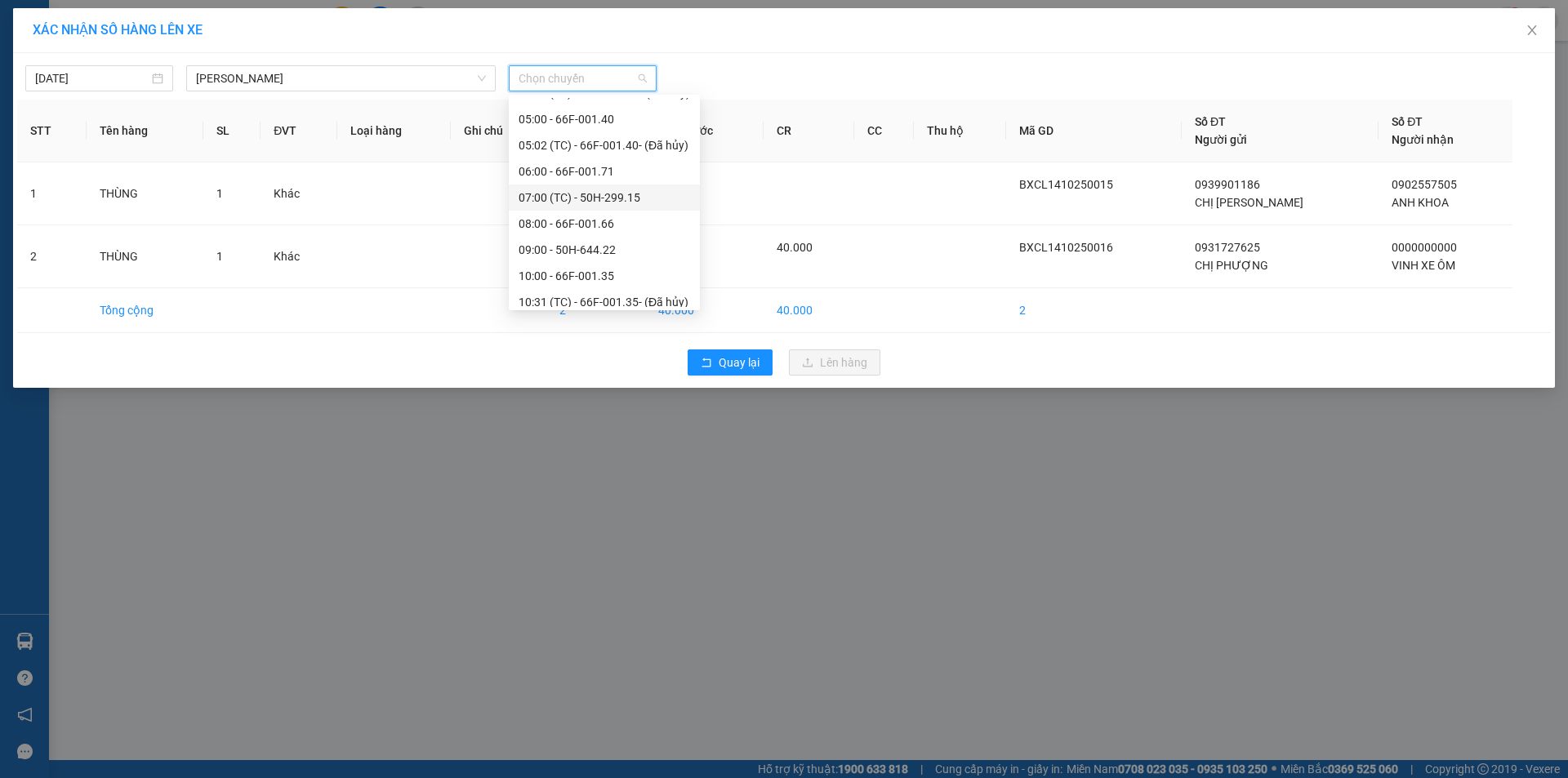
scroll to position [409, 0]
click at [565, 282] on div "11:00 (TC) - 66F-001.27" at bounding box center [605, 278] width 171 height 18
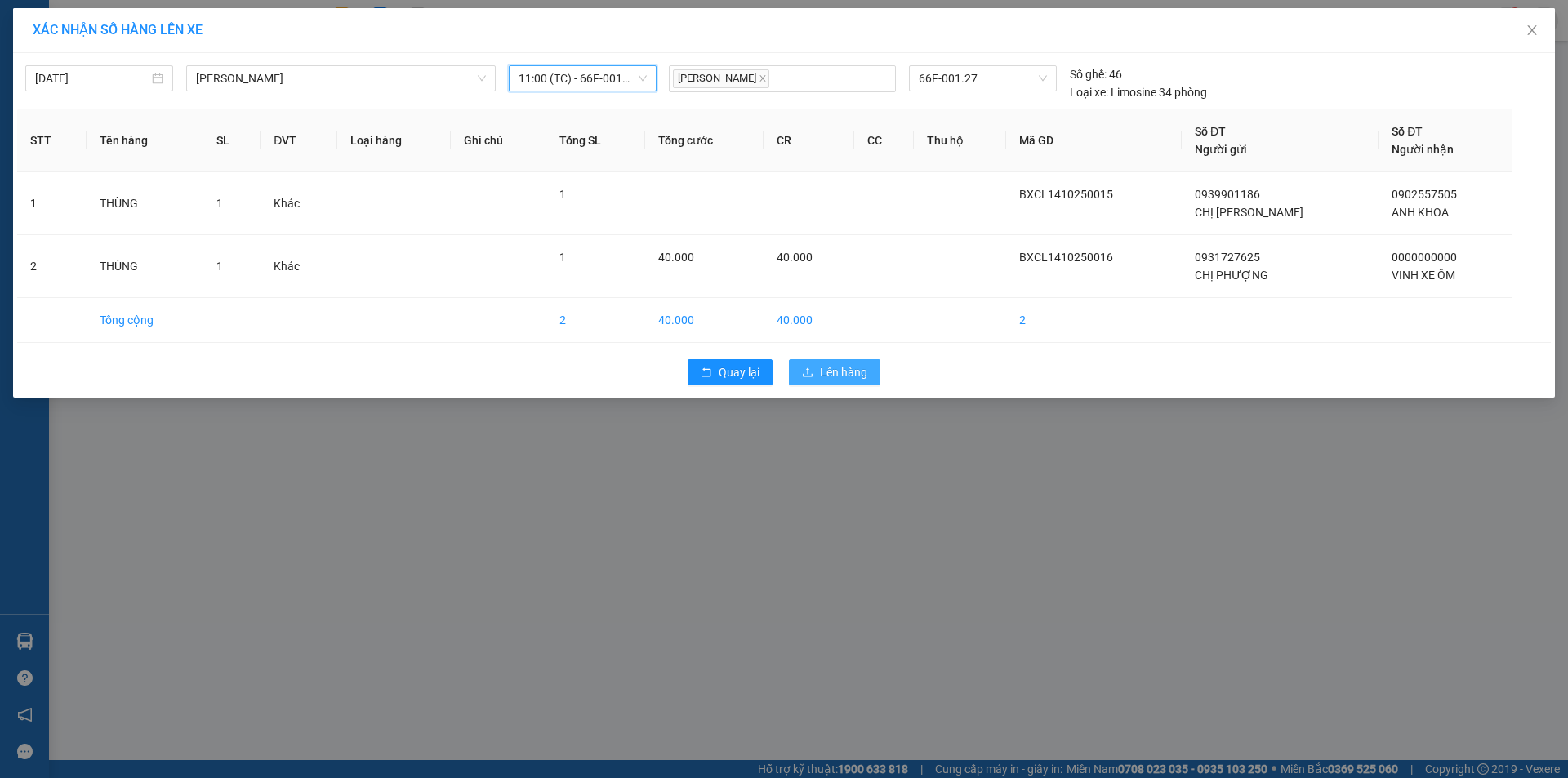
click at [833, 371] on span "Lên hàng" at bounding box center [844, 373] width 47 height 18
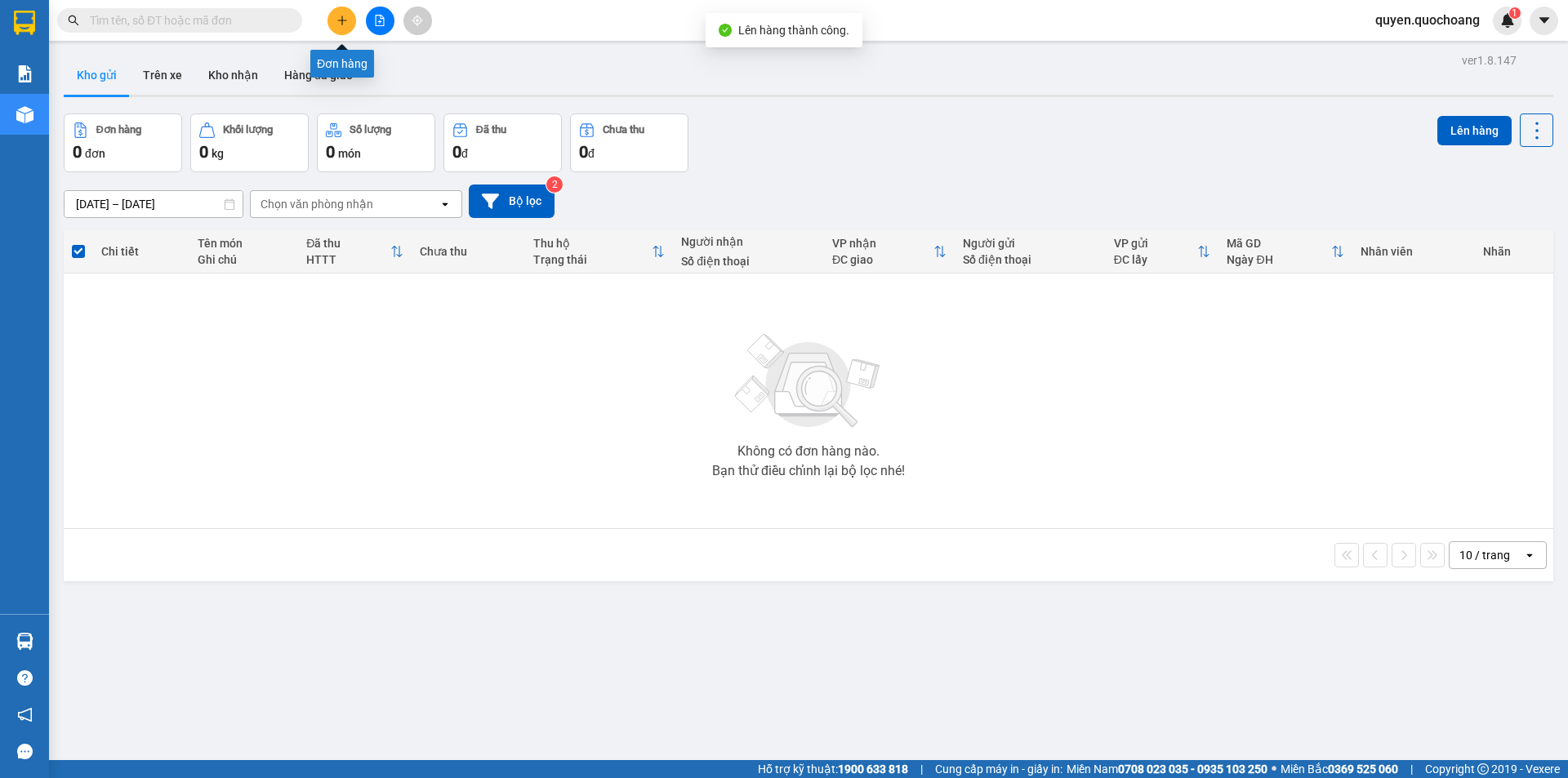
click at [344, 18] on icon "plus" at bounding box center [342, 20] width 12 height 12
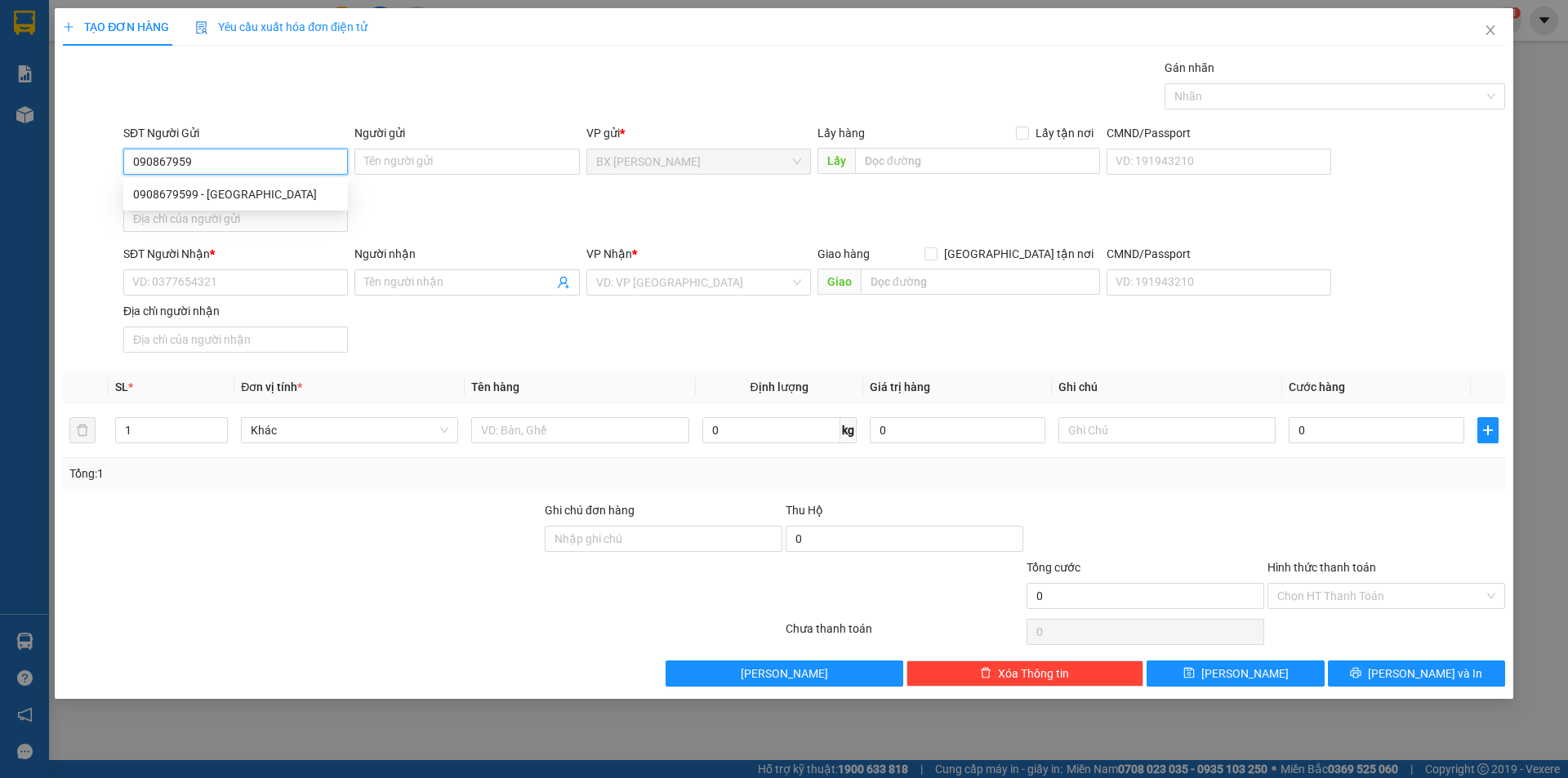
type input "0908679599"
click at [323, 207] on div "0908679599 - [GEOGRAPHIC_DATA]" at bounding box center [235, 194] width 224 height 26
type input "[PERSON_NAME]"
type input "0908679599"
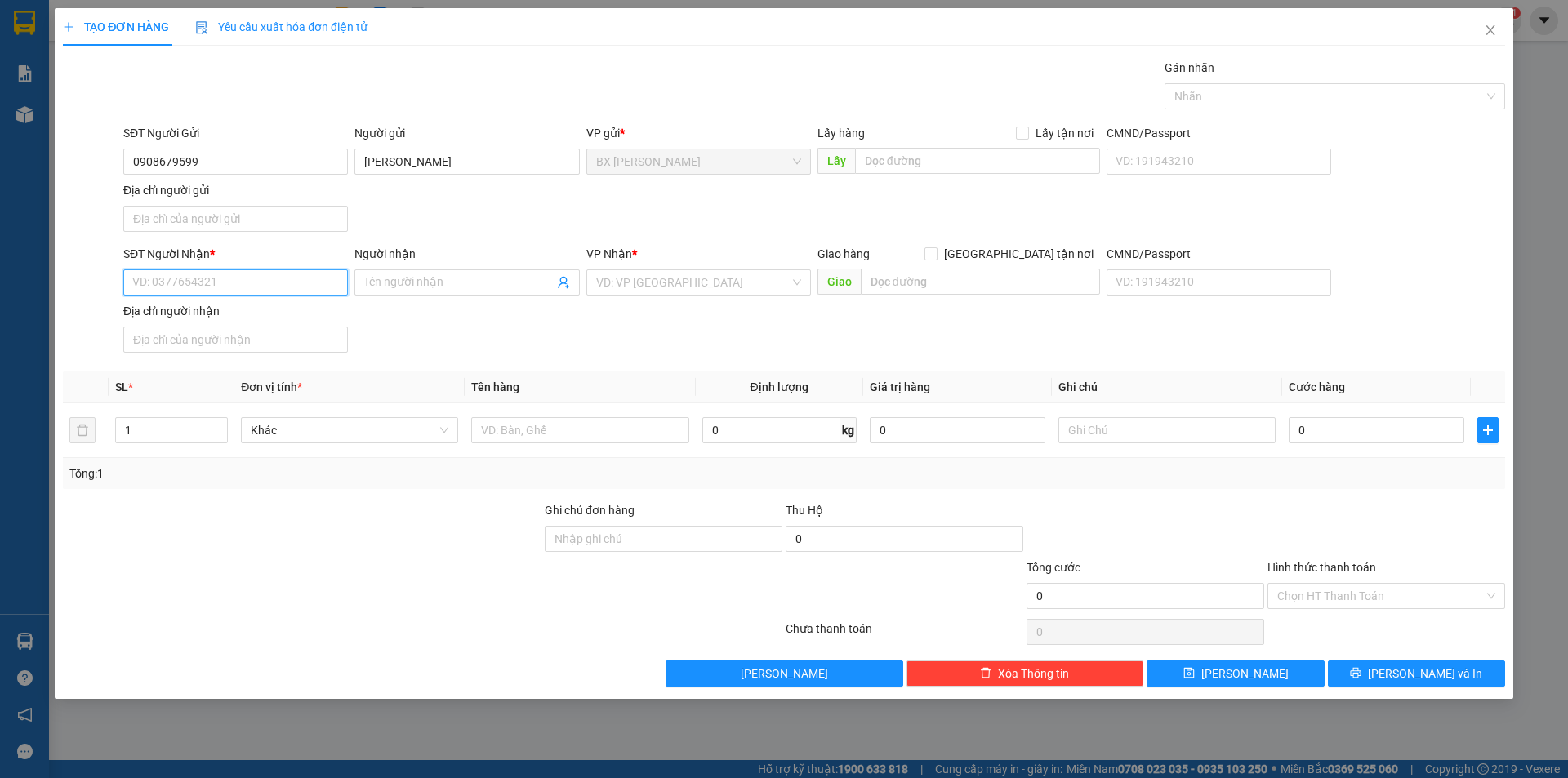
click at [281, 289] on input "SĐT Người Nhận *" at bounding box center [235, 283] width 224 height 26
type input "0848426626"
click at [292, 323] on div "0848426626 - CHỊ MỸ" at bounding box center [235, 316] width 205 height 18
type input "CHỊ MỸ"
type input "0848426626"
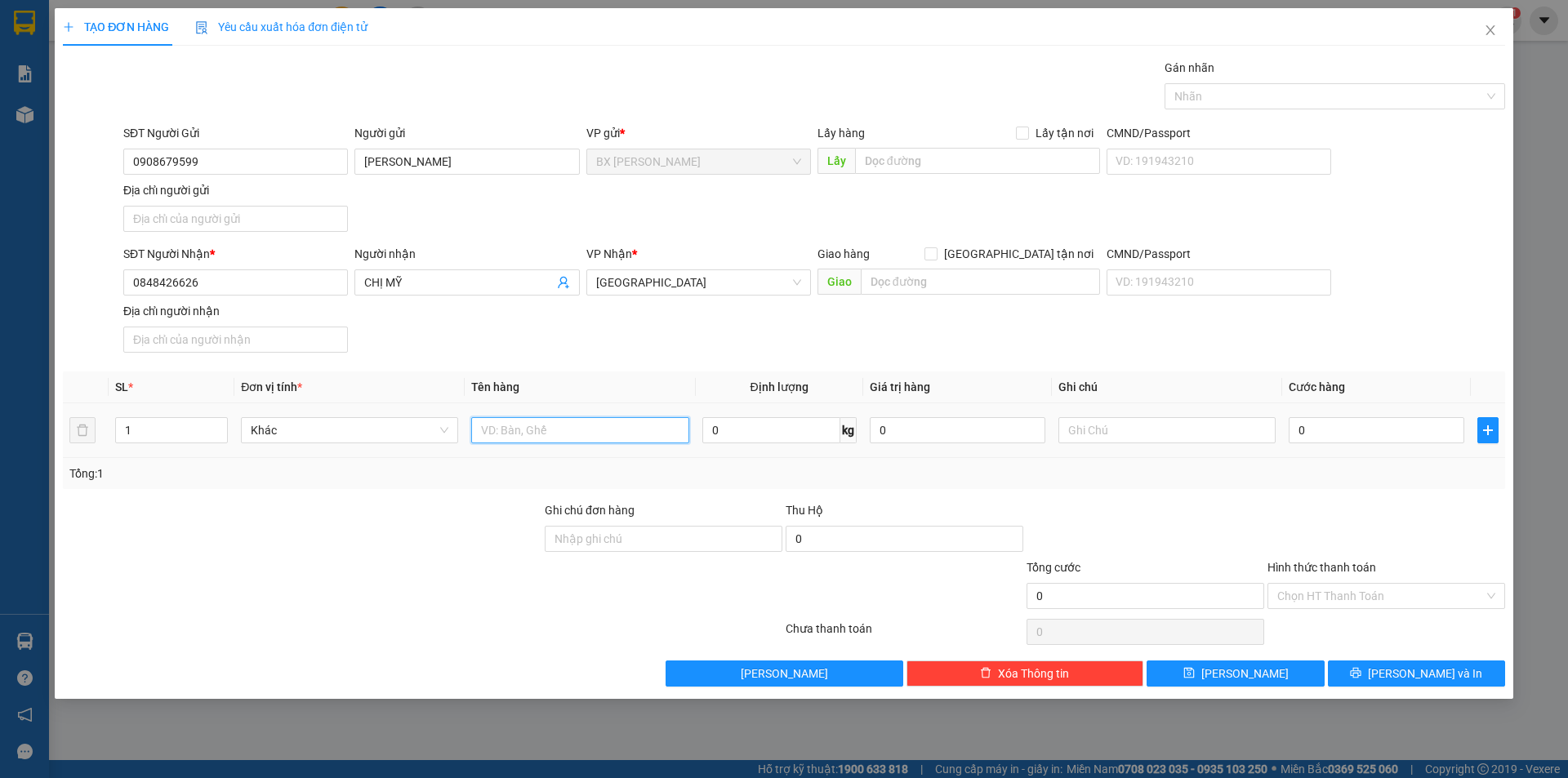
click at [535, 431] on input "text" at bounding box center [580, 430] width 217 height 26
type input "THÙNG"
click at [934, 181] on div "Lấy hàng Lấy tận nơi Lấy" at bounding box center [959, 152] width 283 height 57
click at [940, 148] on input "text" at bounding box center [978, 161] width 245 height 26
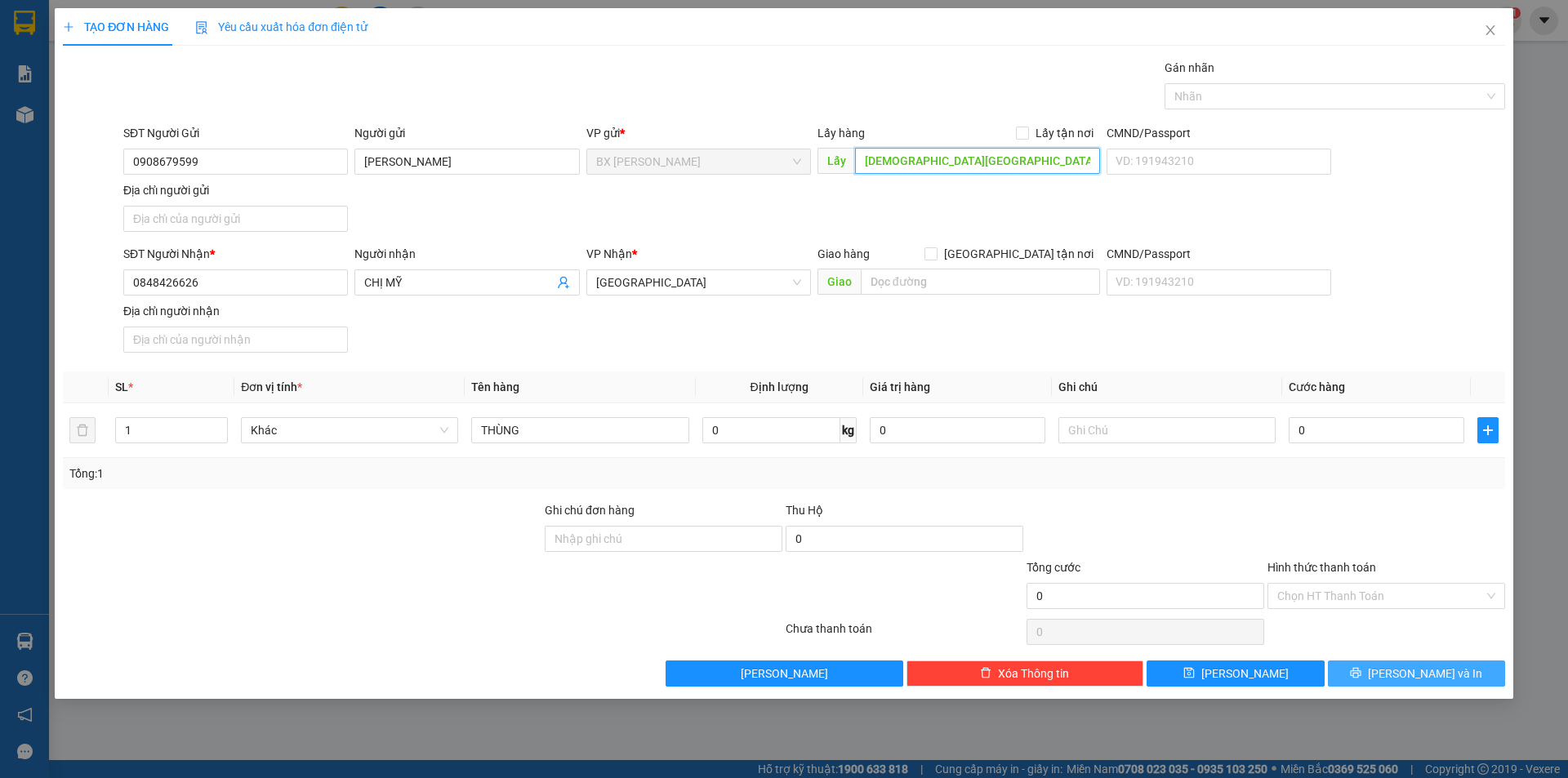
type input "[DEMOGRAPHIC_DATA][GEOGRAPHIC_DATA]"
click at [1372, 678] on button "[PERSON_NAME] và In" at bounding box center [1417, 673] width 177 height 26
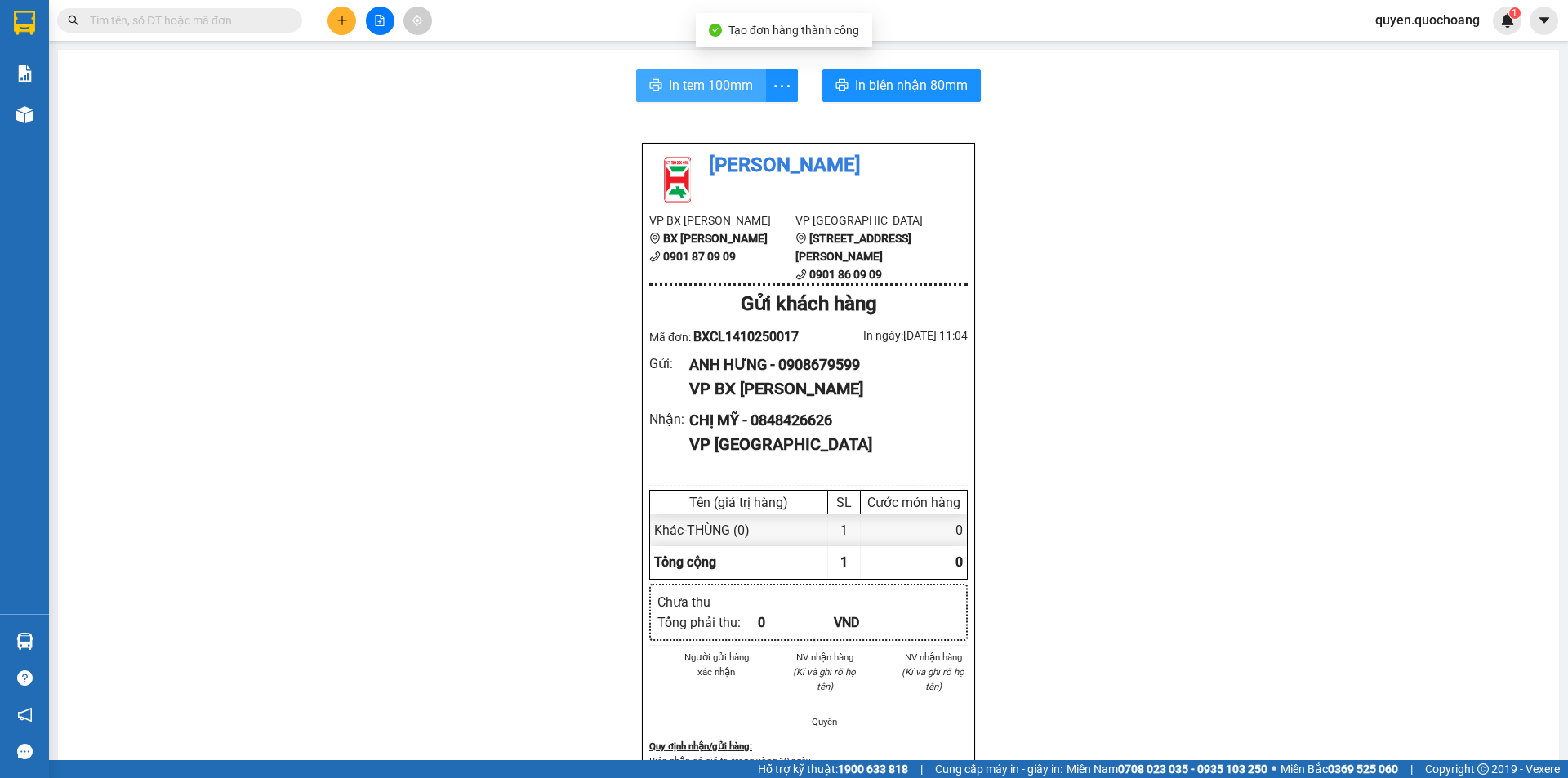
click at [718, 92] on span "In tem 100mm" at bounding box center [711, 85] width 84 height 20
